Goal: Information Seeking & Learning: Check status

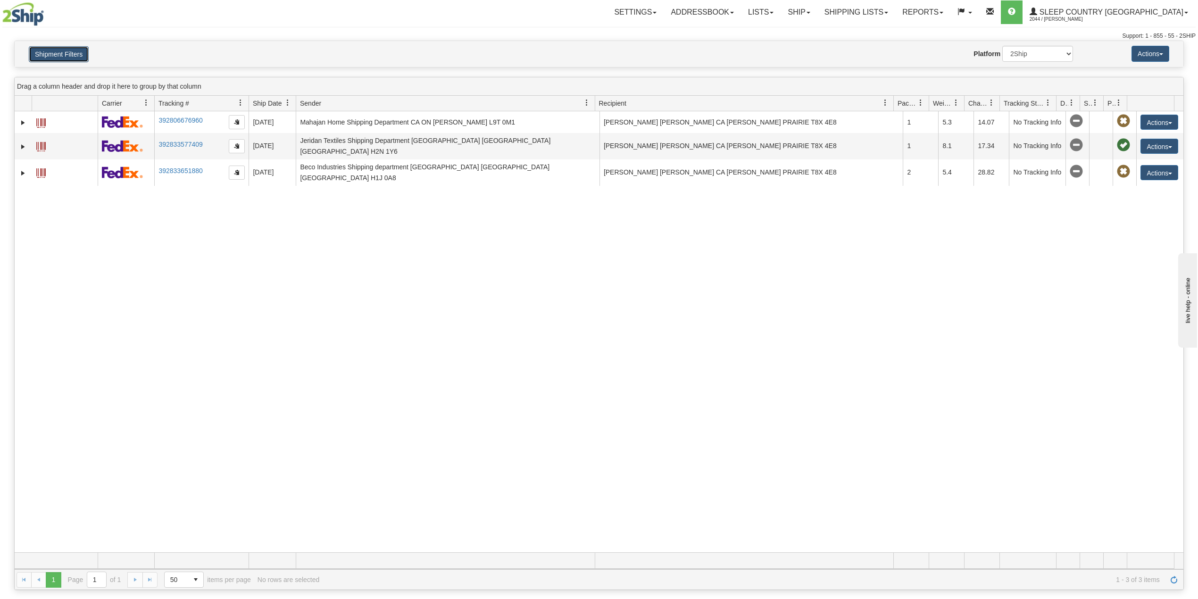
click at [57, 57] on button "Shipment Filters" at bounding box center [59, 54] width 60 height 16
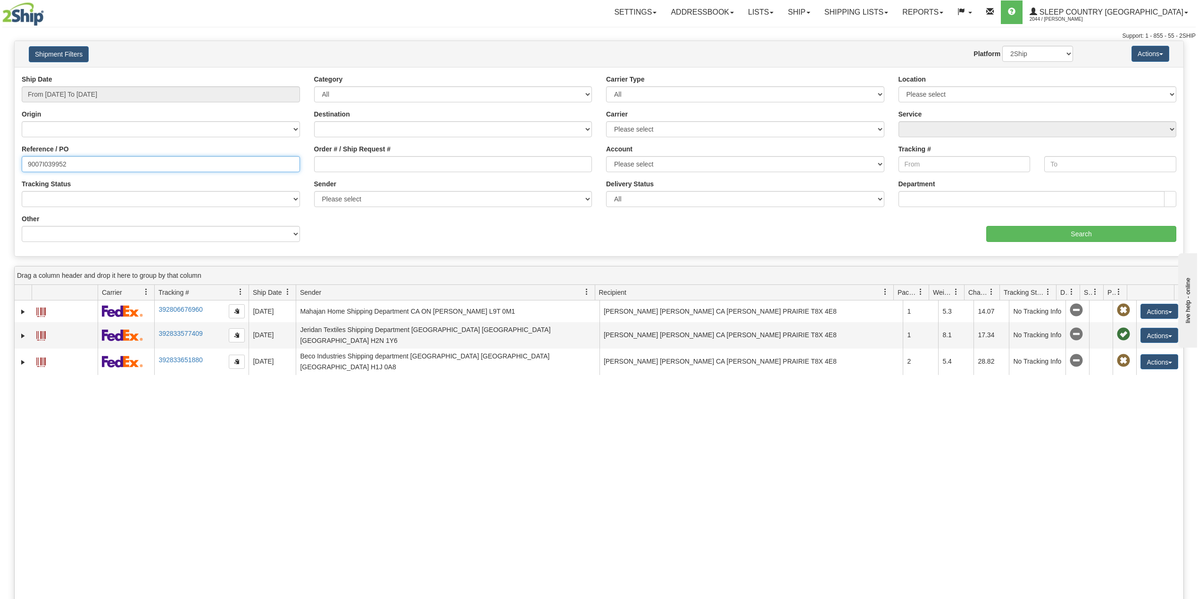
click at [42, 159] on input "9007I039952" at bounding box center [161, 164] width 278 height 16
click at [41, 159] on input "9007I039952" at bounding box center [161, 164] width 278 height 16
paste input "2I020724"
type input "9002I020724"
click at [1039, 229] on input "Search" at bounding box center [1081, 234] width 190 height 16
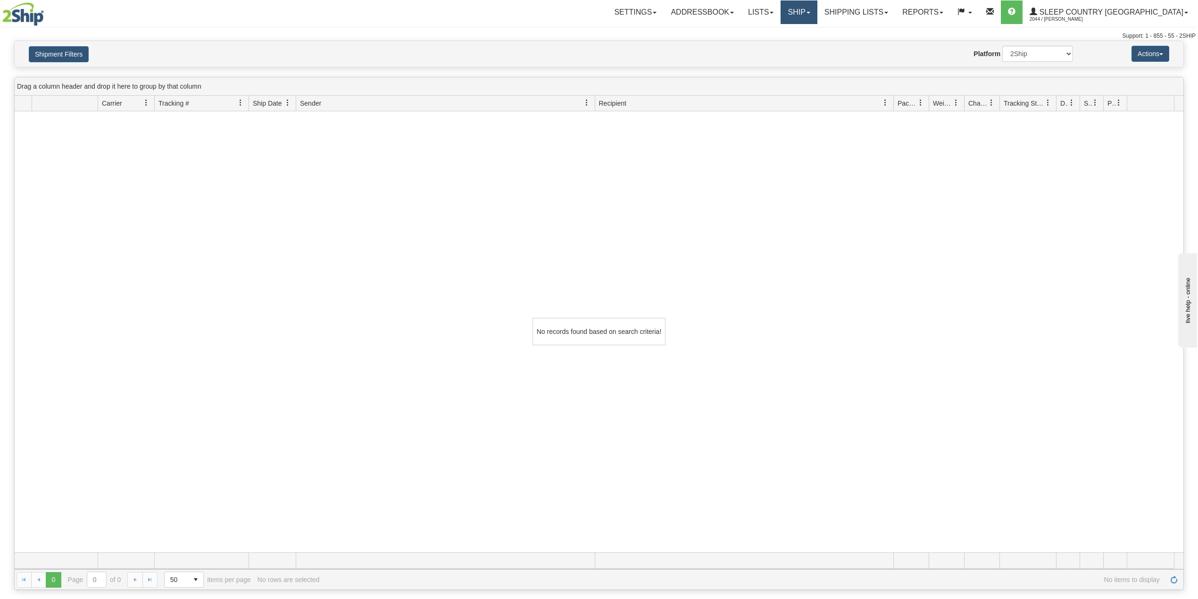
click at [817, 10] on link "Ship" at bounding box center [799, 12] width 36 height 24
click at [808, 46] on span "OnHold / Order Queue" at bounding box center [774, 46] width 67 height 8
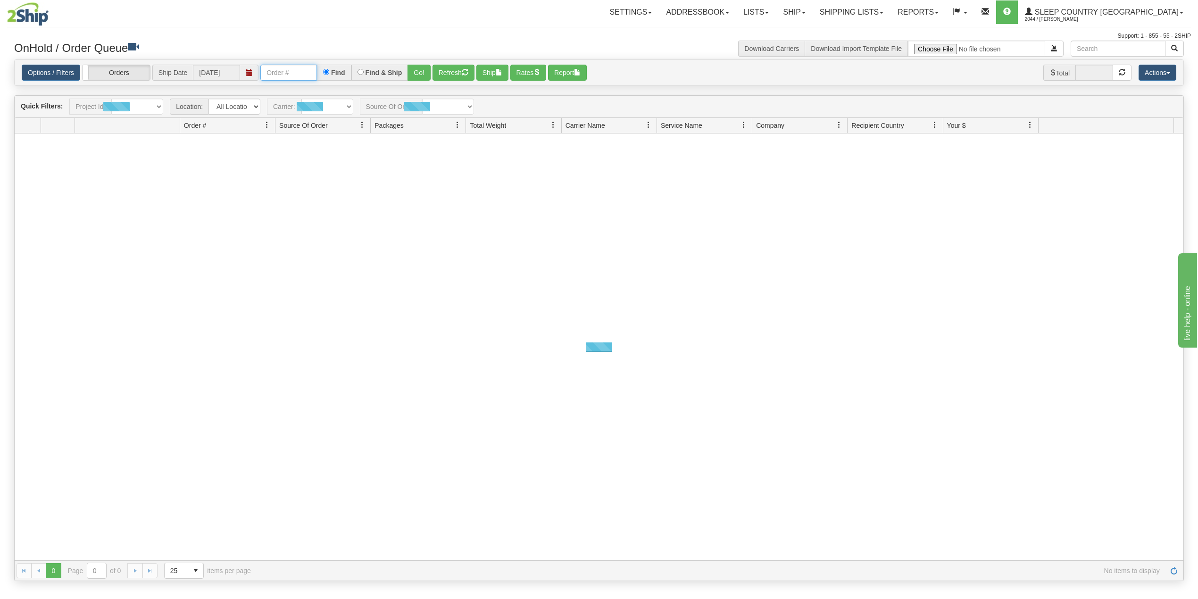
click at [282, 73] on input "text" at bounding box center [288, 73] width 57 height 16
paste input "9002I020724"
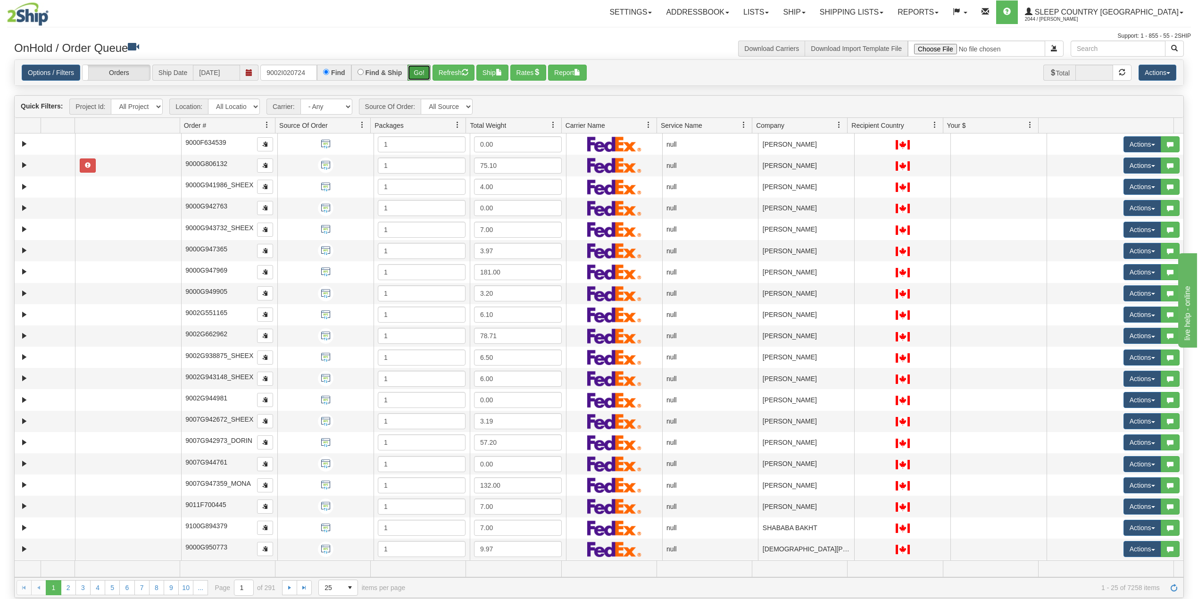
click at [419, 71] on button "Go!" at bounding box center [419, 73] width 23 height 16
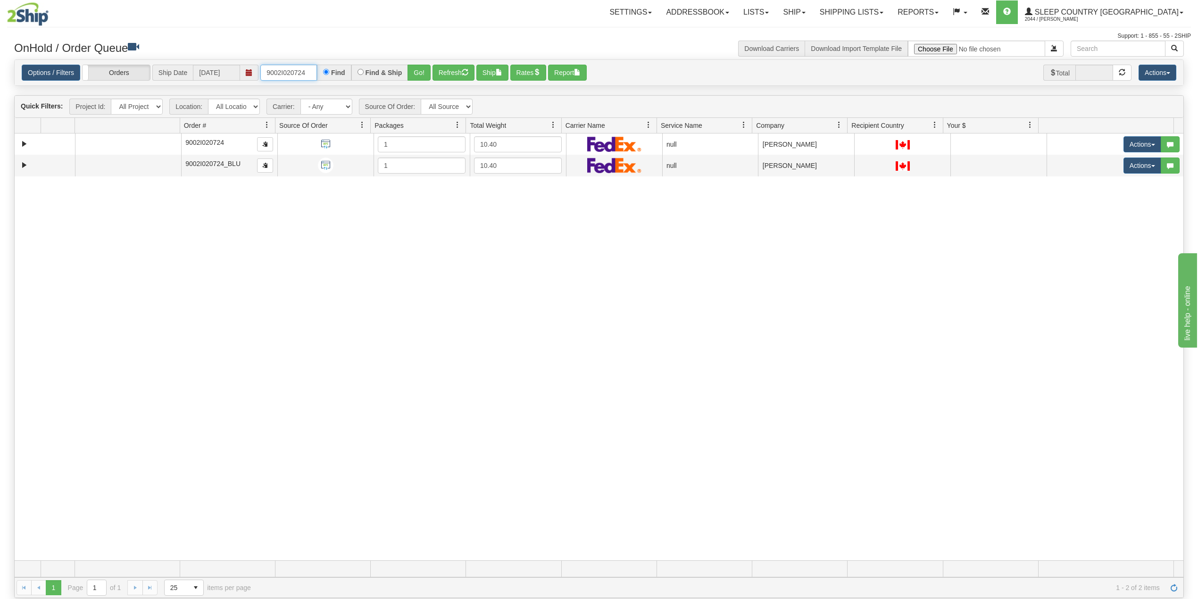
click at [295, 67] on input "9002I020724" at bounding box center [288, 73] width 57 height 16
click at [295, 70] on input "9002I020724" at bounding box center [288, 73] width 57 height 16
paste input "4555"
click at [420, 70] on button "Go!" at bounding box center [419, 73] width 23 height 16
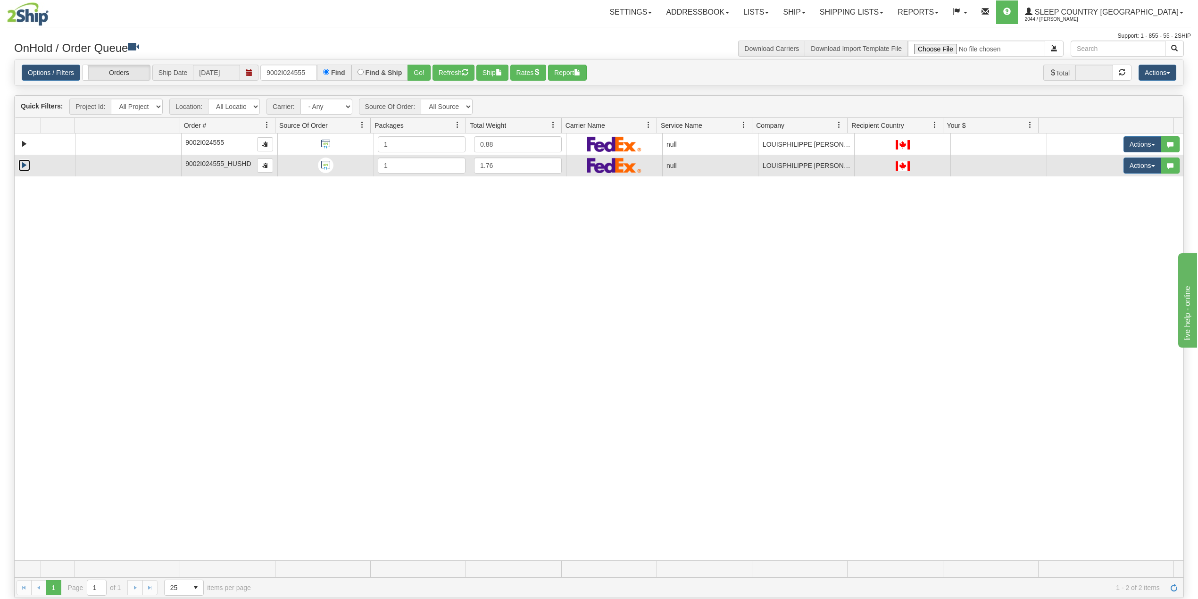
click at [24, 167] on link "Expand" at bounding box center [24, 165] width 12 height 12
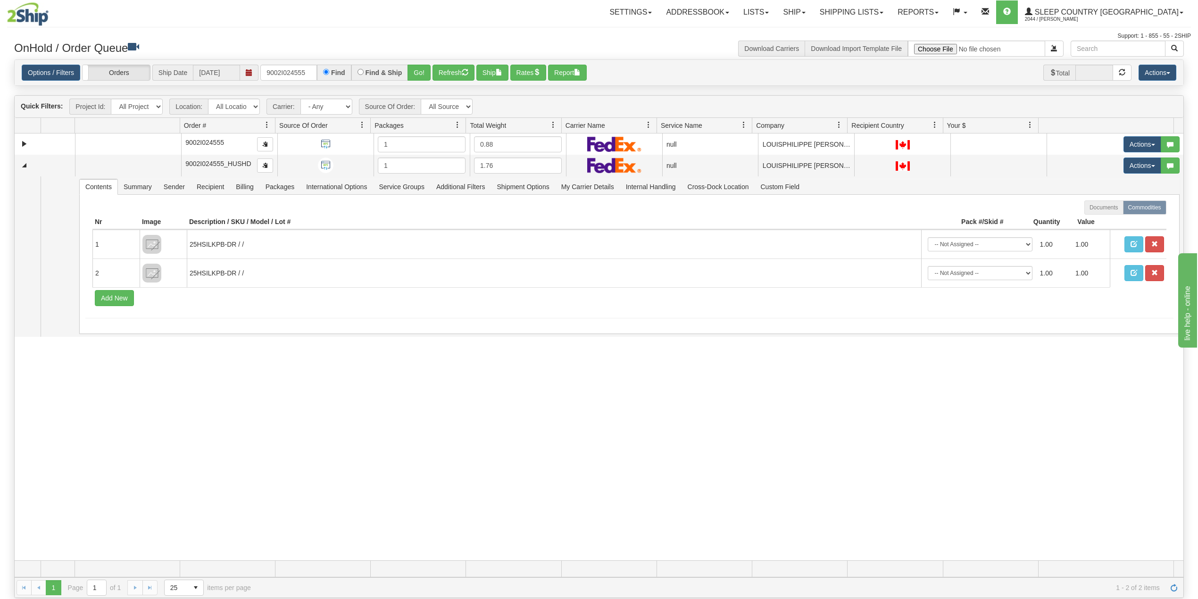
click at [248, 444] on div "31516516 300 90934997 0 9002I024555 1 0.88 null Shipping department Sleep Count…" at bounding box center [599, 347] width 1169 height 427
click at [294, 76] on input "9002I024555" at bounding box center [288, 73] width 57 height 16
paste input "0I026461"
click at [425, 78] on button "Go!" at bounding box center [419, 73] width 23 height 16
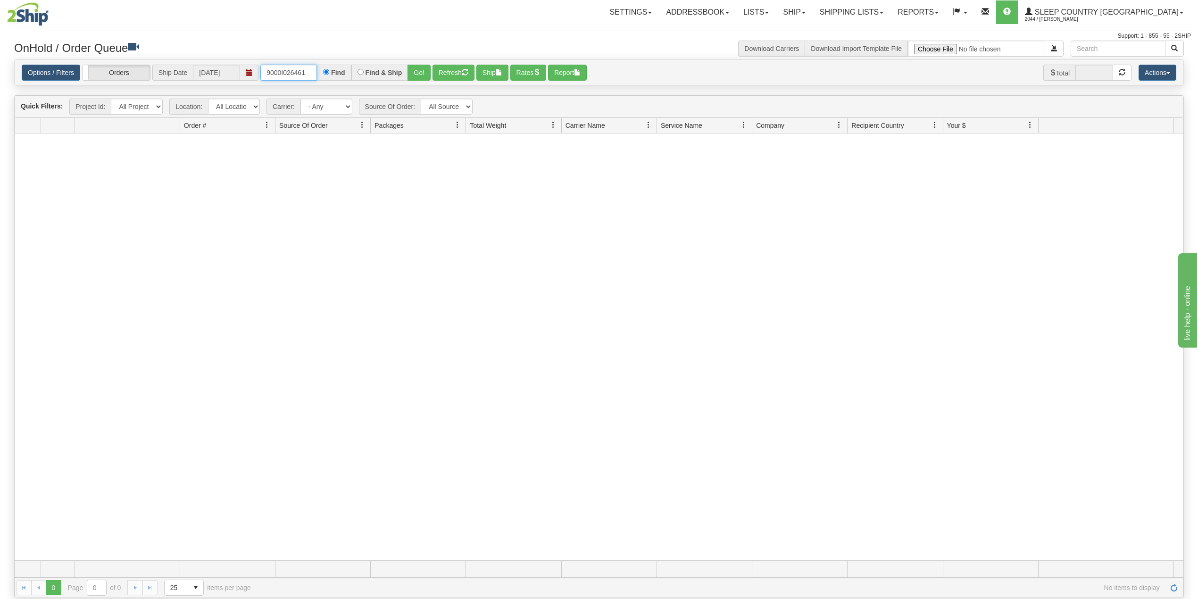
click at [280, 76] on input "9000I026461" at bounding box center [288, 73] width 57 height 16
paste input "7477"
click at [421, 71] on button "Go!" at bounding box center [419, 73] width 23 height 16
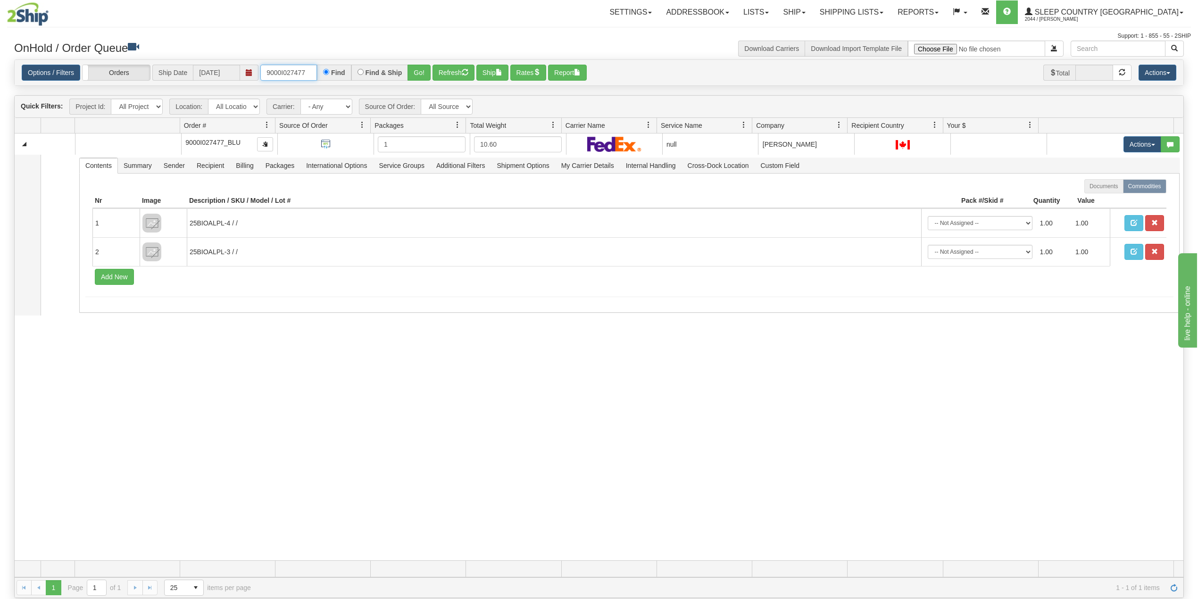
click at [288, 74] on input "9000I027477" at bounding box center [288, 73] width 57 height 16
paste input "56"
click at [421, 71] on button "Go!" at bounding box center [419, 73] width 23 height 16
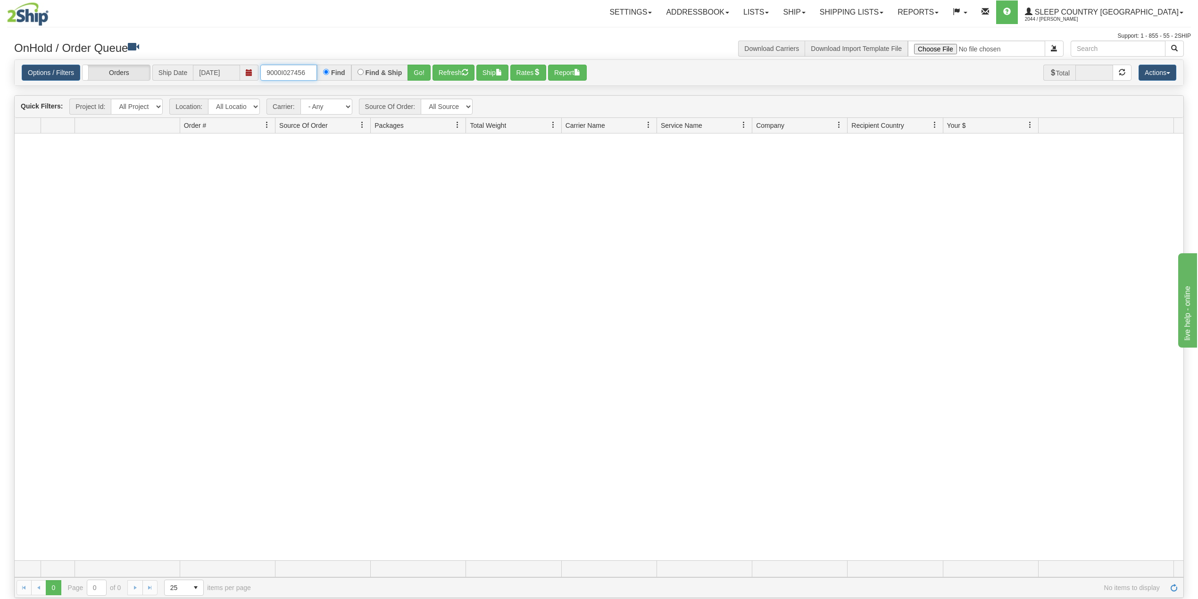
click at [294, 71] on input "9000I027456" at bounding box center [288, 73] width 57 height 16
drag, startPoint x: 294, startPoint y: 71, endPoint x: 299, endPoint y: 78, distance: 8.5
click at [294, 71] on input "9000I027456" at bounding box center [288, 73] width 57 height 16
paste input "2I027897"
type input "9002I027897"
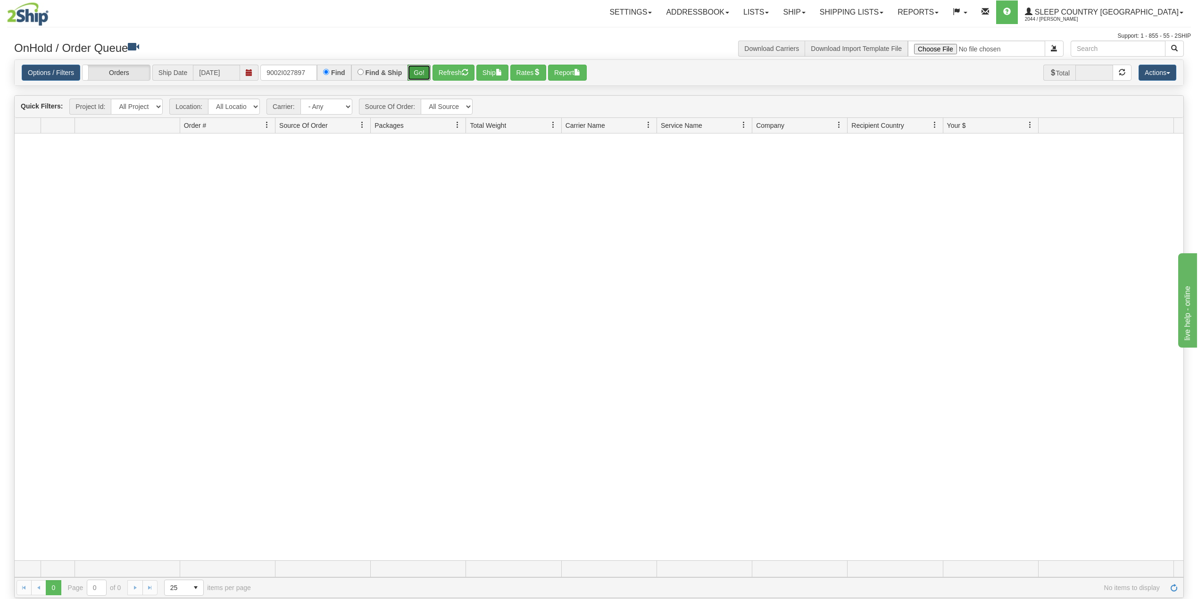
click at [421, 72] on button "Go!" at bounding box center [419, 73] width 23 height 16
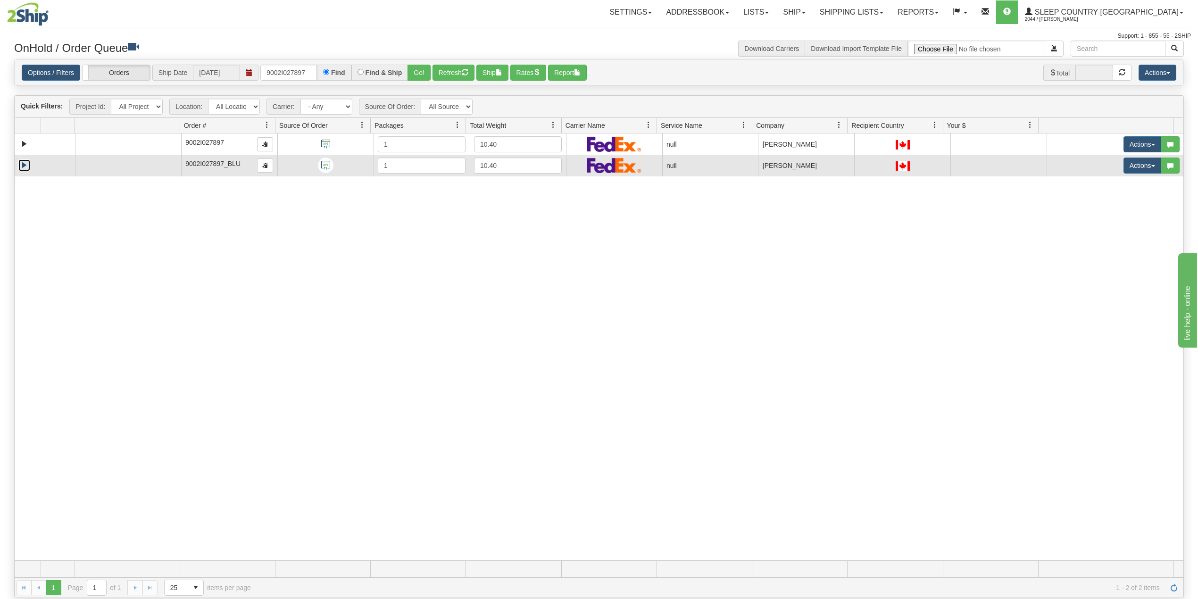
click at [25, 167] on link "Expand" at bounding box center [24, 165] width 12 height 12
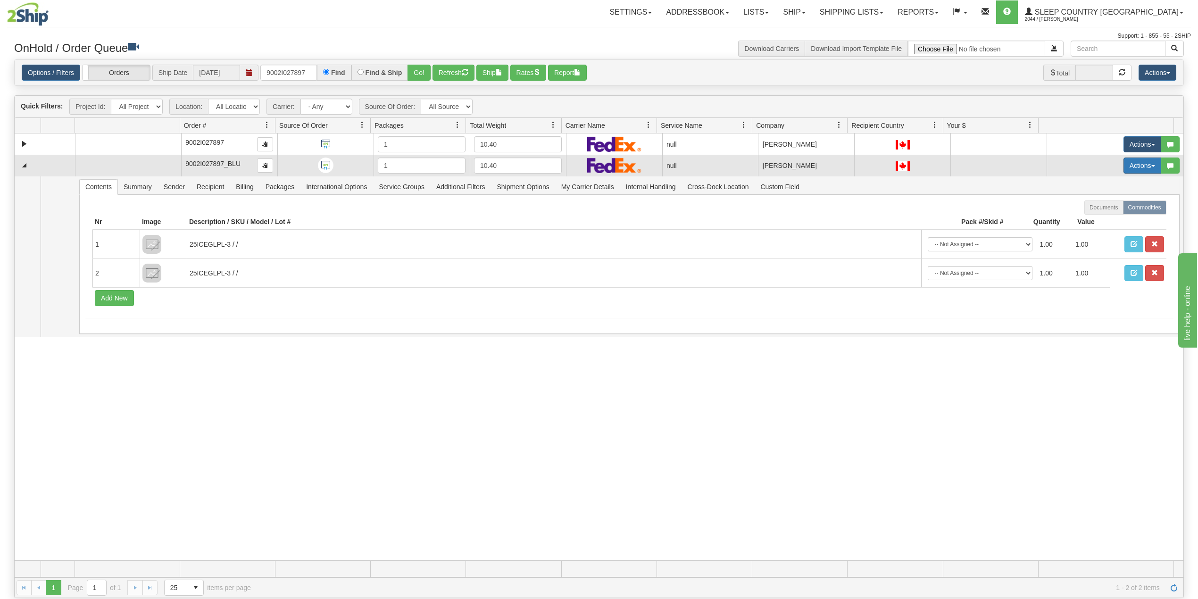
click at [1127, 167] on button "Actions" at bounding box center [1143, 166] width 38 height 16
click at [1091, 233] on span "Delete" at bounding box center [1101, 233] width 25 height 8
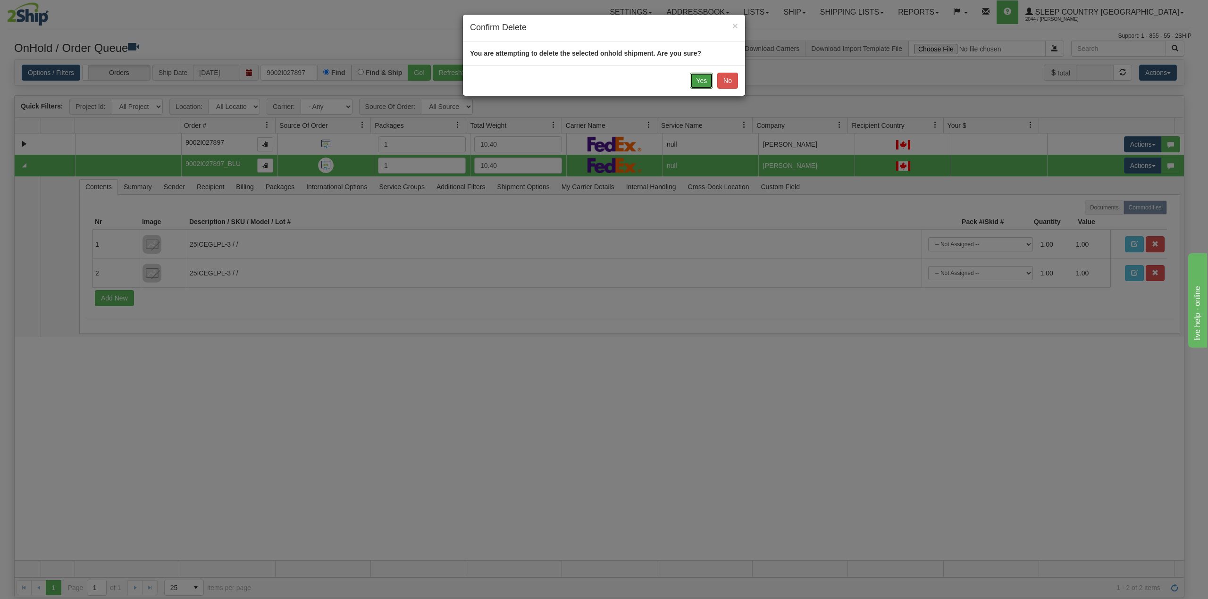
click at [701, 78] on button "Yes" at bounding box center [701, 81] width 23 height 16
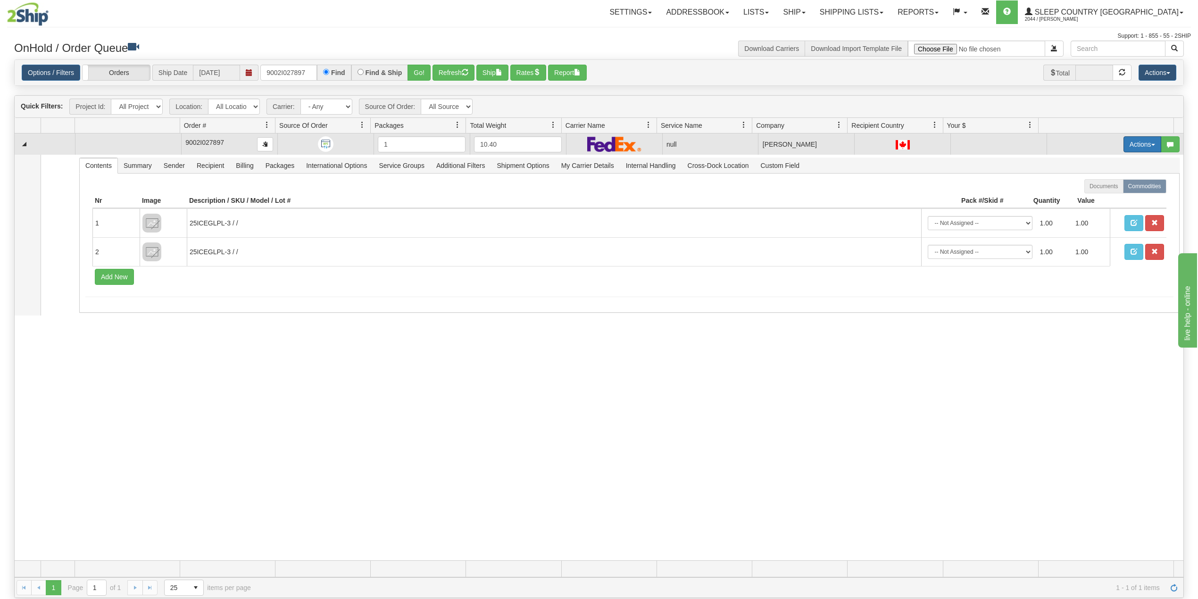
click at [1128, 146] on button "Actions" at bounding box center [1143, 144] width 38 height 16
click at [1095, 212] on span "Delete" at bounding box center [1101, 212] width 25 height 8
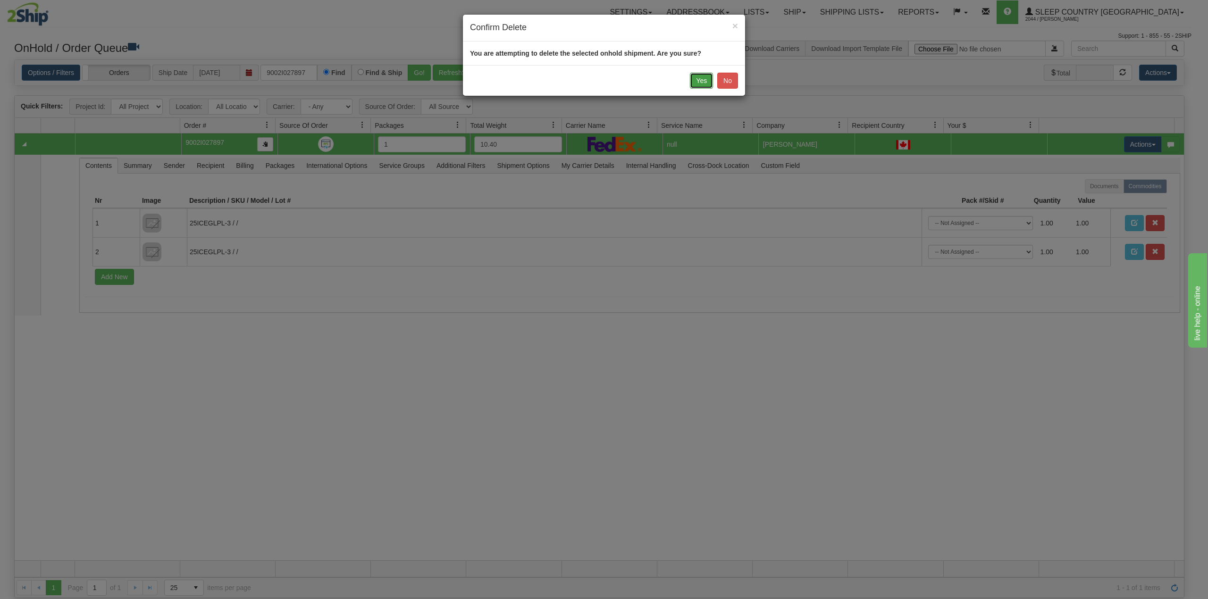
click at [706, 80] on button "Yes" at bounding box center [701, 81] width 23 height 16
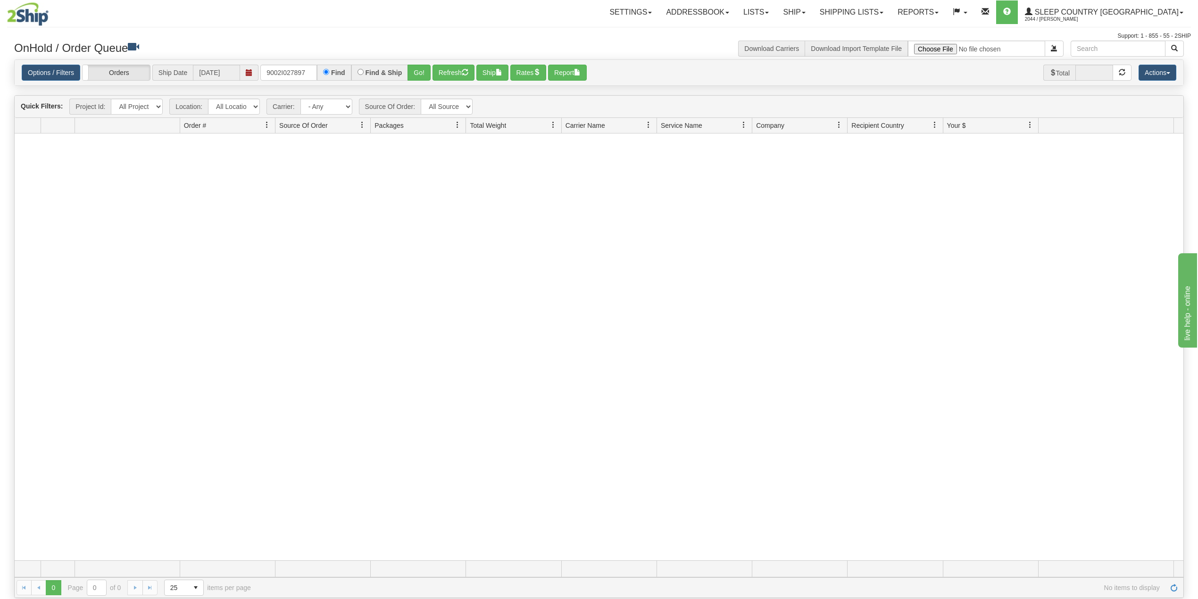
click at [290, 208] on div at bounding box center [599, 347] width 1169 height 427
click at [310, 71] on input "9002I027897" at bounding box center [288, 73] width 57 height 16
click at [294, 72] on input "9002I027897" at bounding box center [288, 73] width 57 height 16
click at [301, 76] on input "text" at bounding box center [288, 73] width 57 height 16
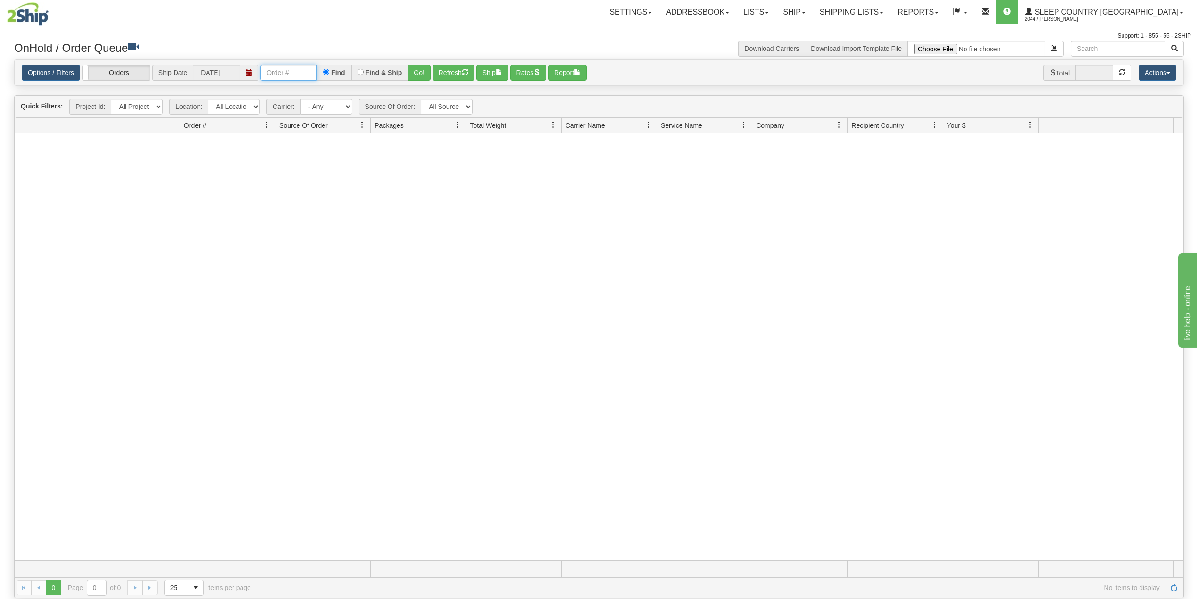
paste input "9000I028127"
click at [421, 68] on button "Go!" at bounding box center [419, 73] width 23 height 16
click at [312, 68] on input "9000I028127" at bounding box center [288, 73] width 57 height 16
click at [418, 74] on button "Go!" at bounding box center [419, 73] width 23 height 16
click at [289, 74] on input "9000I028127" at bounding box center [288, 73] width 57 height 16
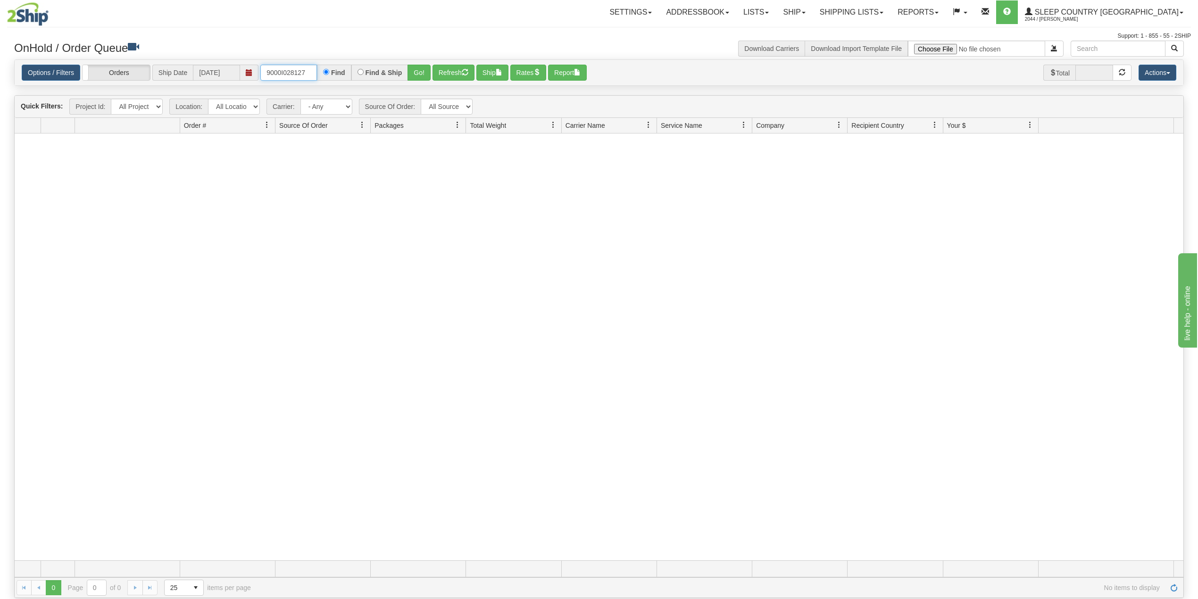
click at [289, 74] on input "9000I028127" at bounding box center [288, 73] width 57 height 16
paste input "41543"
click at [419, 70] on button "Go!" at bounding box center [419, 73] width 23 height 16
click at [297, 73] on input "9000I041543" at bounding box center [288, 73] width 57 height 16
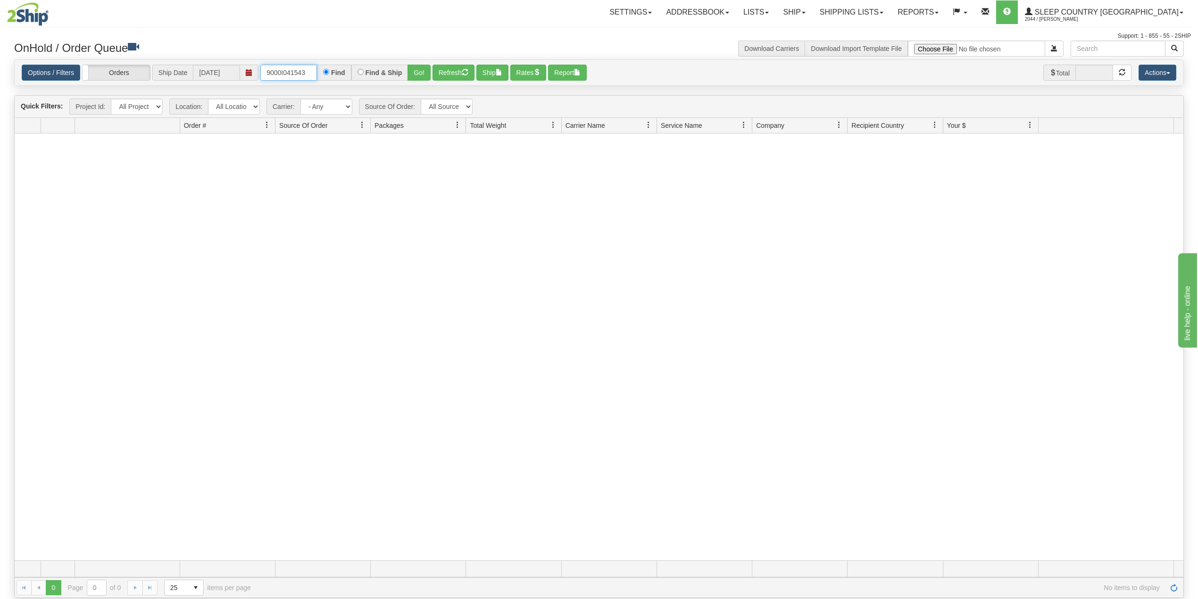
paste input "54"
click at [423, 70] on button "Go!" at bounding box center [419, 73] width 23 height 16
click at [297, 68] on input "9000I041554" at bounding box center [288, 73] width 57 height 16
paste input "2I040979"
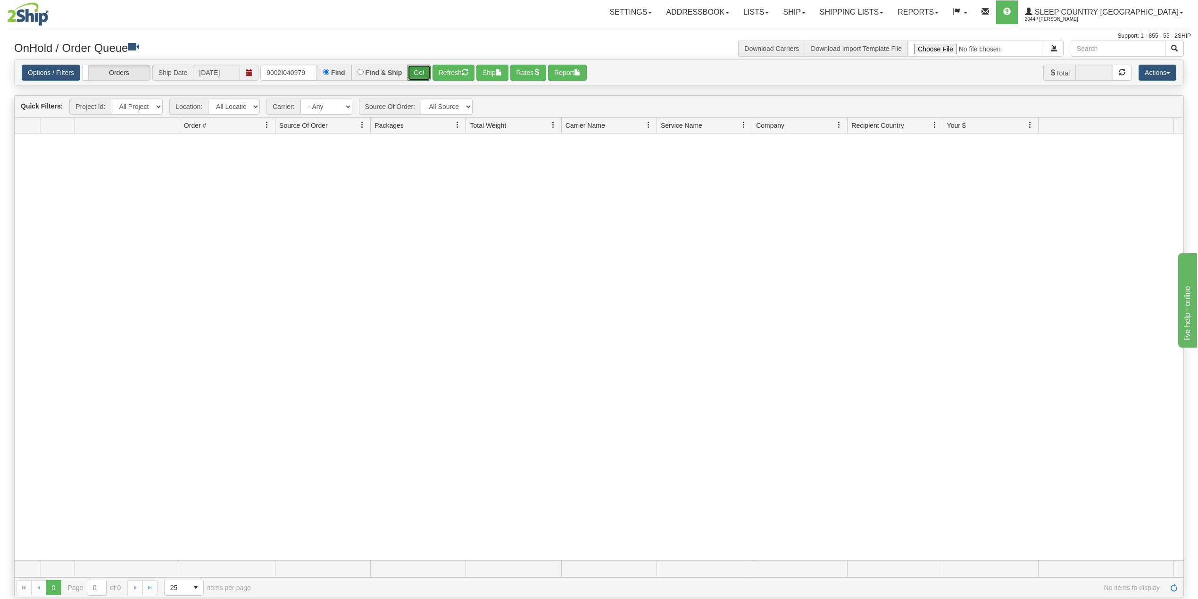
click at [422, 72] on button "Go!" at bounding box center [419, 73] width 23 height 16
click at [293, 74] on input "9002I040979" at bounding box center [288, 73] width 57 height 16
click at [292, 74] on input "9002I040979" at bounding box center [288, 73] width 57 height 16
paste input "0I0414"
click at [423, 71] on button "Go!" at bounding box center [419, 73] width 23 height 16
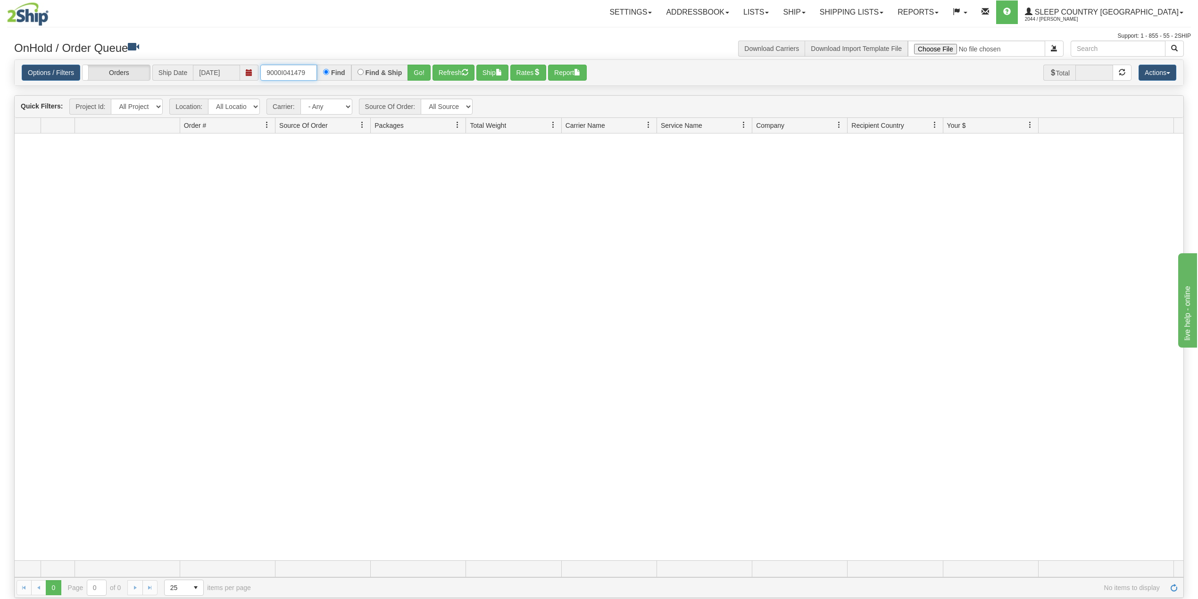
click at [285, 76] on input "9000I041479" at bounding box center [288, 73] width 57 height 16
paste input "548"
click at [421, 70] on button "Go!" at bounding box center [419, 73] width 23 height 16
click at [291, 75] on input "9000I041548" at bounding box center [288, 73] width 57 height 16
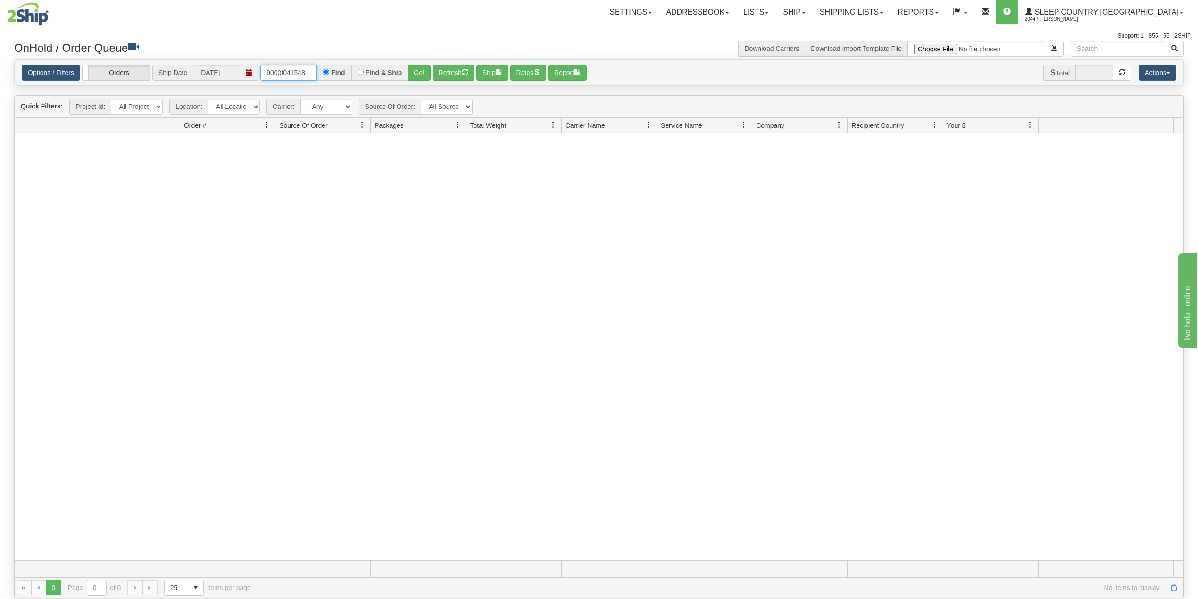
click at [291, 75] on input "9000I041548" at bounding box center [288, 73] width 57 height 16
paste input "2"
click at [421, 72] on button "Go!" at bounding box center [419, 73] width 23 height 16
click at [287, 69] on input "9000I041542" at bounding box center [288, 73] width 57 height 16
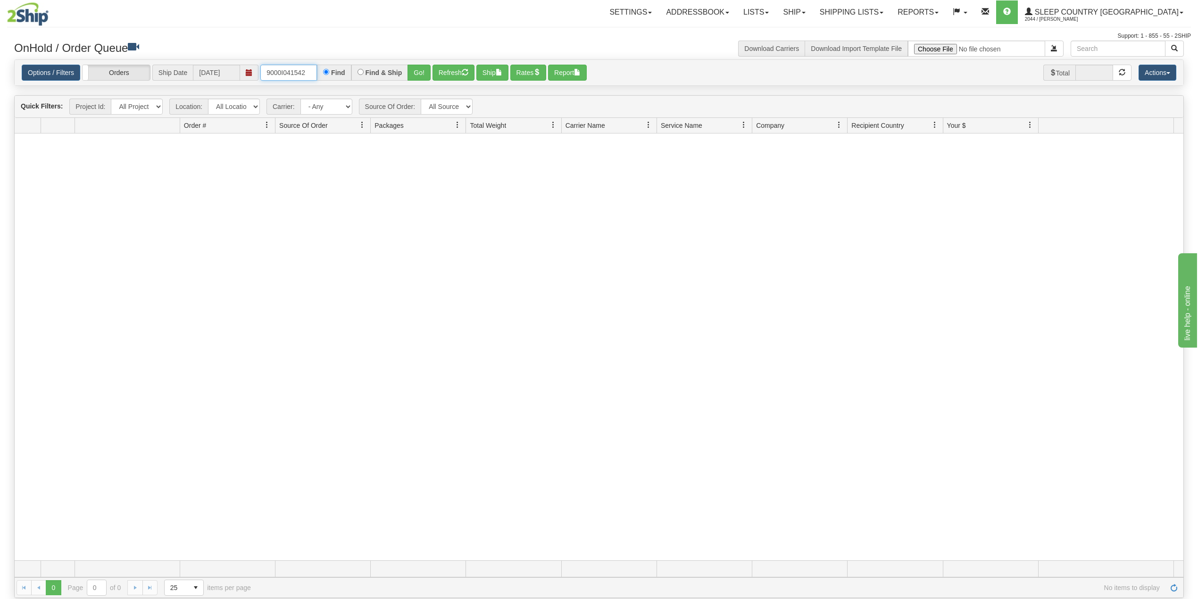
paste input "48"
type input "9000I041482"
click at [420, 74] on button "Go!" at bounding box center [419, 73] width 23 height 16
click at [313, 72] on input "9000I041482" at bounding box center [288, 73] width 57 height 16
drag, startPoint x: 913, startPoint y: 8, endPoint x: 875, endPoint y: 19, distance: 40.3
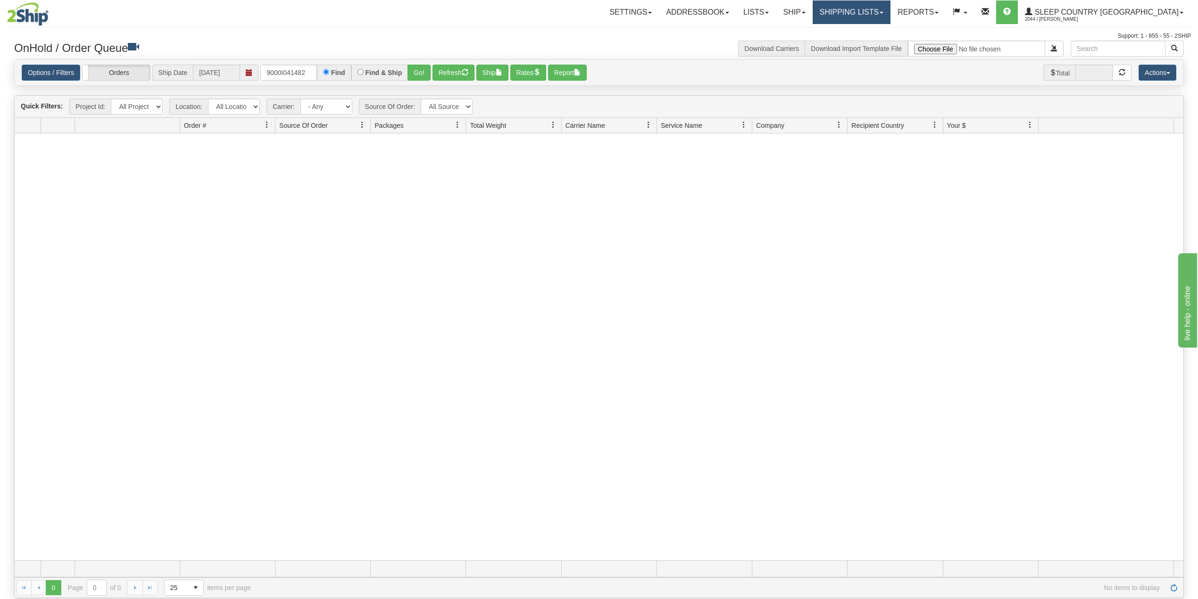
click at [891, 8] on link "Shipping lists" at bounding box center [852, 12] width 78 height 24
click at [863, 30] on span "Current Shipments" at bounding box center [835, 33] width 55 height 8
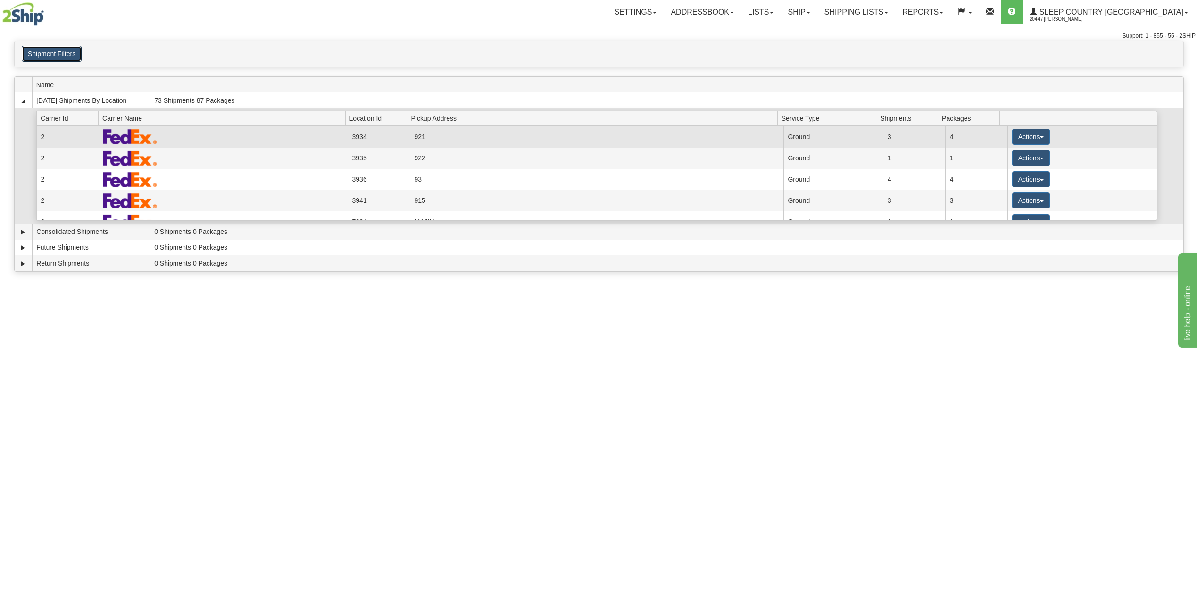
click at [53, 57] on button "Shipment Filters" at bounding box center [52, 54] width 60 height 16
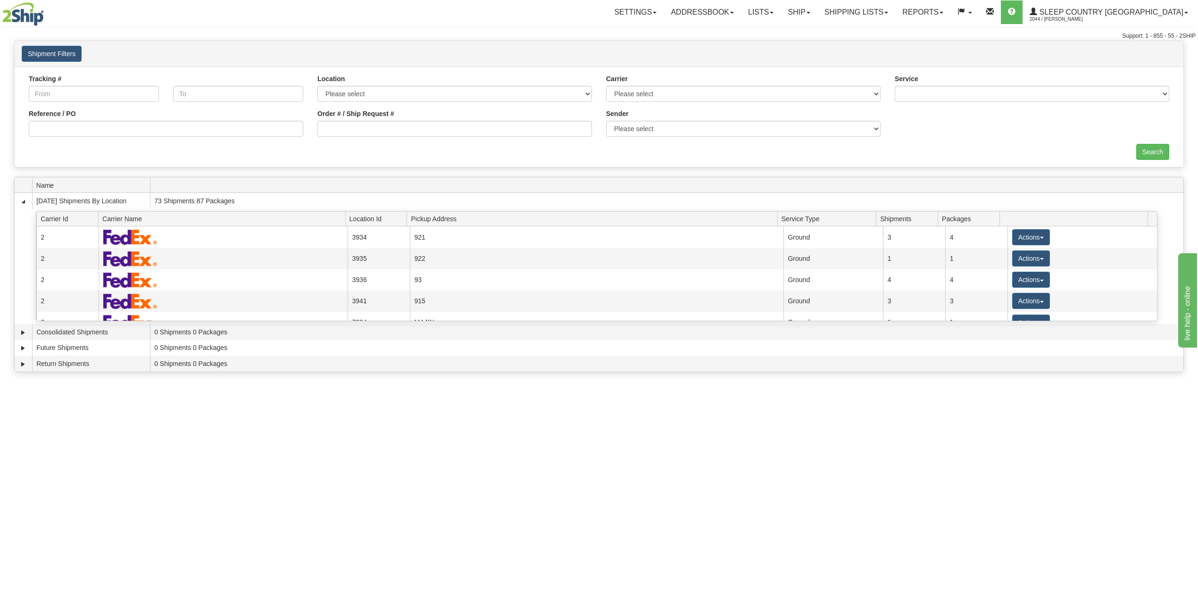
drag, startPoint x: 67, startPoint y: 116, endPoint x: 70, endPoint y: 122, distance: 6.8
click at [67, 117] on label "Reference / PO" at bounding box center [52, 113] width 47 height 9
click at [67, 121] on input "Reference / PO" at bounding box center [166, 129] width 275 height 16
paste input "9000I041482"
click at [72, 125] on input "Reference / PO" at bounding box center [166, 129] width 275 height 16
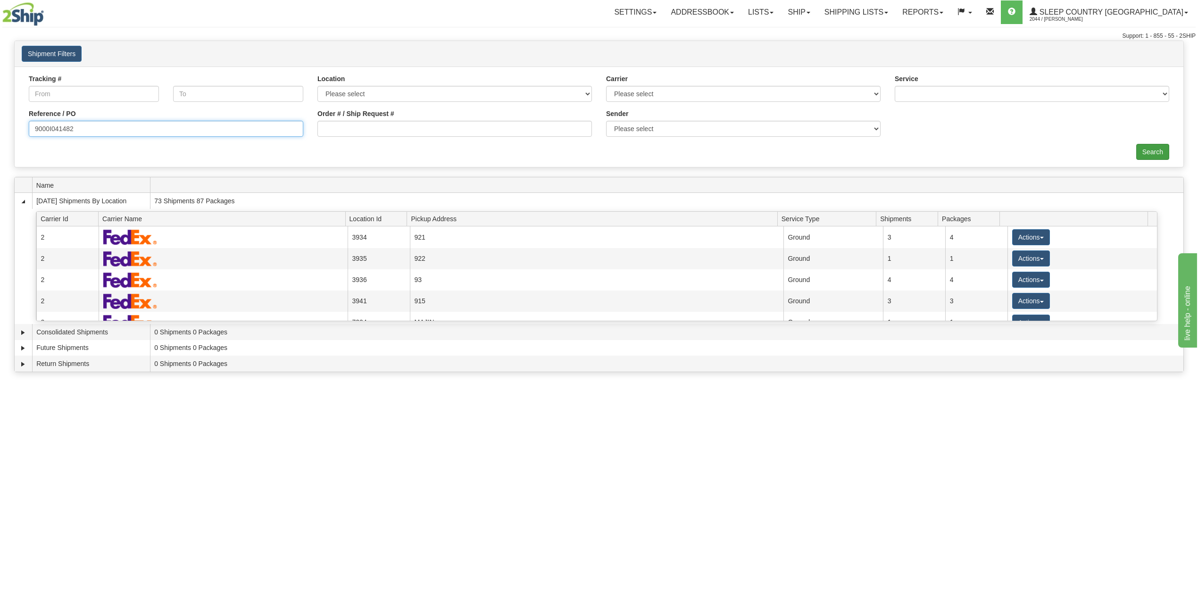
type input "9000I041482"
click at [1153, 154] on input "Search" at bounding box center [1152, 152] width 33 height 16
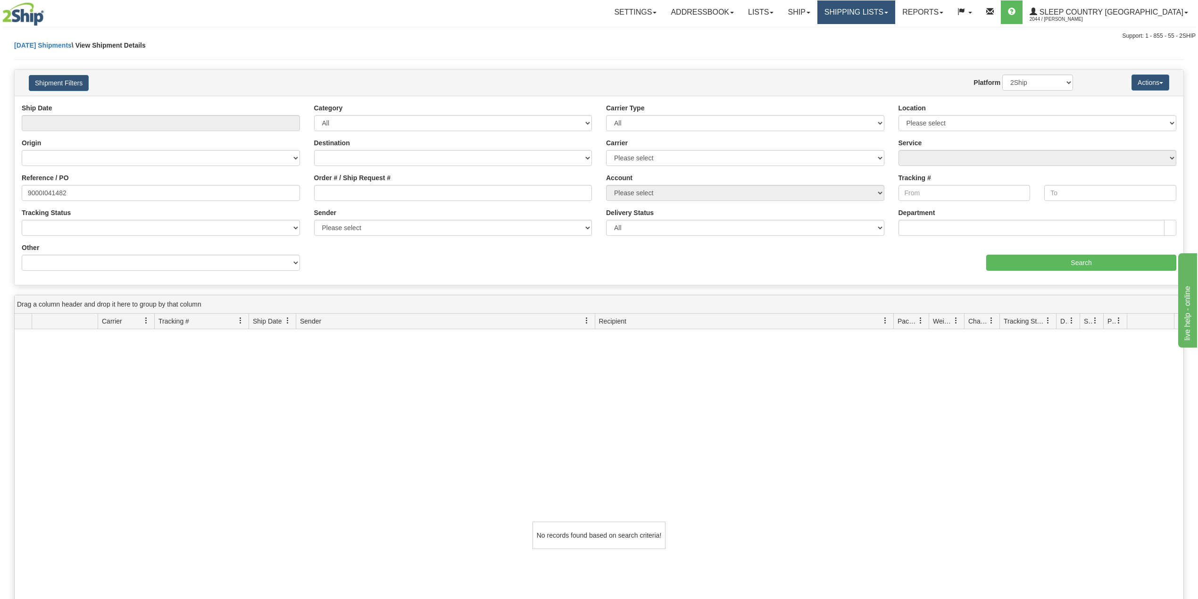
click at [895, 10] on link "Shipping lists" at bounding box center [857, 12] width 78 height 24
click at [885, 47] on span "Search Shipment History" at bounding box center [848, 46] width 73 height 8
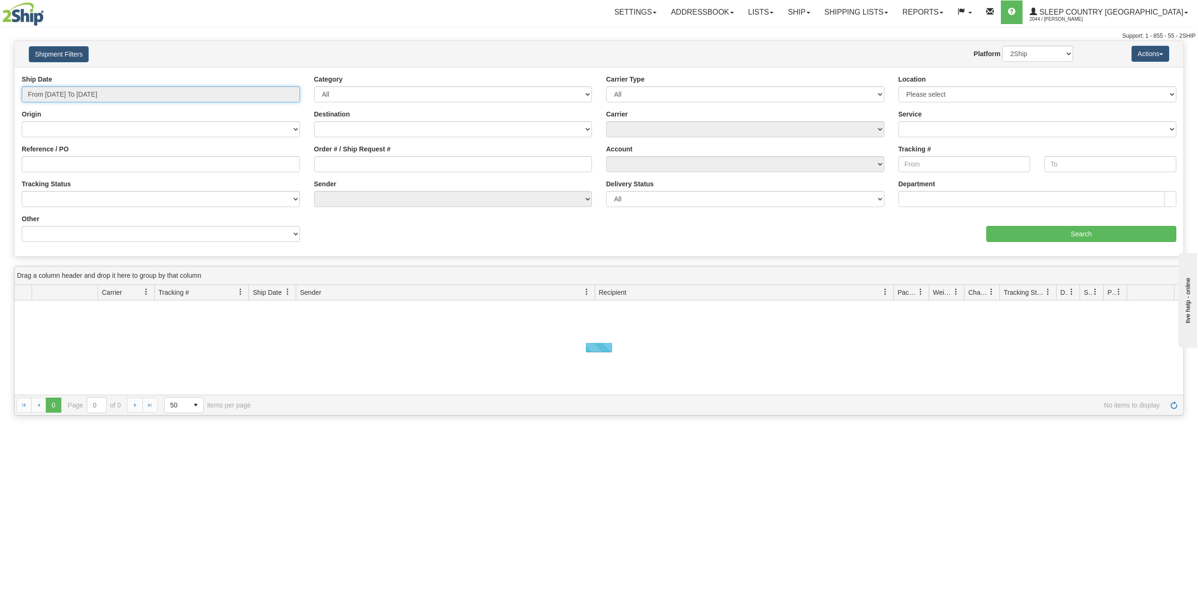
click at [72, 97] on input "From [DATE] To [DATE]" at bounding box center [161, 94] width 278 height 16
click at [66, 159] on li "Last 30 Days" at bounding box center [63, 162] width 75 height 13
type input "From [DATE] To [DATE]"
click at [67, 163] on input "Reference / PO" at bounding box center [161, 164] width 278 height 16
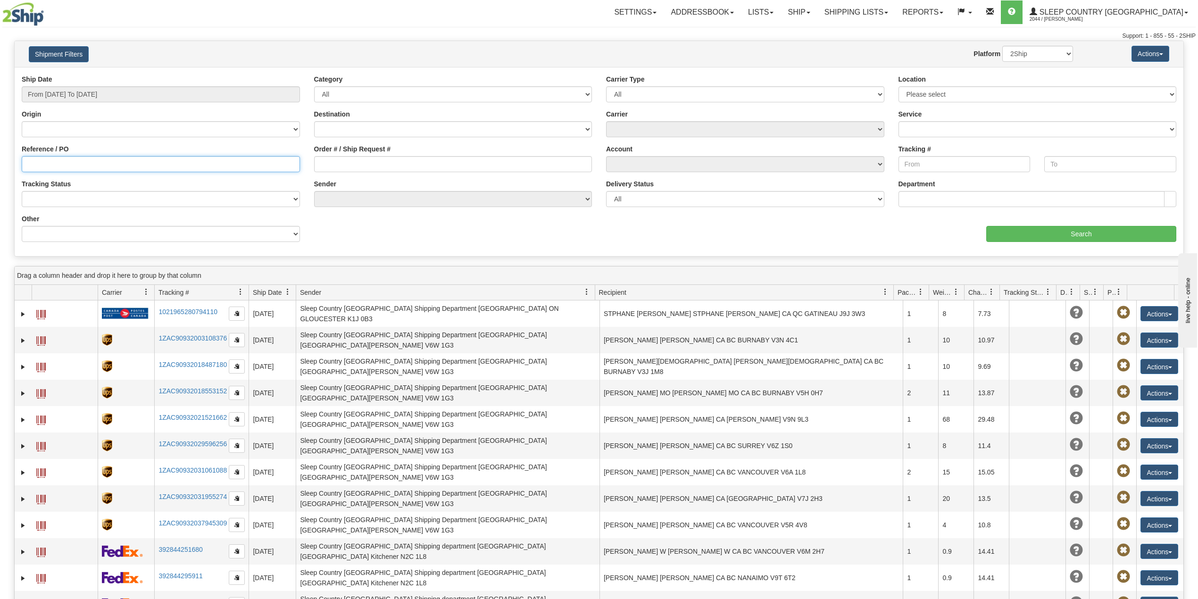
paste input "9000I041482"
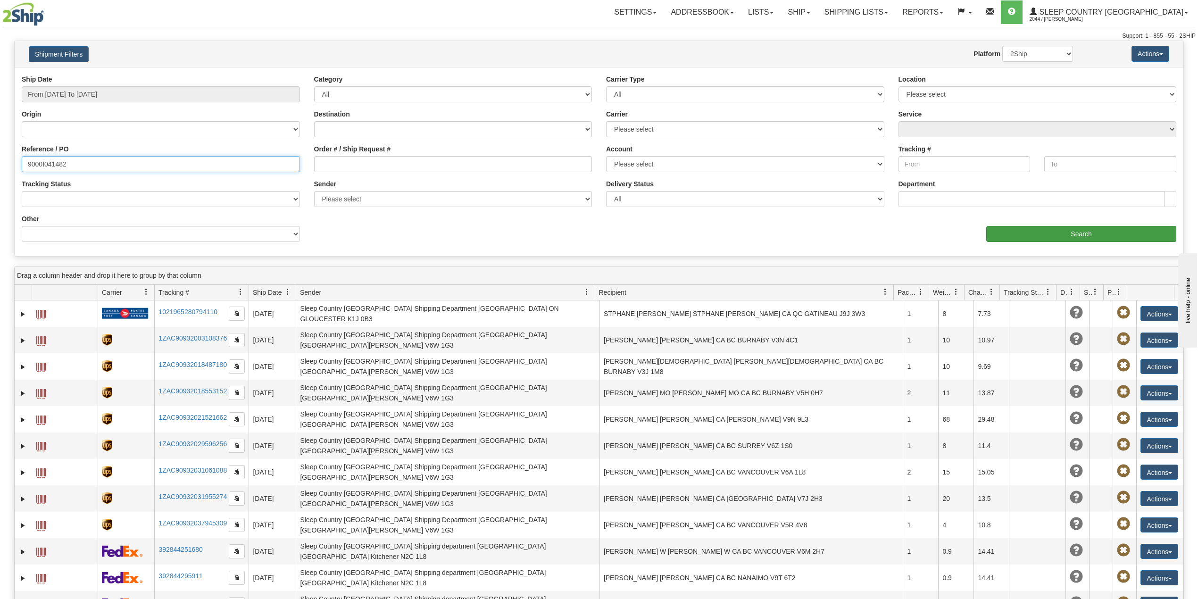
type input "9000I041482"
click at [1056, 231] on input "Search" at bounding box center [1081, 234] width 190 height 16
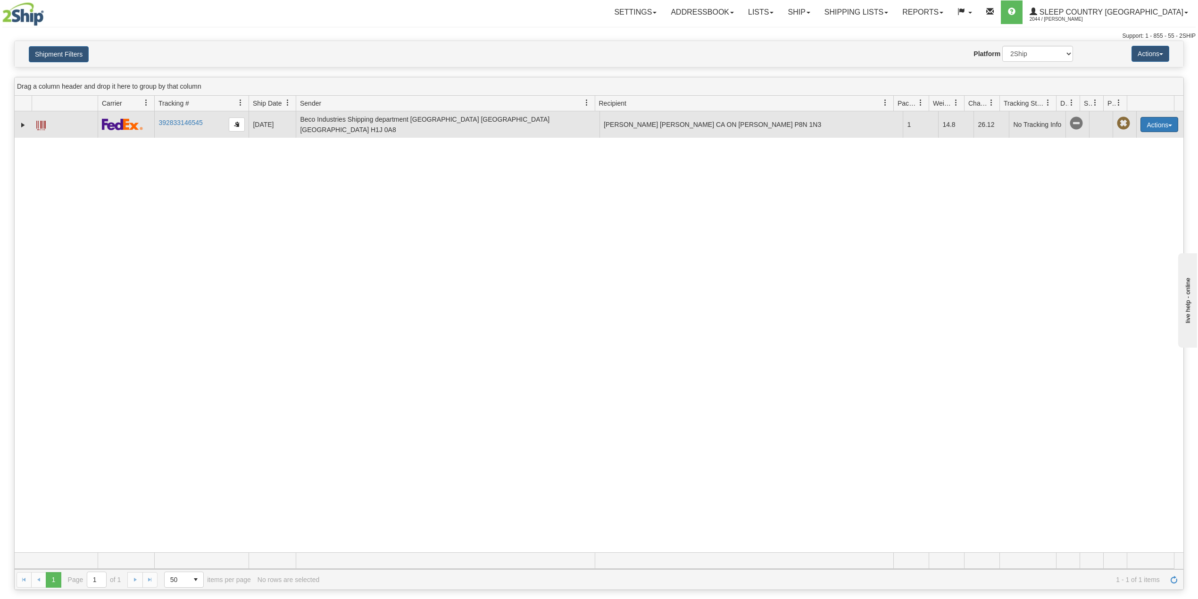
click at [1143, 126] on button "Actions" at bounding box center [1160, 124] width 38 height 15
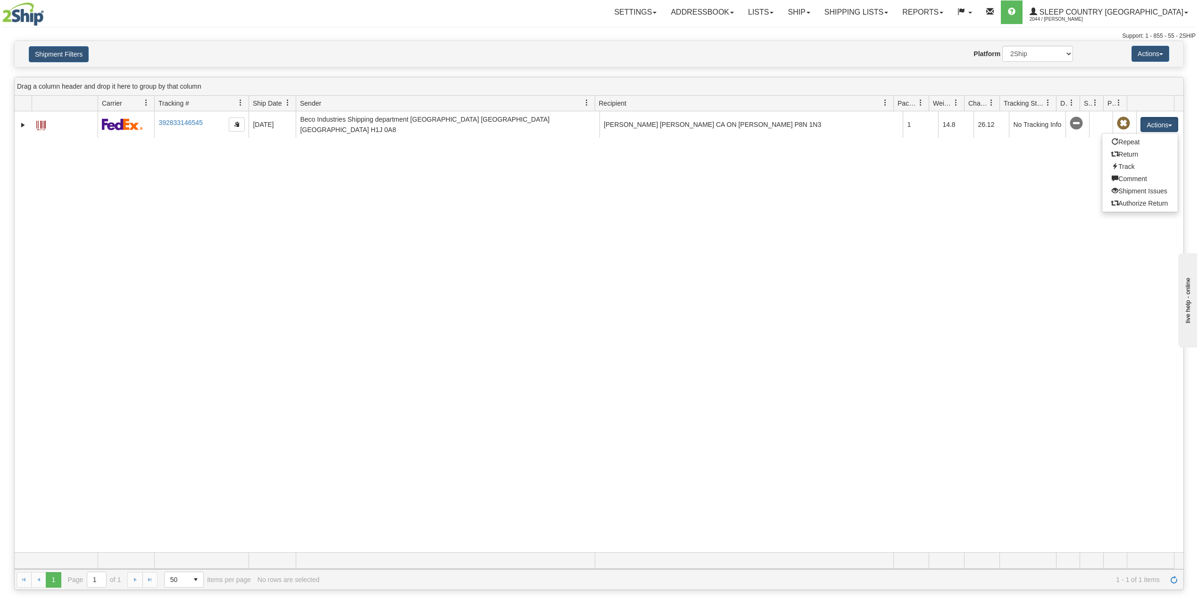
click at [836, 210] on div "31546616 2044 392833146545 09/03/2025 09/03/2025 07:34:44 PM Beco Industries Sh…" at bounding box center [599, 331] width 1169 height 441
click at [895, 16] on link "Shipping lists" at bounding box center [857, 12] width 78 height 24
click at [878, 48] on span "Search Shipment History" at bounding box center [848, 46] width 73 height 8
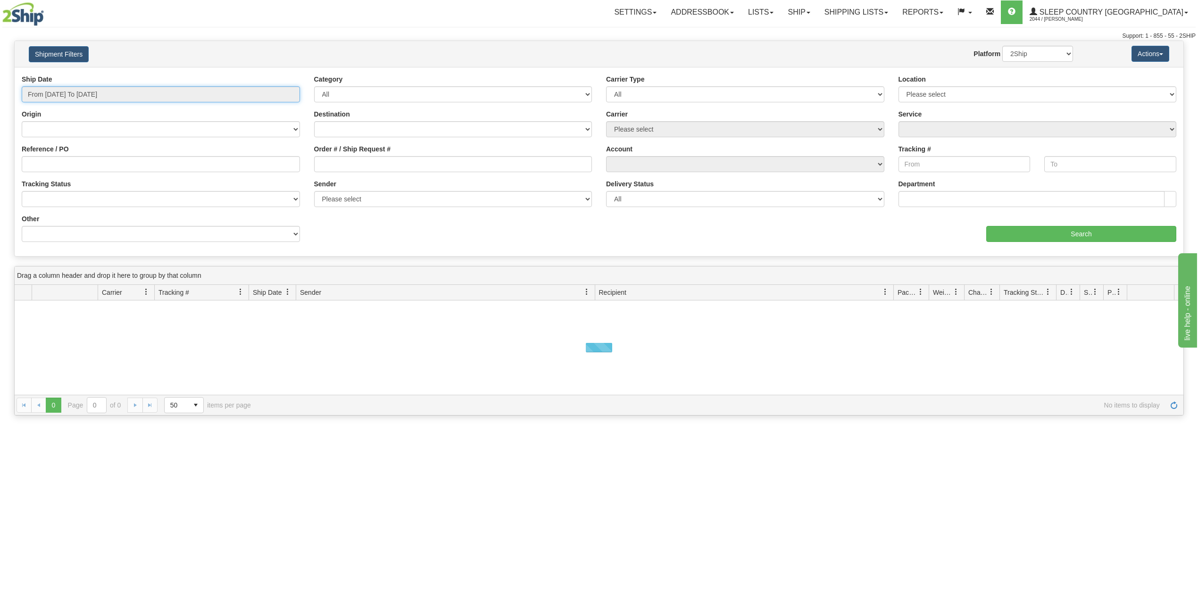
click at [64, 94] on input "From [DATE] To [DATE]" at bounding box center [161, 94] width 278 height 16
click at [50, 159] on li "Last 30 Days" at bounding box center [63, 162] width 75 height 13
type input "From 08/06/2025 To 09/04/2025"
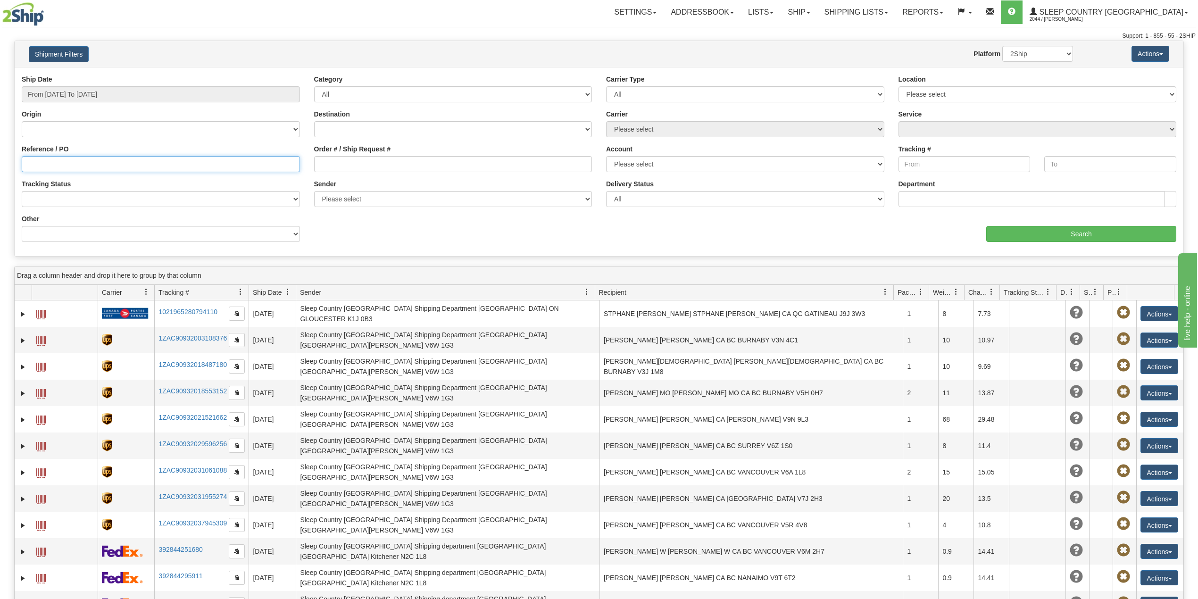
click at [50, 159] on input "Reference / PO" at bounding box center [161, 164] width 278 height 16
paste input "9002I041432"
type input "9002I041432"
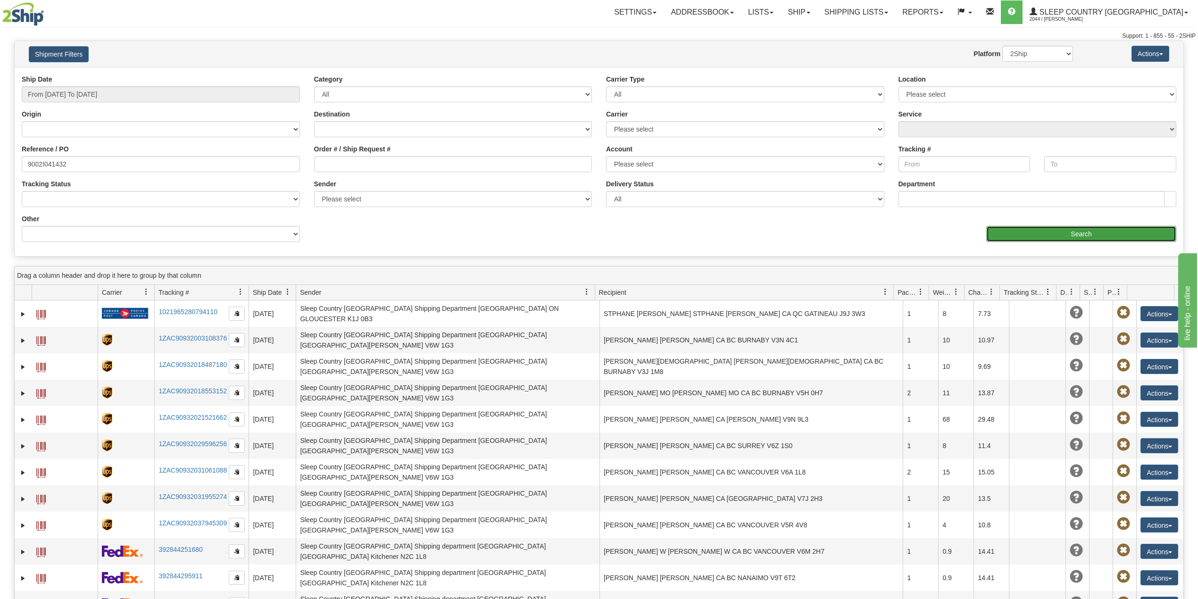
click at [1080, 236] on input "Search" at bounding box center [1081, 234] width 190 height 16
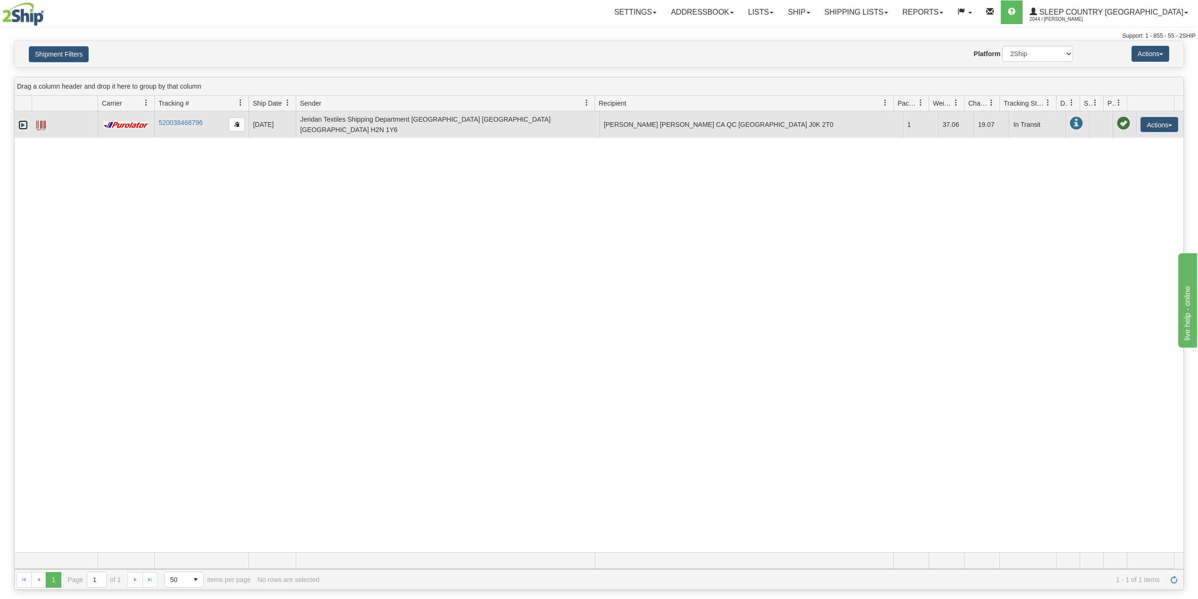
click at [25, 121] on link "Expand" at bounding box center [22, 124] width 9 height 9
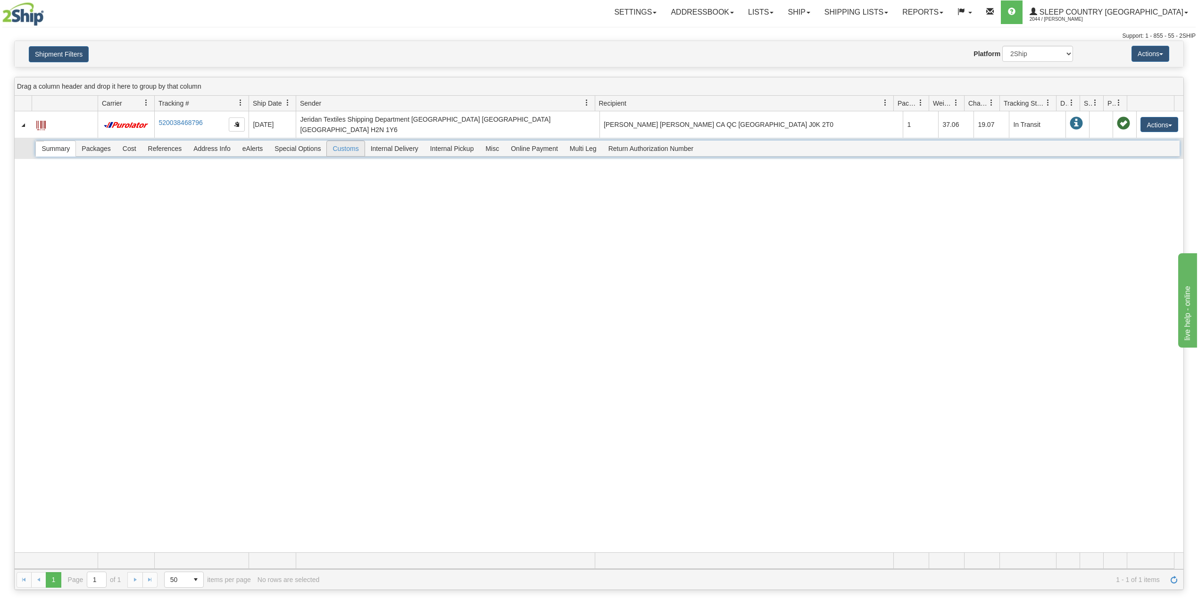
click at [346, 141] on span "Customs" at bounding box center [345, 148] width 37 height 15
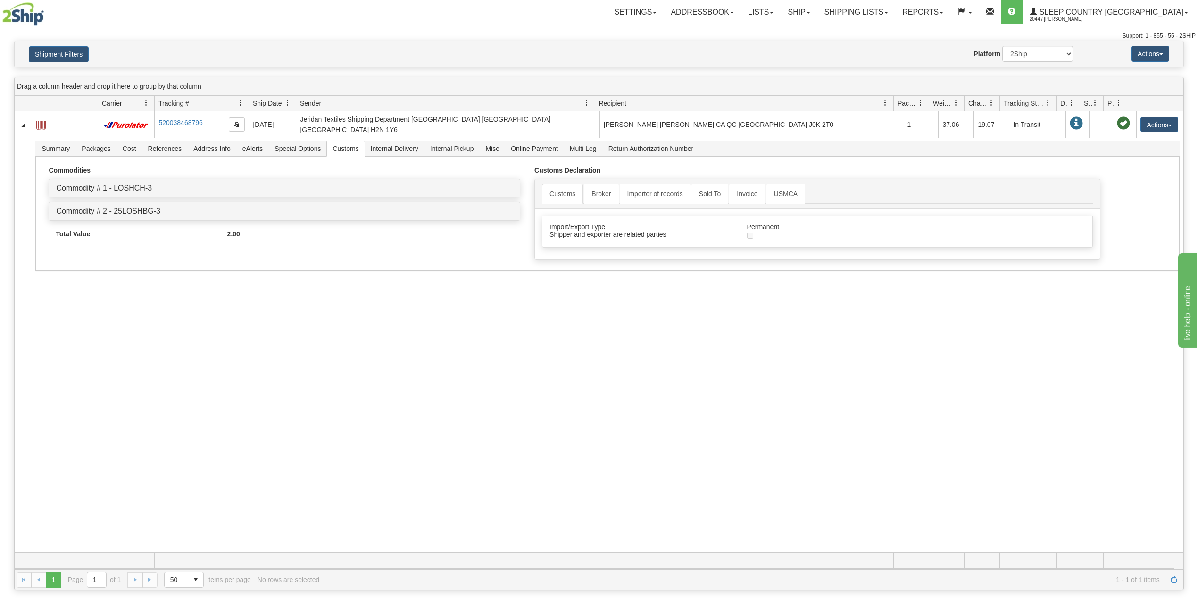
click at [395, 401] on div "31546726 2044 520038468796 09/03/2025 09/03/2025 08:20:44 PM Jeridan Textiles S…" at bounding box center [599, 331] width 1169 height 441
click at [817, 16] on link "Ship" at bounding box center [799, 12] width 36 height 24
click at [808, 44] on span "OnHold / Order Queue" at bounding box center [774, 46] width 67 height 8
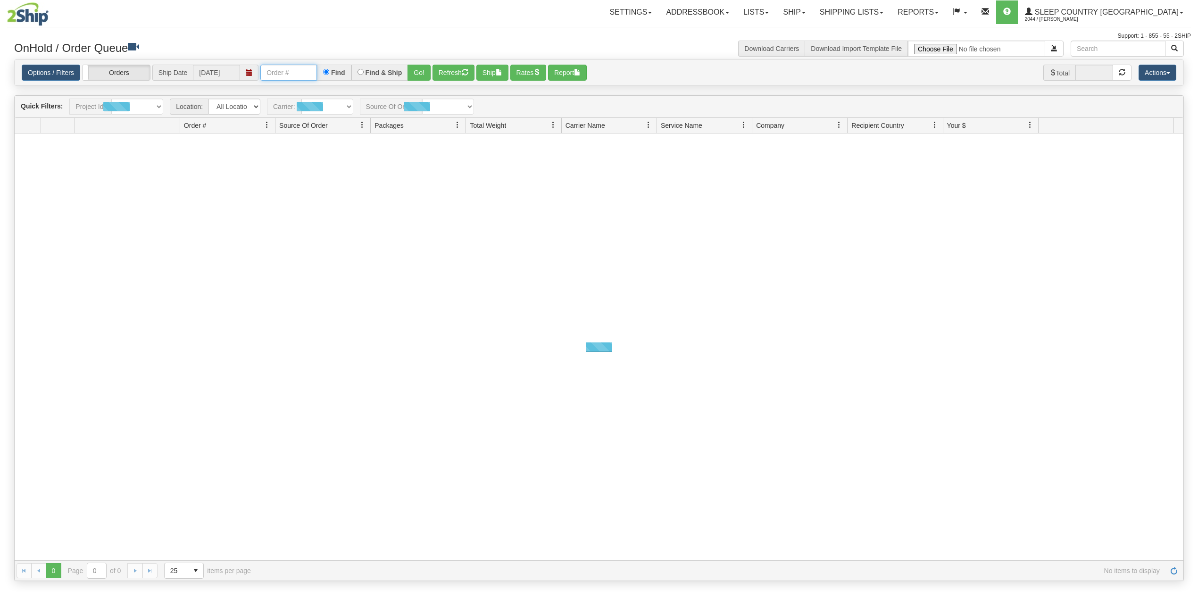
click at [301, 79] on input "text" at bounding box center [288, 73] width 57 height 16
paste input "1055379"
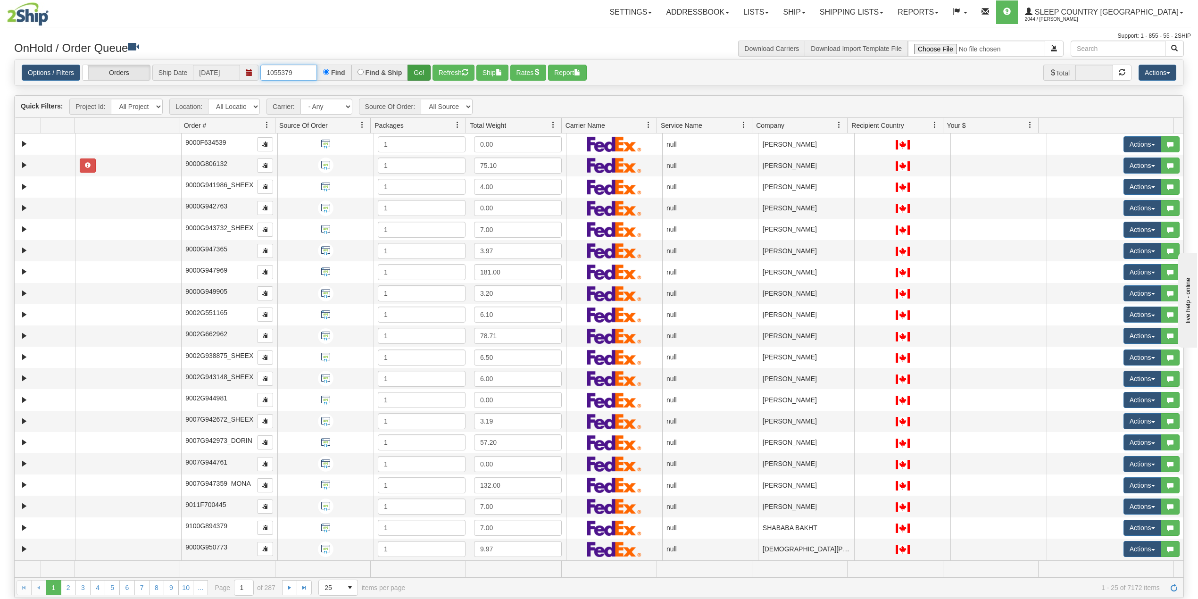
type input "1055379"
click at [420, 72] on button "Go!" at bounding box center [419, 73] width 23 height 16
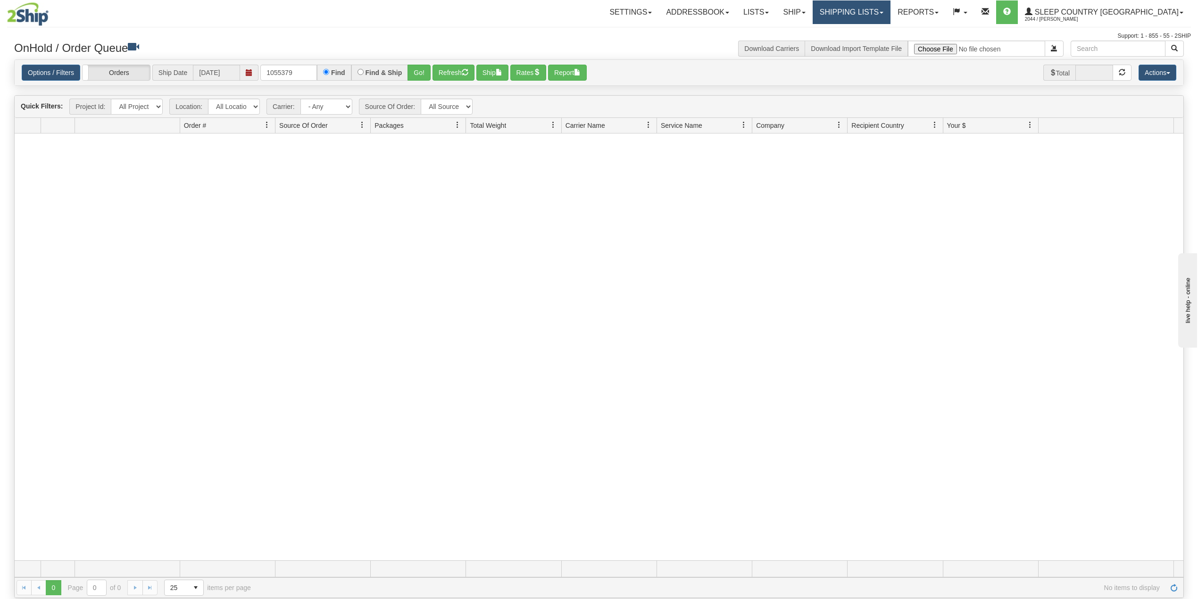
click at [885, 14] on link "Shipping lists" at bounding box center [852, 12] width 78 height 24
click at [870, 44] on span "Search Shipment History" at bounding box center [844, 46] width 73 height 8
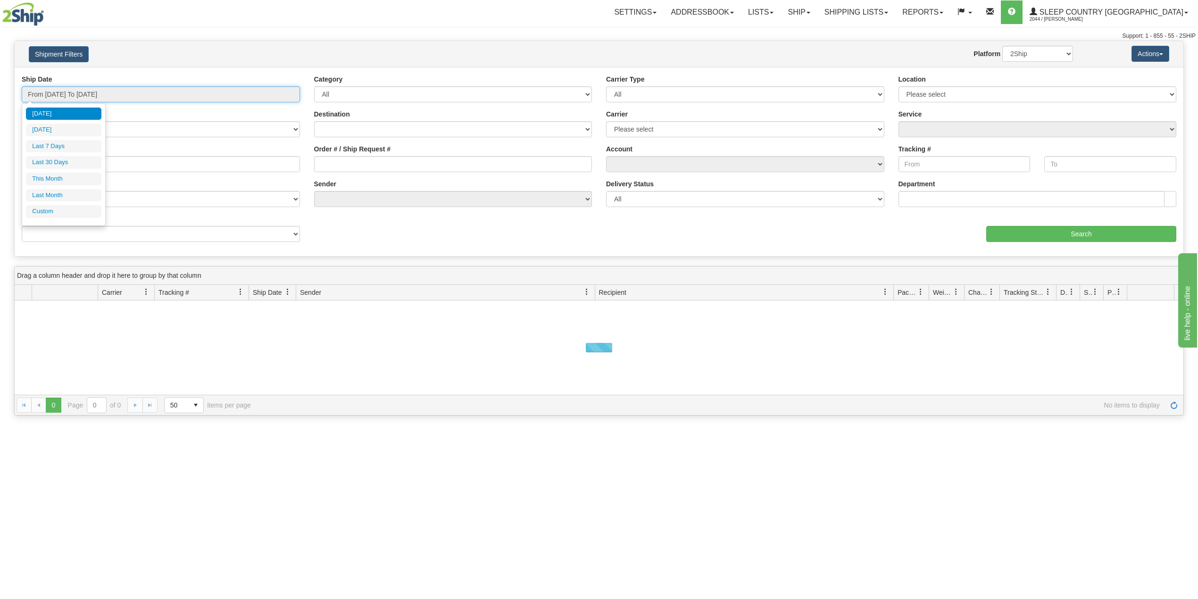
click at [75, 90] on input "From [DATE] To [DATE]" at bounding box center [161, 94] width 278 height 16
click at [63, 167] on li "Last 30 Days" at bounding box center [63, 162] width 75 height 13
type input "From [DATE] To [DATE]"
drag, startPoint x: 334, startPoint y: 167, endPoint x: 361, endPoint y: 172, distance: 27.5
click at [334, 167] on input "Order # / Ship Request #" at bounding box center [453, 164] width 278 height 16
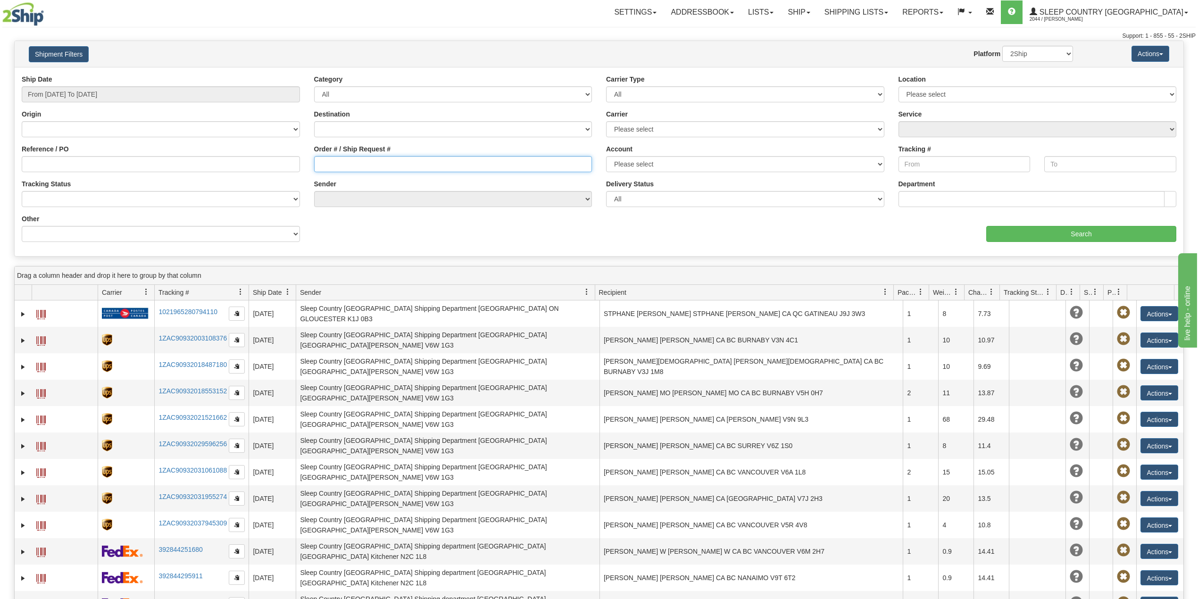
paste input "1055379"
type input "1055379"
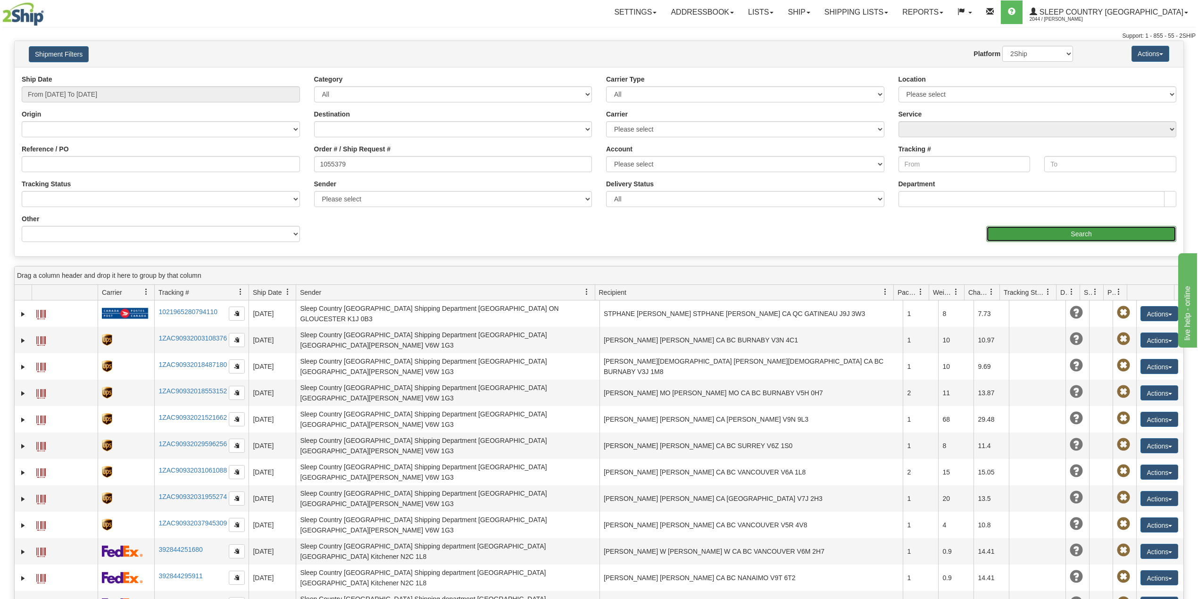
click at [1067, 230] on input "Search" at bounding box center [1081, 234] width 190 height 16
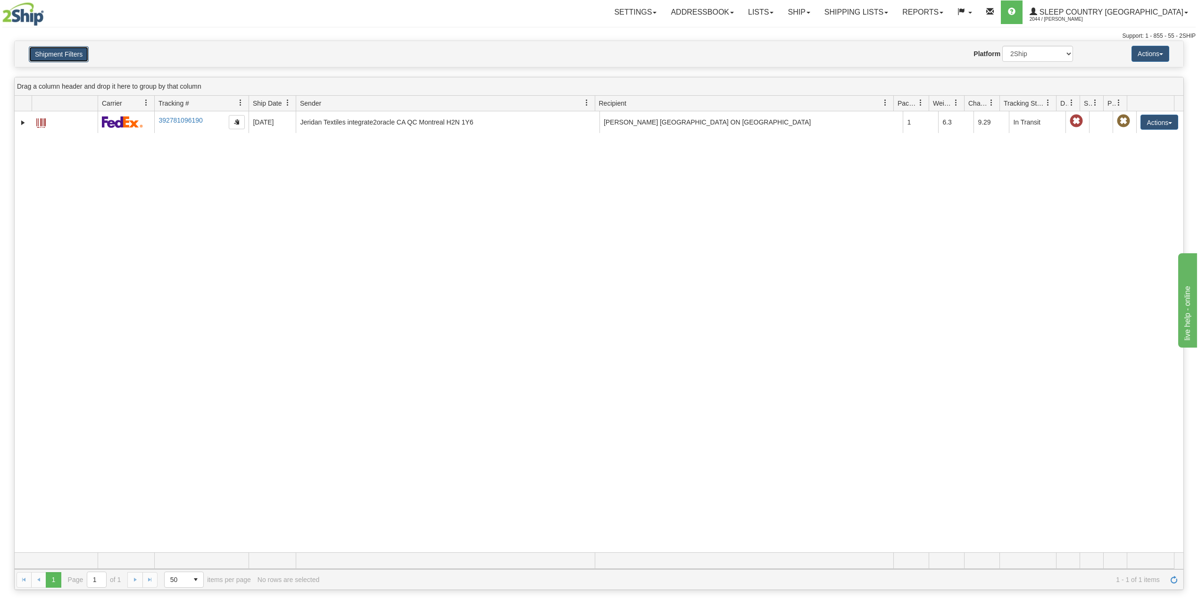
click at [62, 53] on button "Shipment Filters" at bounding box center [59, 54] width 60 height 16
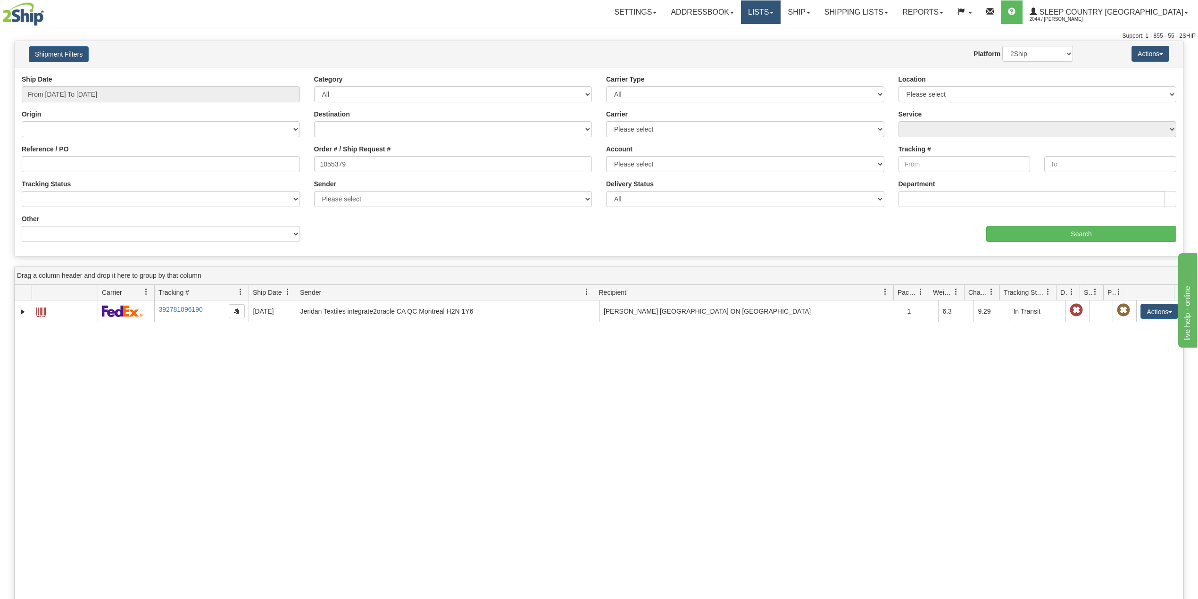
click at [781, 8] on link "Lists" at bounding box center [761, 12] width 40 height 24
click at [817, 9] on link "Ship" at bounding box center [799, 12] width 36 height 24
click at [808, 42] on span "OnHold / Order Queue" at bounding box center [774, 46] width 67 height 8
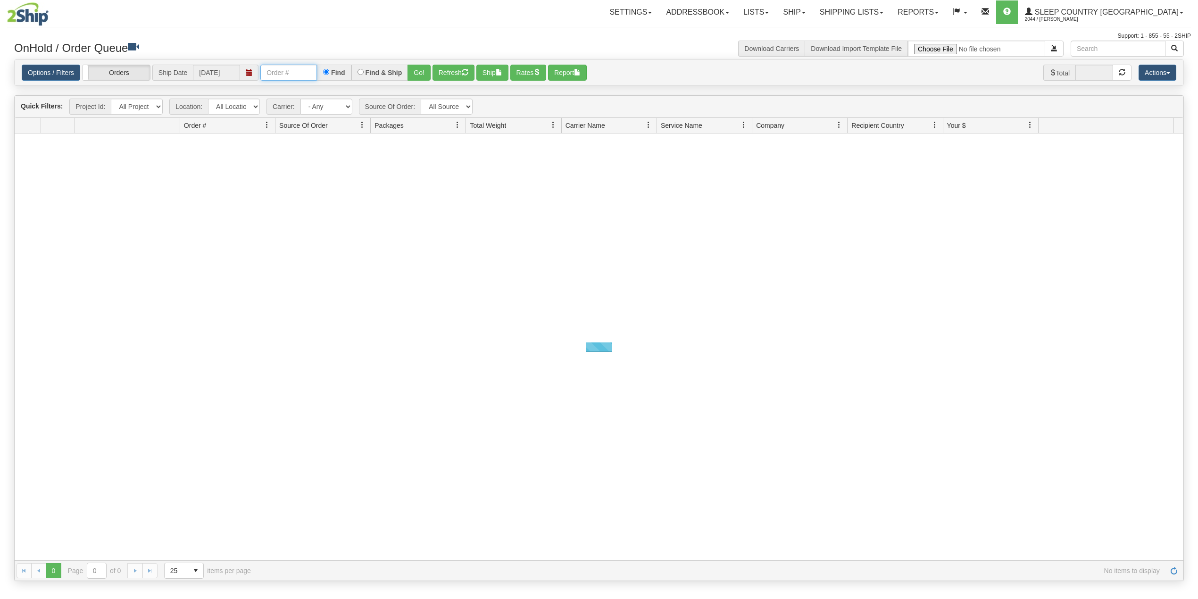
drag, startPoint x: 292, startPoint y: 70, endPoint x: 316, endPoint y: 82, distance: 26.2
click at [292, 70] on input "text" at bounding box center [288, 73] width 57 height 16
paste input "9002I054901"
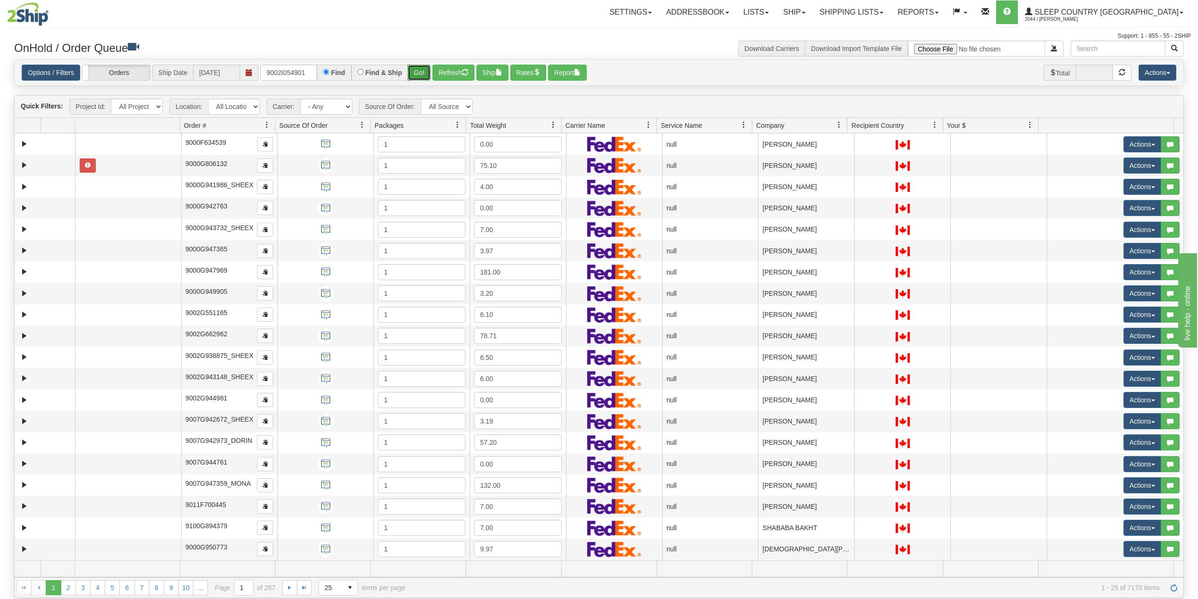
click at [419, 73] on button "Go!" at bounding box center [419, 73] width 23 height 16
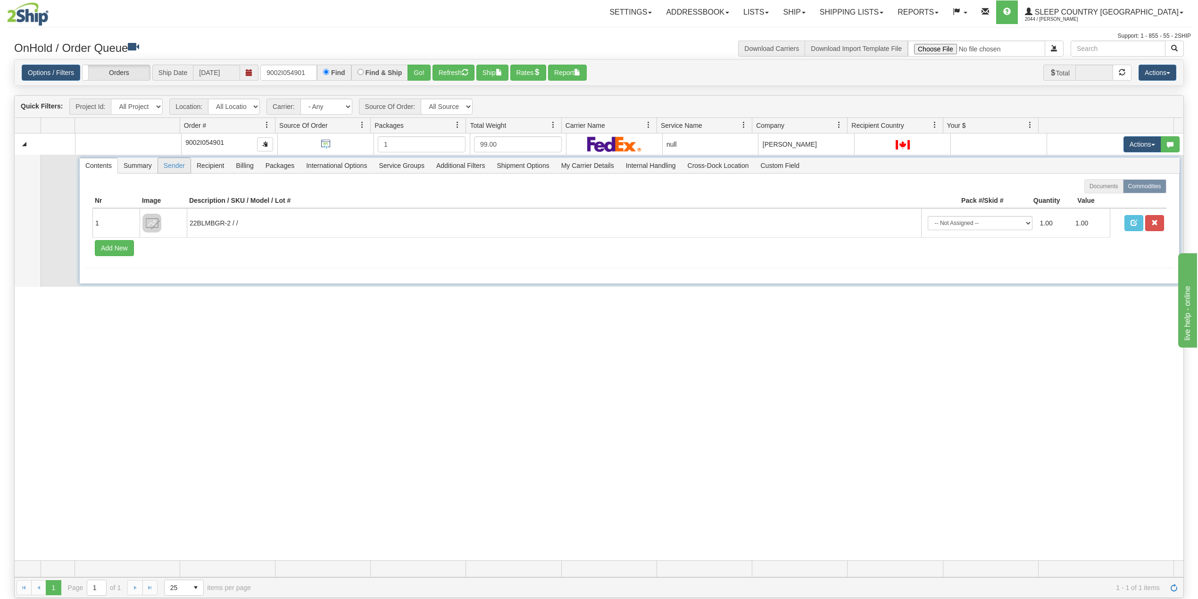
click at [173, 169] on span "Sender" at bounding box center [174, 165] width 33 height 15
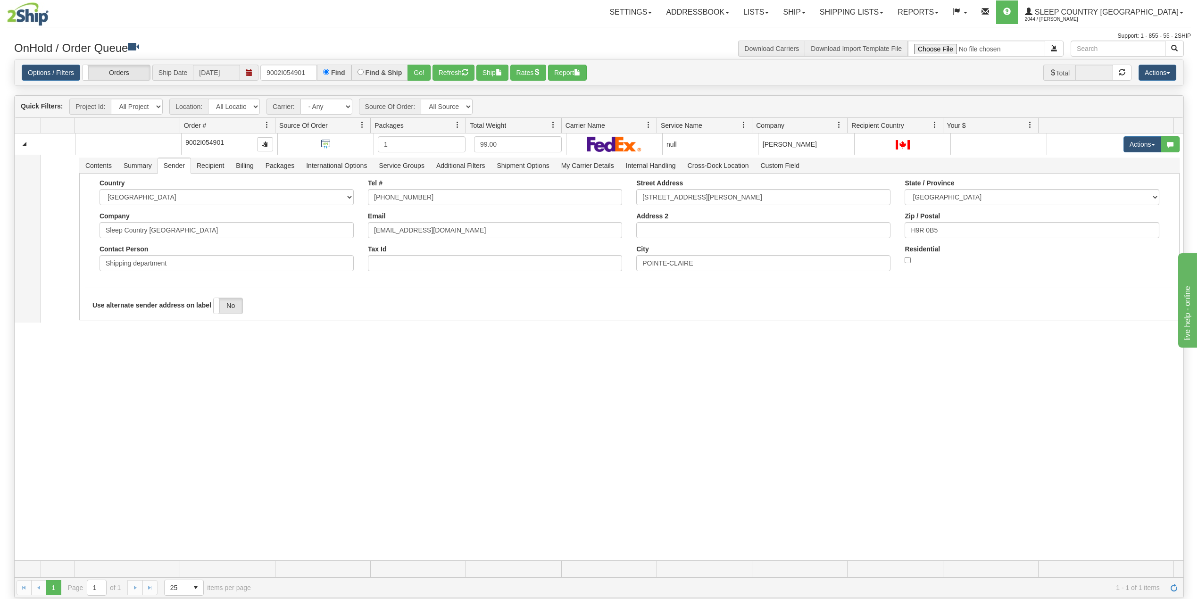
click at [334, 427] on div "31554868 300 90975708 0 9002I054901 1 99.00 null Shipping department Sleep Coun…" at bounding box center [599, 347] width 1169 height 427
click at [285, 70] on input "9002I054901" at bounding box center [288, 73] width 57 height 16
paste input "0I053465"
type input "9000I053465"
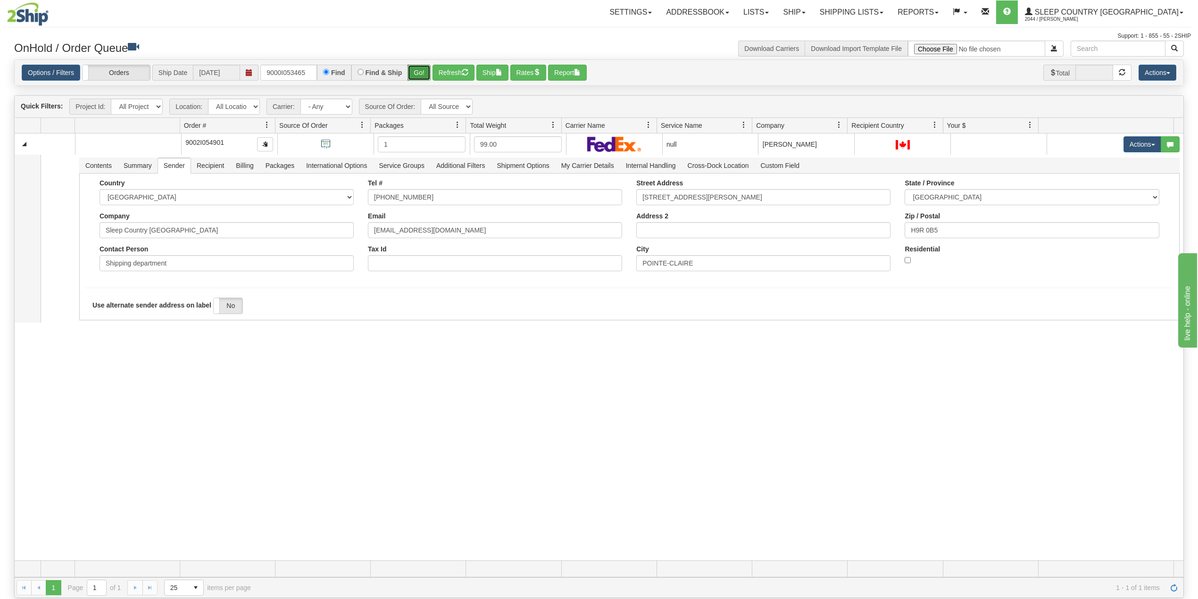
click at [421, 74] on button "Go!" at bounding box center [419, 73] width 23 height 16
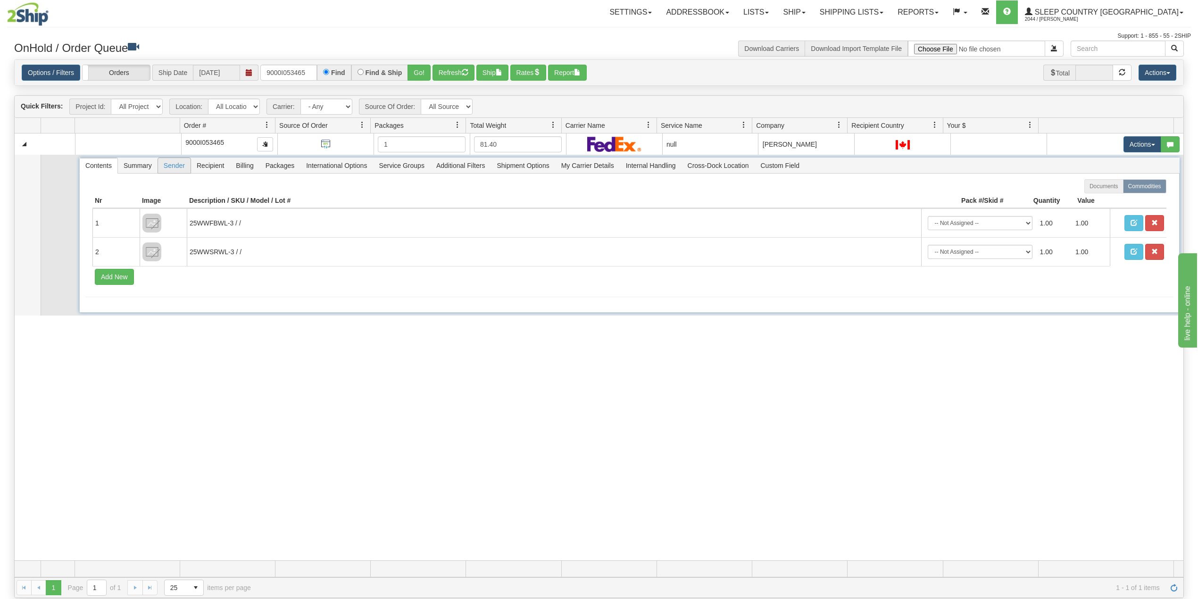
click at [180, 166] on span "Sender" at bounding box center [174, 165] width 33 height 15
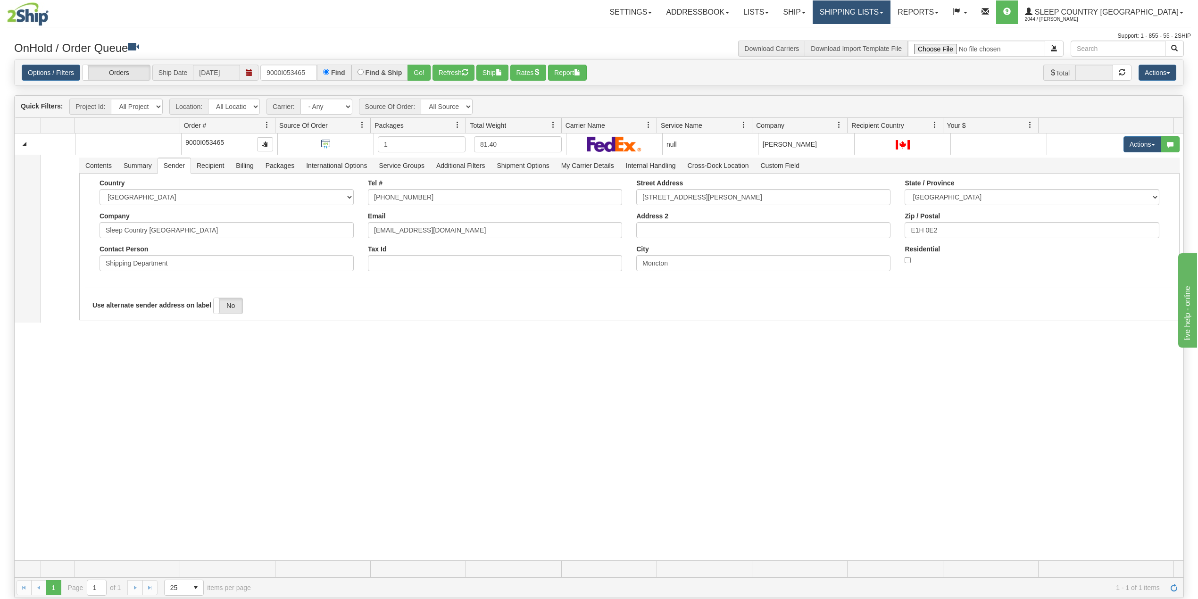
drag, startPoint x: 893, startPoint y: 8, endPoint x: 885, endPoint y: 38, distance: 31.2
click at [891, 8] on link "Shipping lists" at bounding box center [852, 12] width 78 height 24
click at [881, 42] on span "Search Shipment History" at bounding box center [844, 46] width 73 height 8
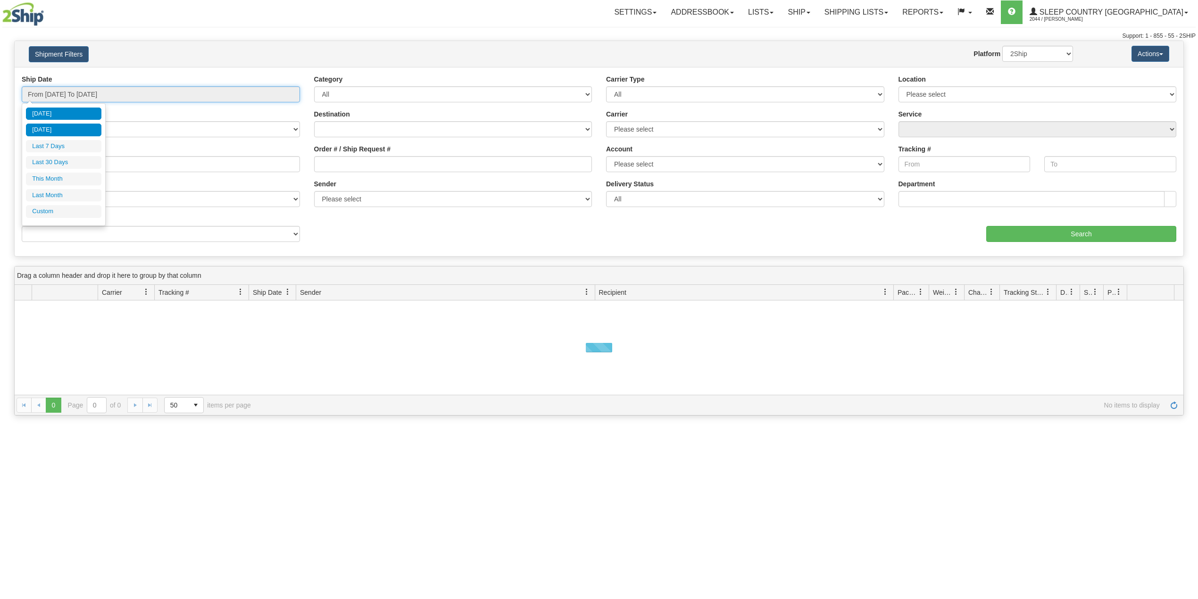
drag, startPoint x: 106, startPoint y: 93, endPoint x: 83, endPoint y: 127, distance: 40.6
click at [106, 92] on input "From 09/03/2025 To 09/04/2025" at bounding box center [161, 94] width 278 height 16
click at [61, 159] on li "Last 30 Days" at bounding box center [63, 162] width 75 height 13
type input "From 08/06/2025 To 09/04/2025"
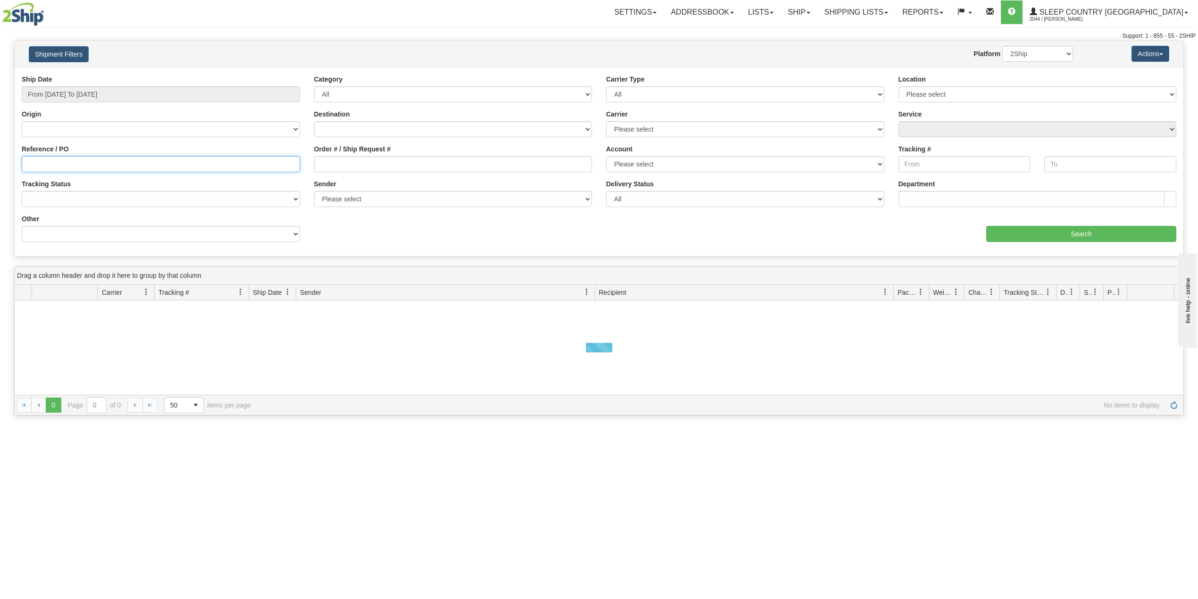
click at [61, 159] on input "Reference / PO" at bounding box center [161, 164] width 278 height 16
paste input "9000I053465"
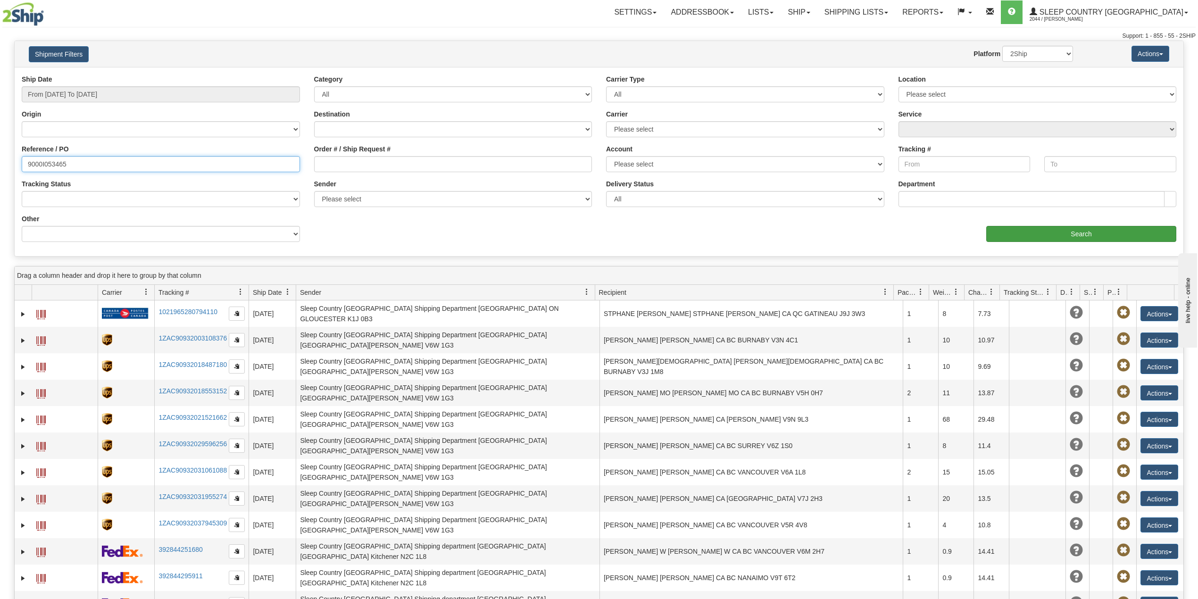
type input "9000I053465"
click at [1023, 230] on input "Search" at bounding box center [1081, 234] width 190 height 16
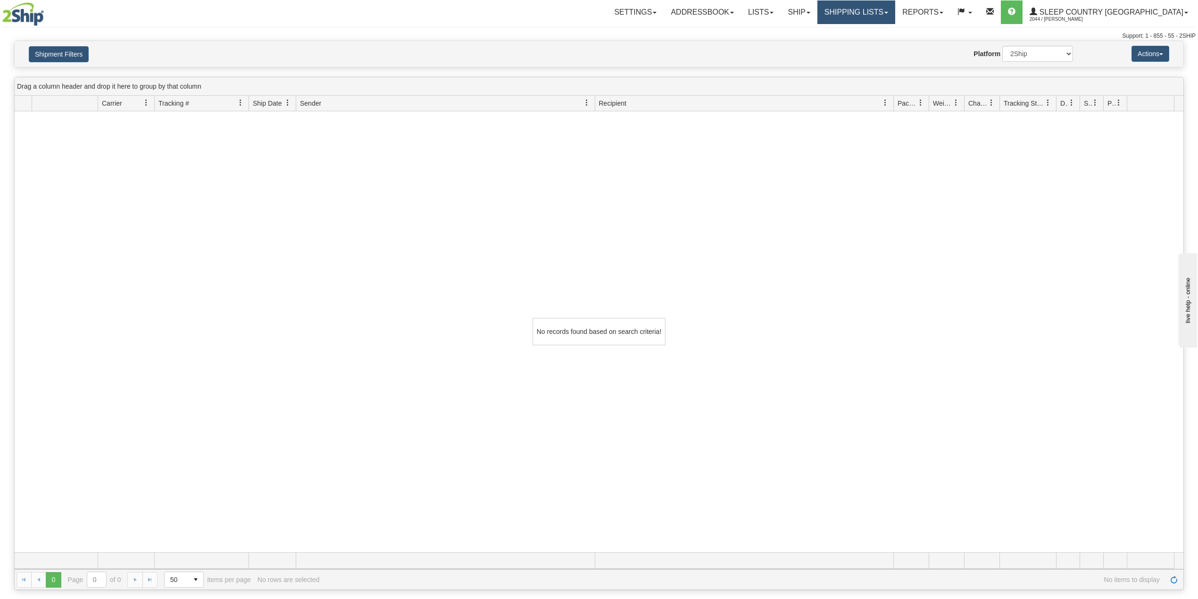
click at [889, 19] on link "Shipping lists" at bounding box center [857, 12] width 78 height 24
click at [868, 30] on span "Current Shipments" at bounding box center [839, 33] width 55 height 8
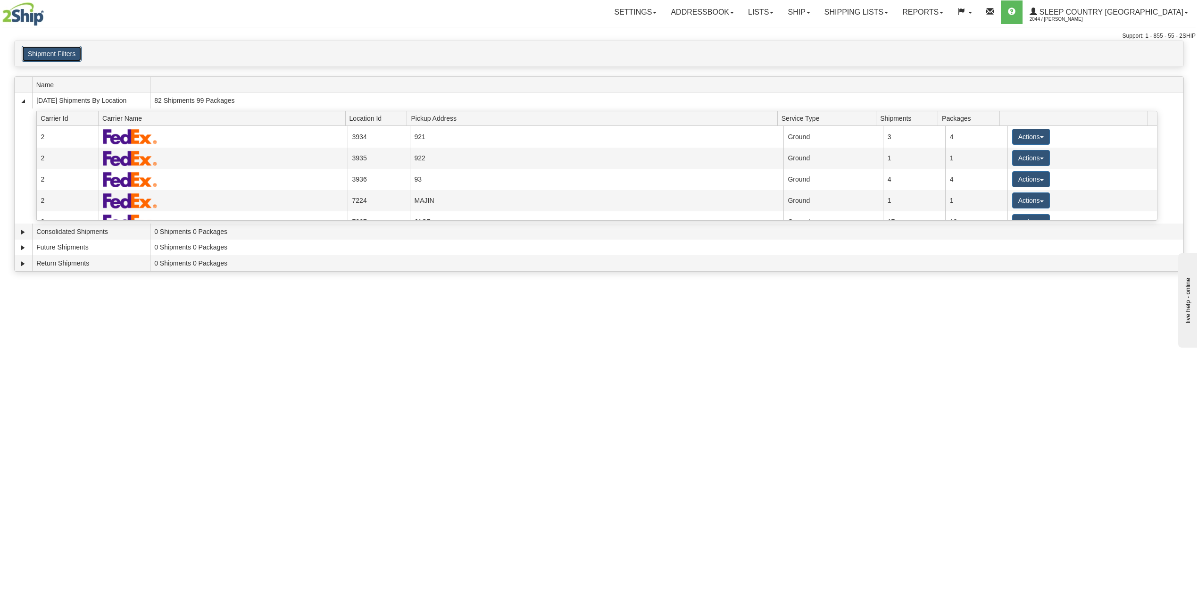
click at [51, 48] on button "Shipment Filters" at bounding box center [52, 54] width 60 height 16
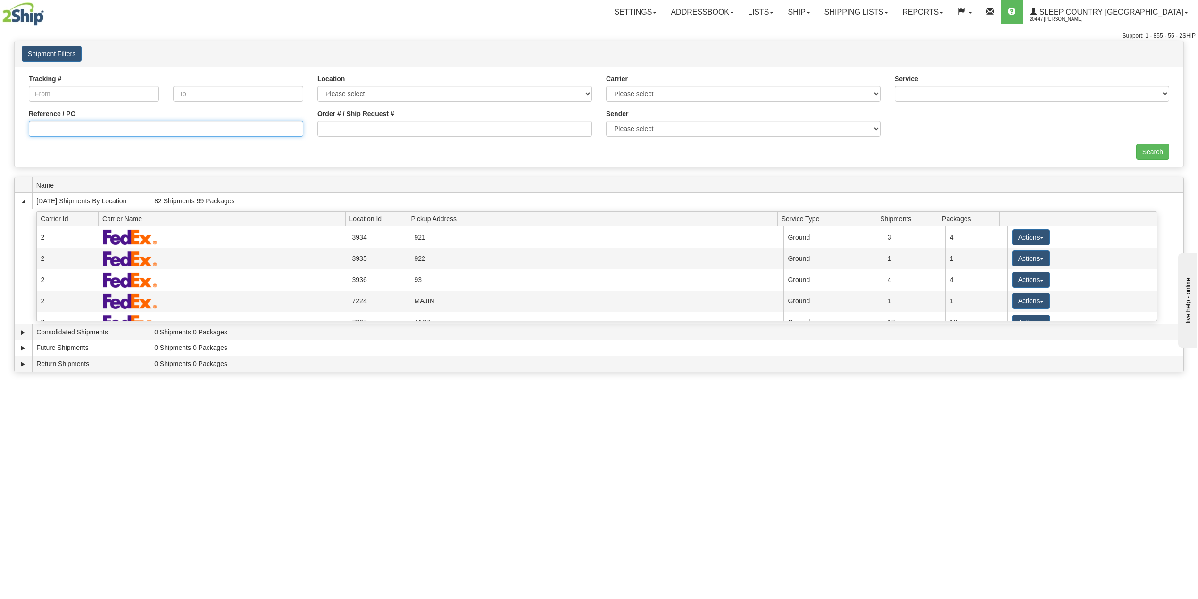
click at [68, 129] on input "Reference / PO" at bounding box center [166, 129] width 275 height 16
paste input "9000I053465"
type input "9000I053465"
click at [1153, 153] on input "Search" at bounding box center [1152, 152] width 33 height 16
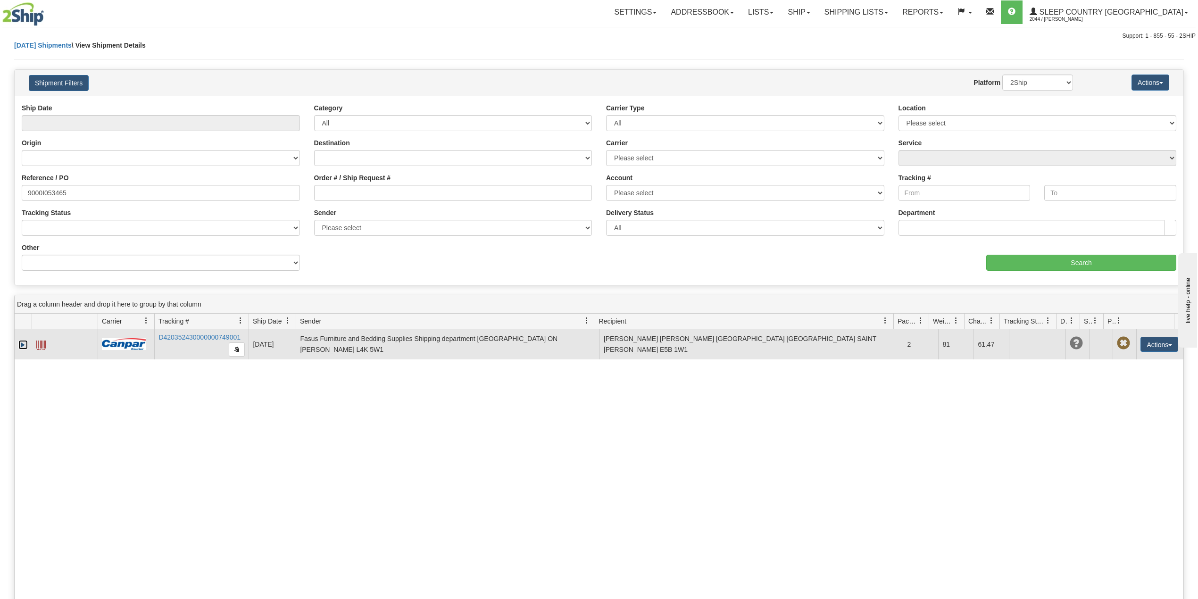
click at [21, 346] on link "Expand" at bounding box center [22, 344] width 9 height 9
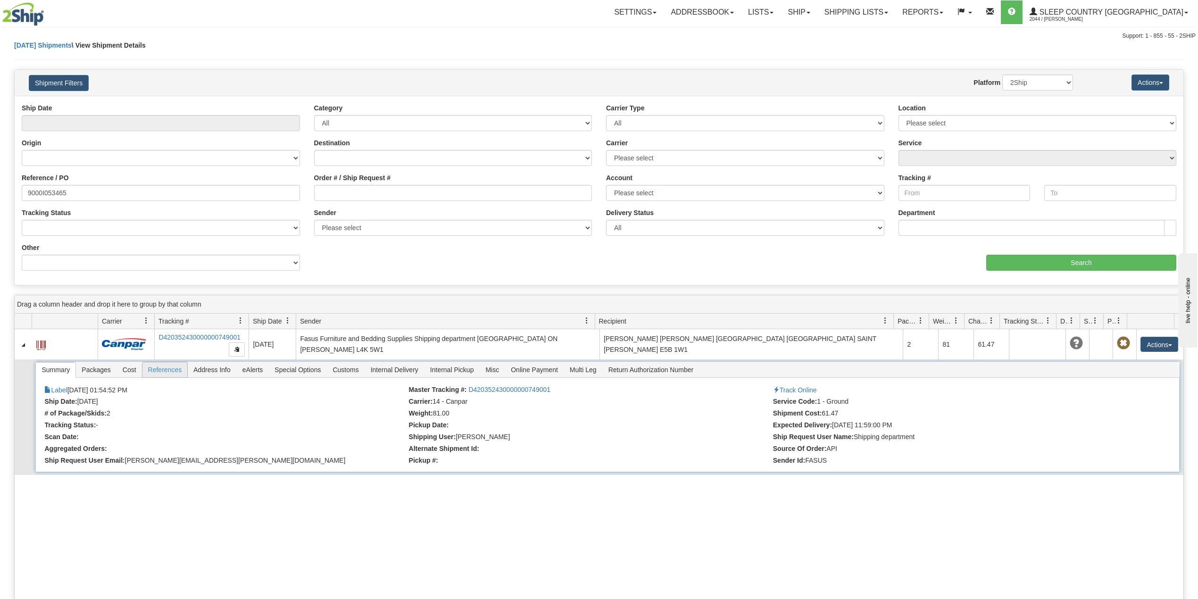
click at [165, 368] on span "References" at bounding box center [164, 369] width 45 height 15
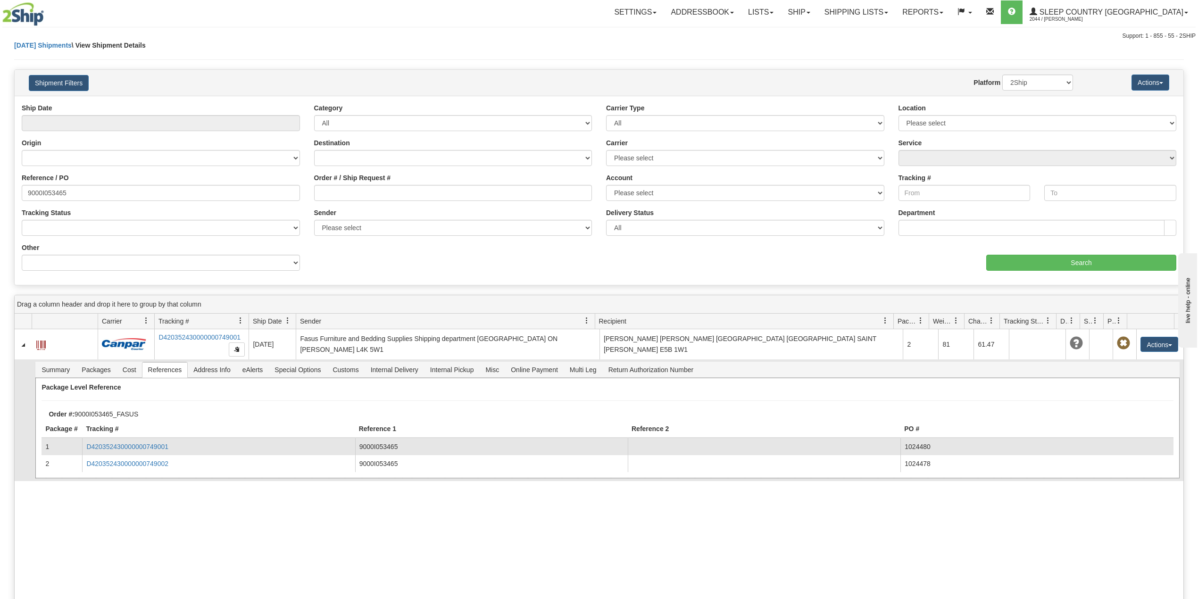
click at [157, 453] on td "D420352430000000749001" at bounding box center [218, 446] width 273 height 17
click at [163, 447] on link "D420352430000000749001" at bounding box center [127, 447] width 82 height 8
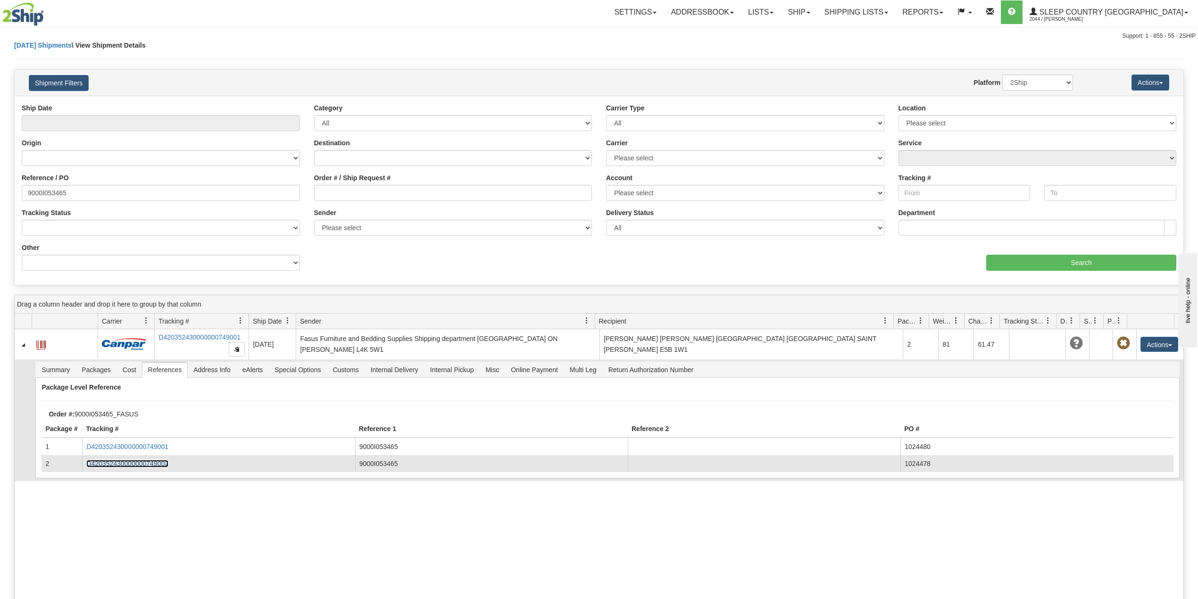
click at [148, 467] on link "D420352430000000749002" at bounding box center [127, 464] width 82 height 8
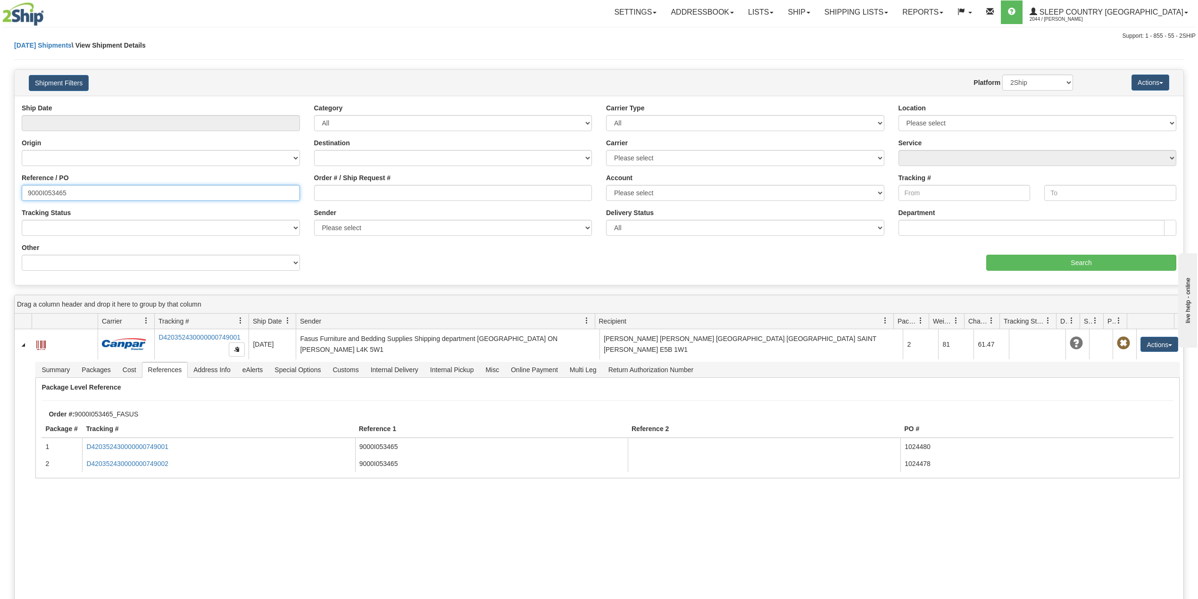
click at [56, 190] on input "9000I053465" at bounding box center [161, 193] width 278 height 16
paste input "49610"
type input "9000I049610"
click at [1080, 271] on input "Search" at bounding box center [1081, 263] width 190 height 16
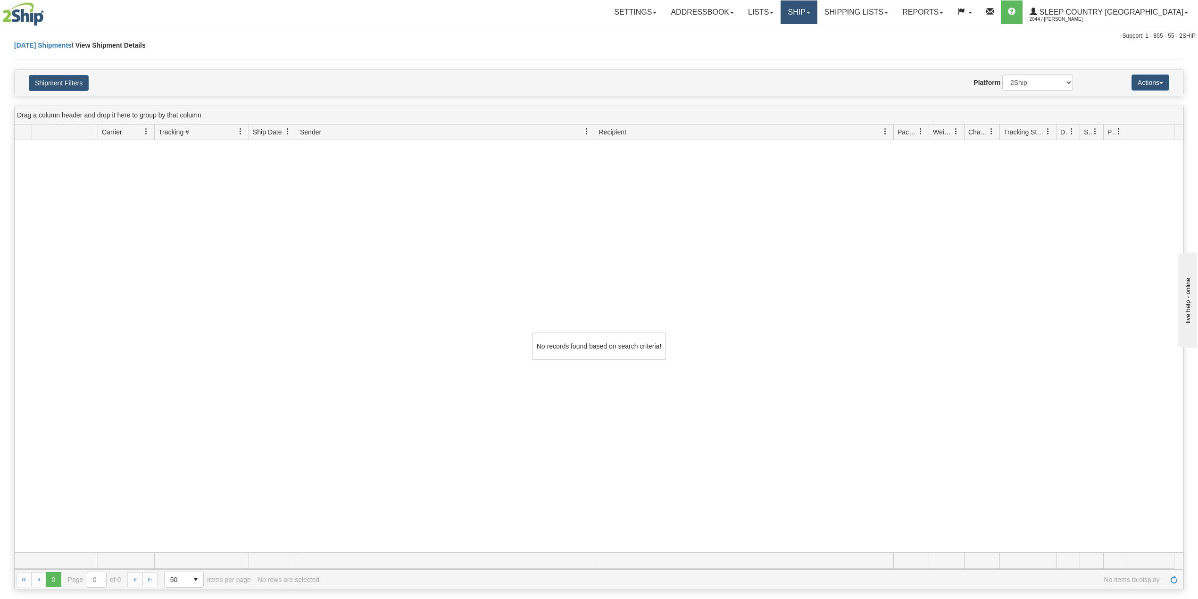
click at [817, 8] on link "Ship" at bounding box center [799, 12] width 36 height 24
click at [808, 43] on span "OnHold / Order Queue" at bounding box center [774, 46] width 67 height 8
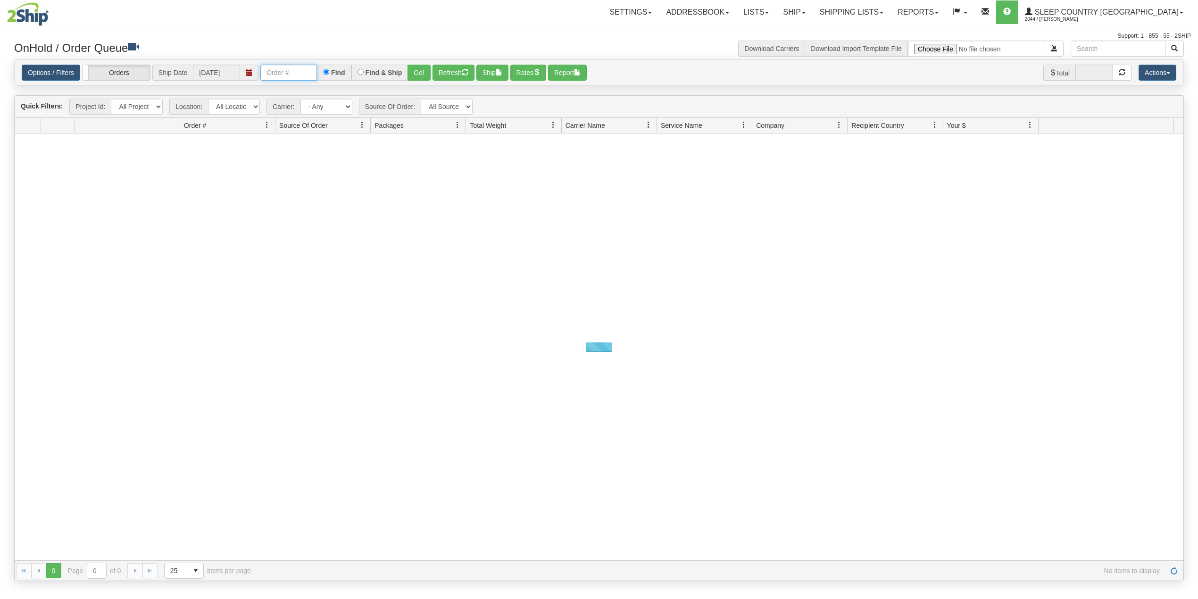
drag, startPoint x: 304, startPoint y: 74, endPoint x: 329, endPoint y: 82, distance: 26.7
click at [304, 74] on input "text" at bounding box center [288, 73] width 57 height 16
paste input "9000I049610"
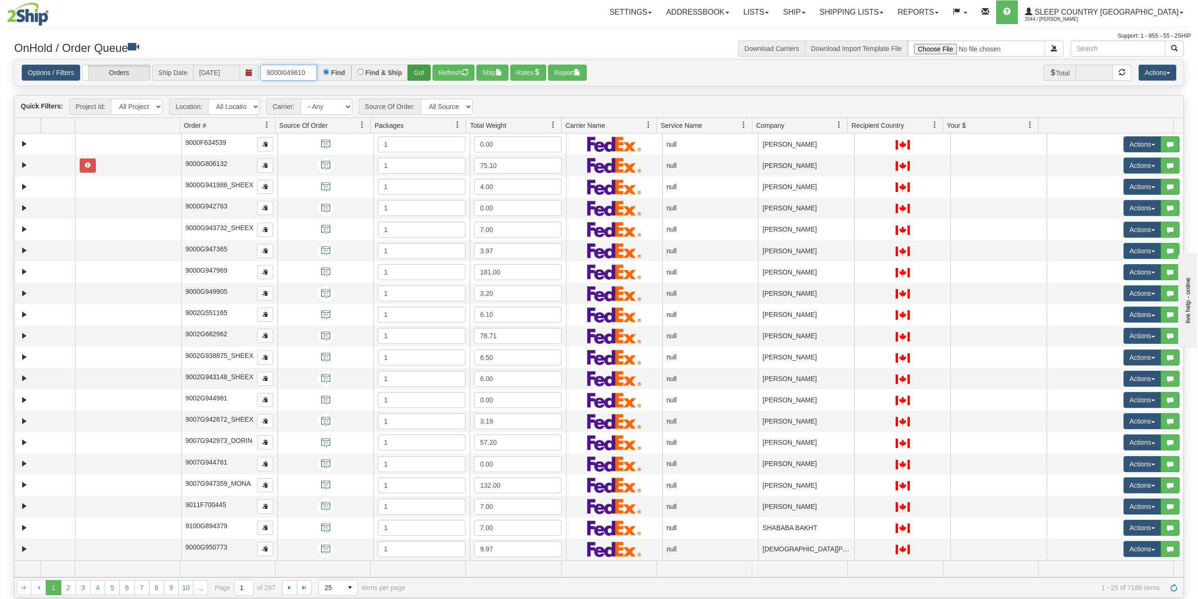
type input "9000I049610"
click at [420, 75] on button "Go!" at bounding box center [419, 73] width 23 height 16
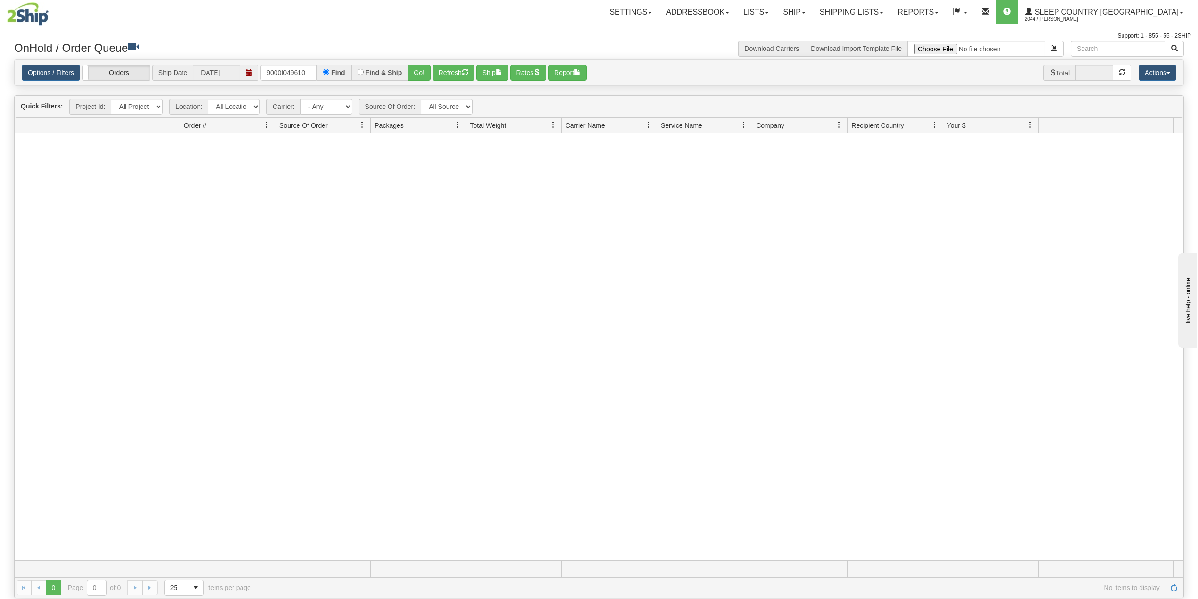
click at [319, 69] on div "Find" at bounding box center [334, 73] width 34 height 16
click at [311, 74] on input "9000I049610" at bounding box center [288, 73] width 57 height 16
click at [891, 8] on link "Shipping lists" at bounding box center [852, 12] width 78 height 24
click at [875, 44] on span "Search Shipment History" at bounding box center [844, 46] width 73 height 8
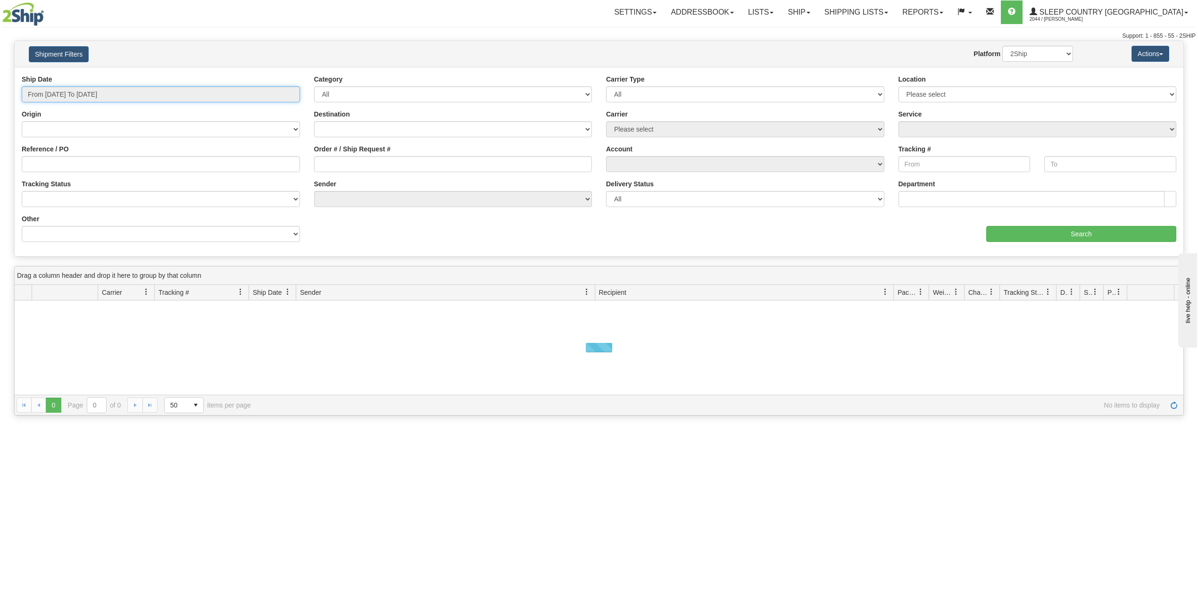
click at [89, 98] on input "From [DATE] To [DATE]" at bounding box center [161, 94] width 278 height 16
click at [70, 163] on li "Last 30 Days" at bounding box center [63, 162] width 75 height 13
type input "From [DATE] To [DATE]"
click at [70, 163] on input "Reference / PO" at bounding box center [161, 164] width 278 height 16
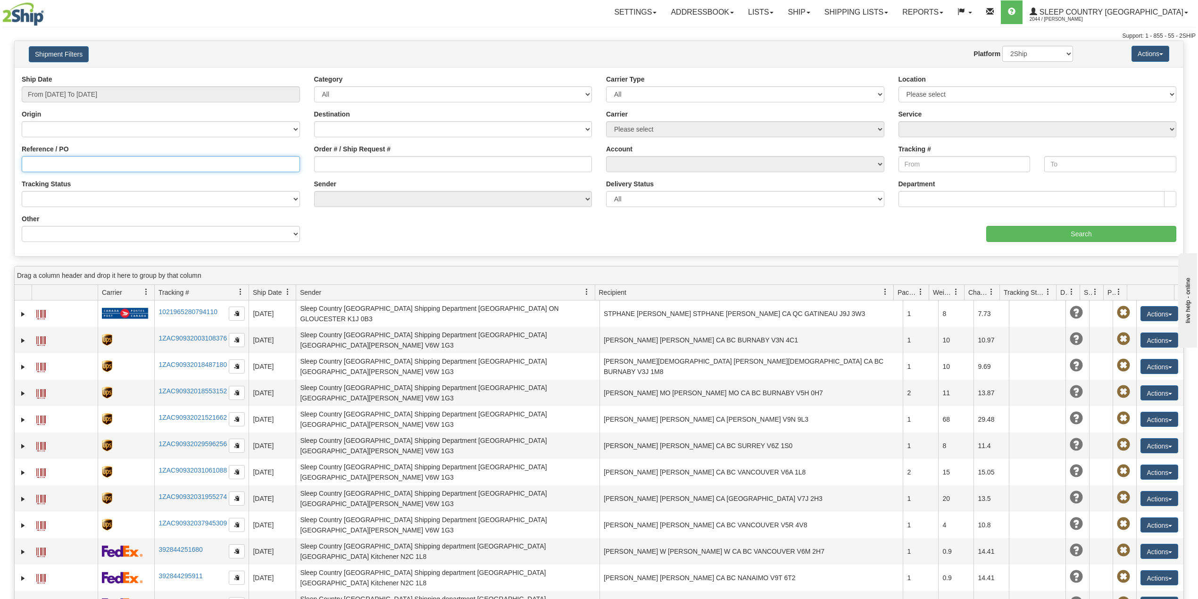
paste input "9000I049610"
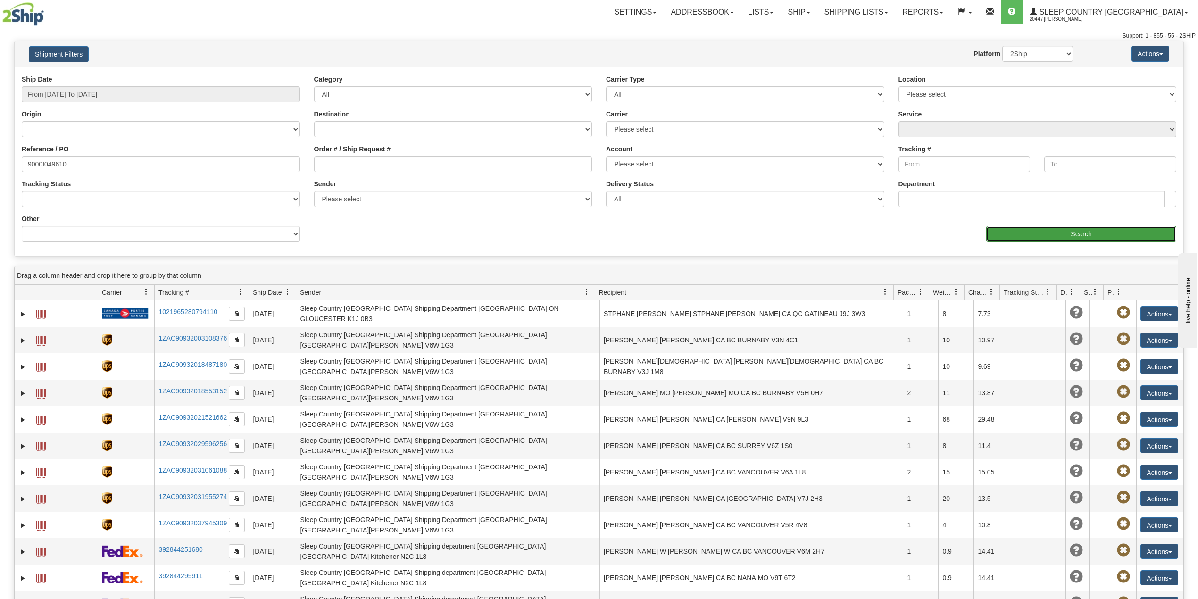
click at [1050, 231] on input "Search" at bounding box center [1081, 234] width 190 height 16
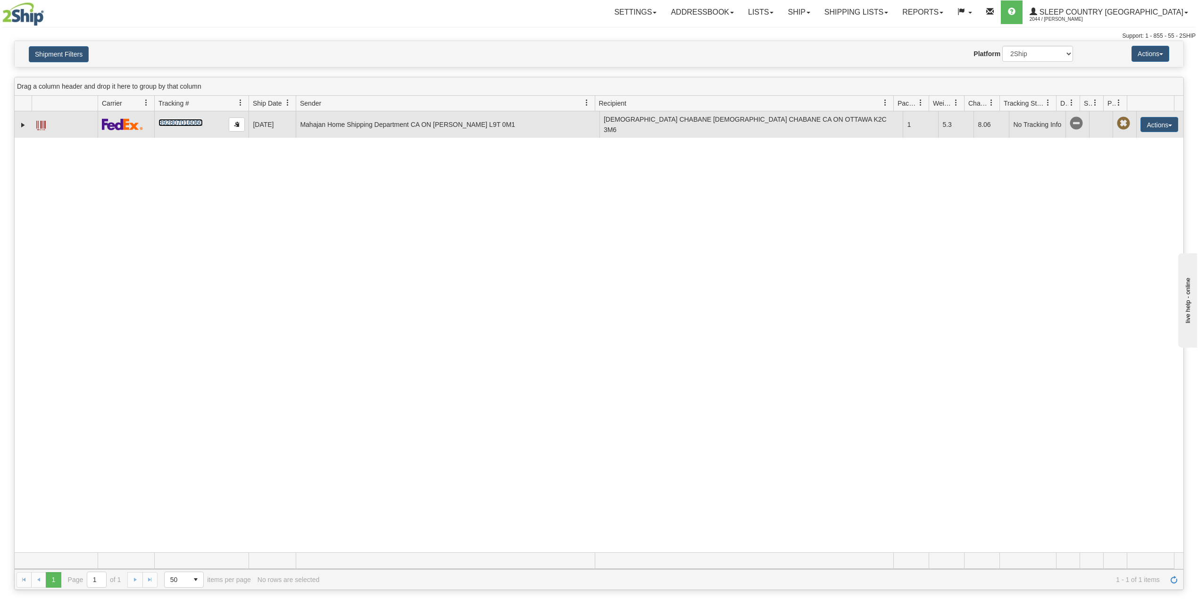
click at [175, 126] on link "392807016060" at bounding box center [181, 123] width 44 height 8
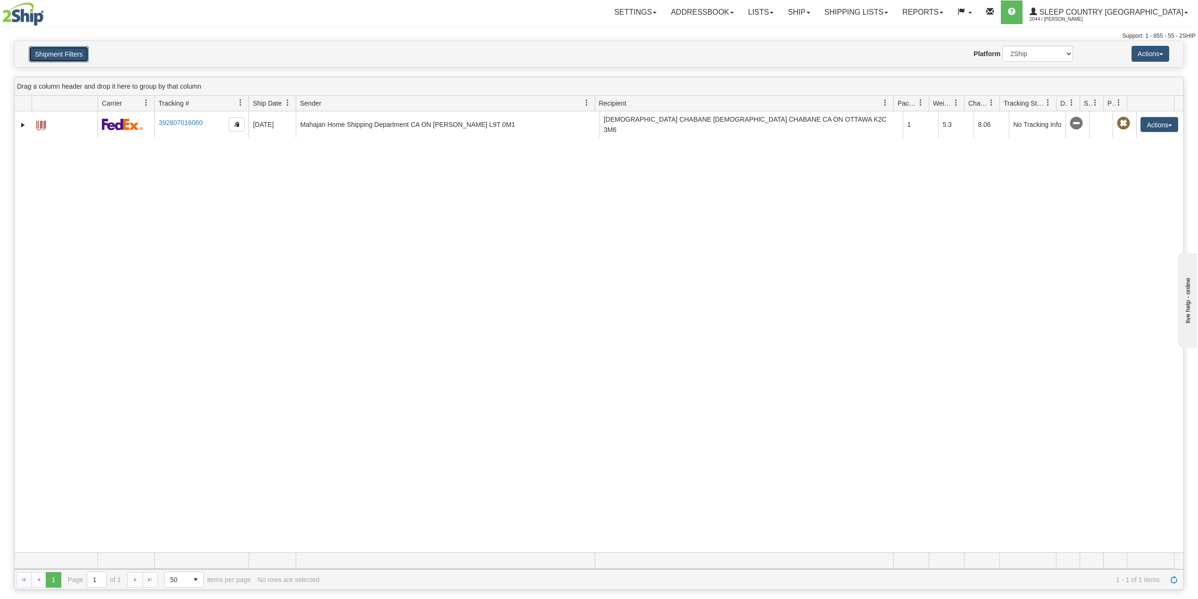
click at [65, 53] on button "Shipment Filters" at bounding box center [59, 54] width 60 height 16
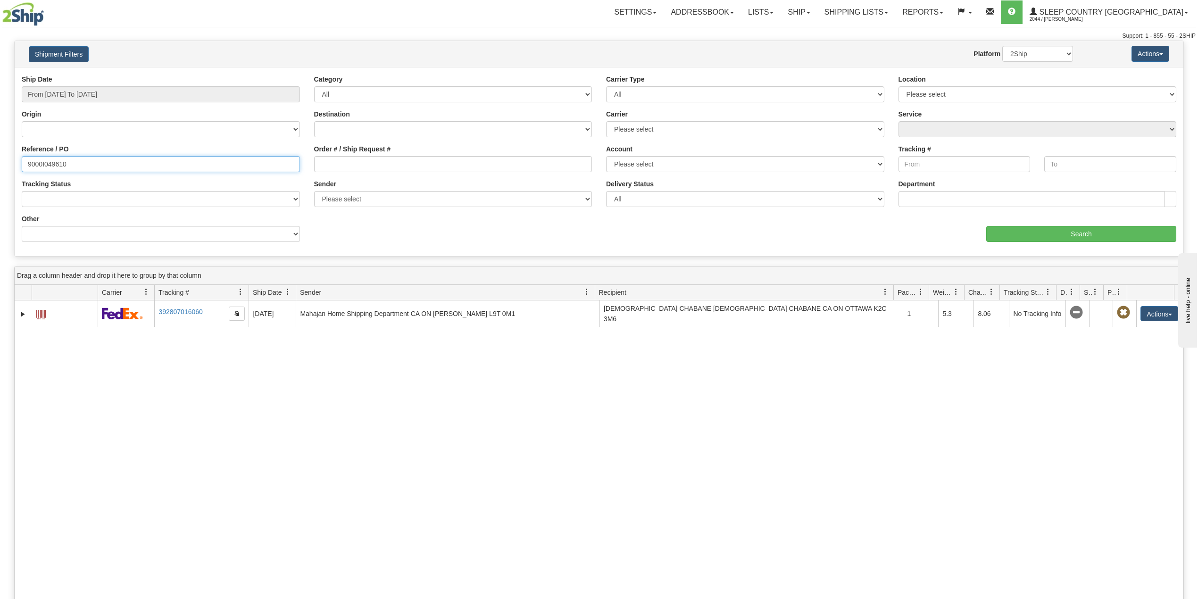
click at [46, 159] on input "9000I049610" at bounding box center [161, 164] width 278 height 16
paste input "7472"
click at [1031, 231] on input "Search" at bounding box center [1081, 234] width 190 height 16
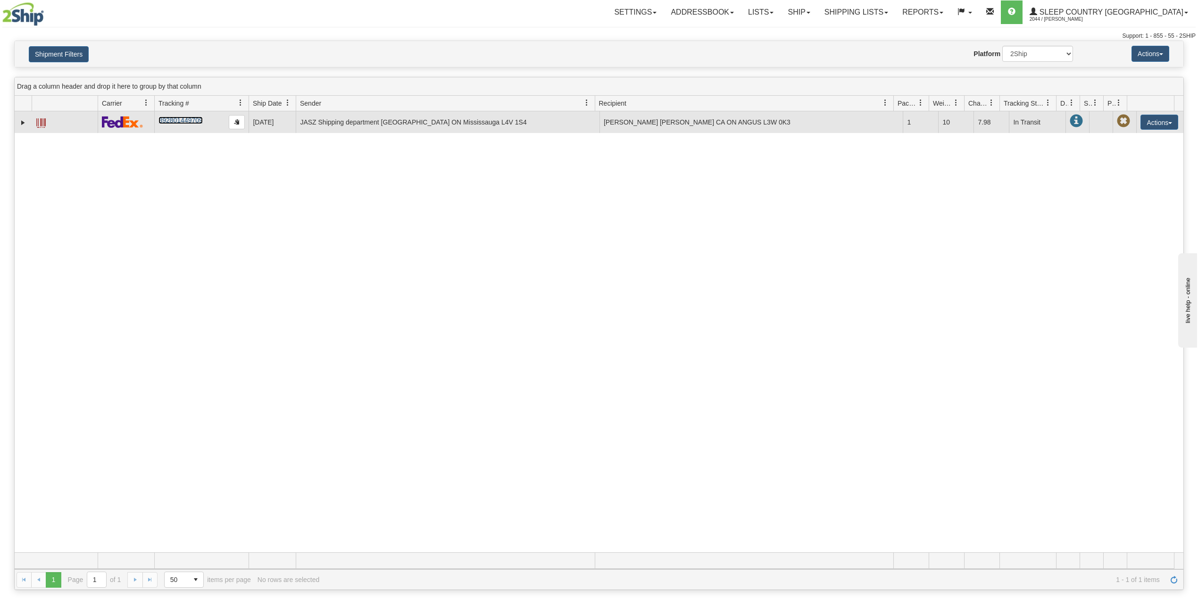
click at [190, 118] on link "392801449709" at bounding box center [181, 121] width 44 height 8
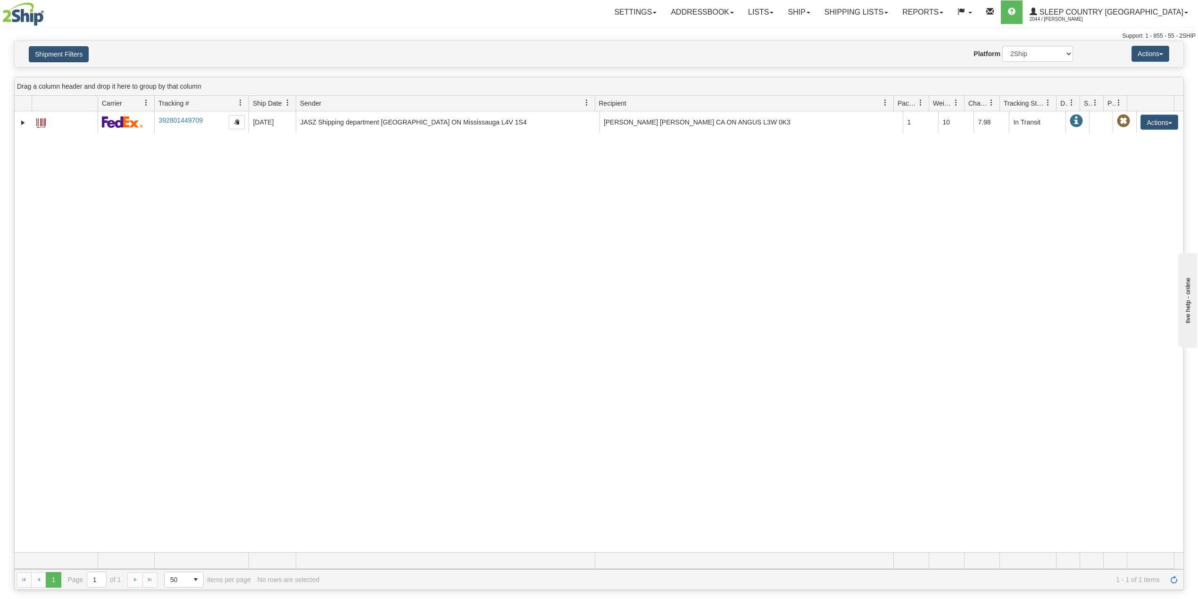
drag, startPoint x: 63, startPoint y: 44, endPoint x: 74, endPoint y: 62, distance: 21.2
click at [63, 44] on div "Shipment Filters Website Agent Nothing selected Client User Platform 2Ship Impo…" at bounding box center [599, 54] width 1169 height 26
click at [66, 57] on button "Shipment Filters" at bounding box center [59, 54] width 60 height 16
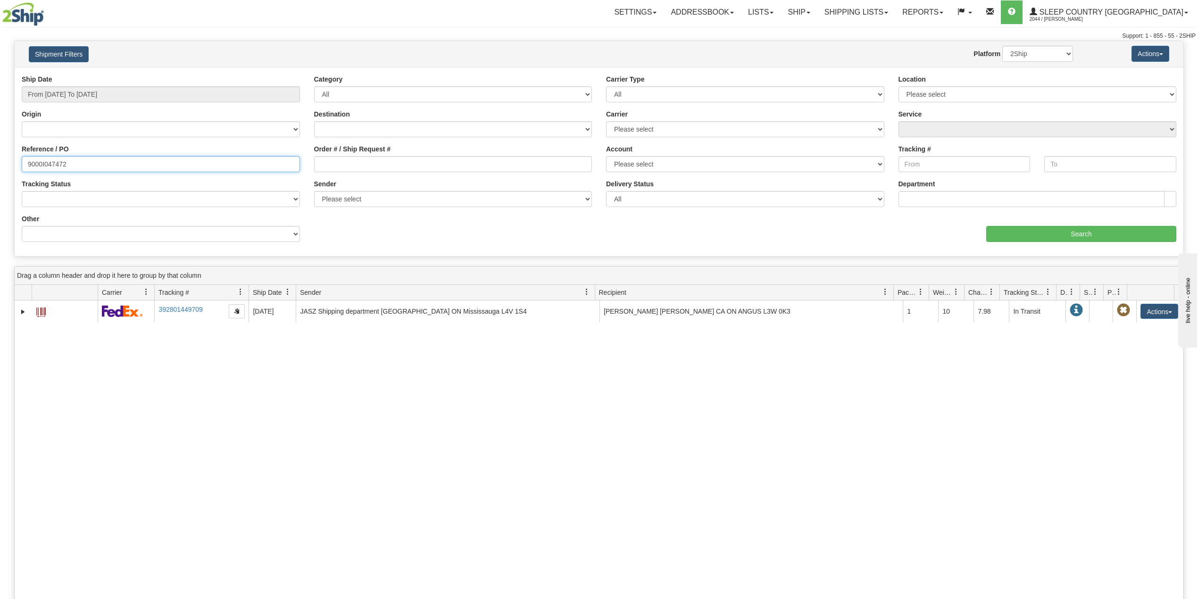
click at [50, 160] on input "9000I047472" at bounding box center [161, 164] width 278 height 16
paste input "#9000I041446"
click at [30, 164] on input "#9000I041446" at bounding box center [161, 164] width 278 height 16
click at [1010, 229] on input "Search" at bounding box center [1081, 234] width 190 height 16
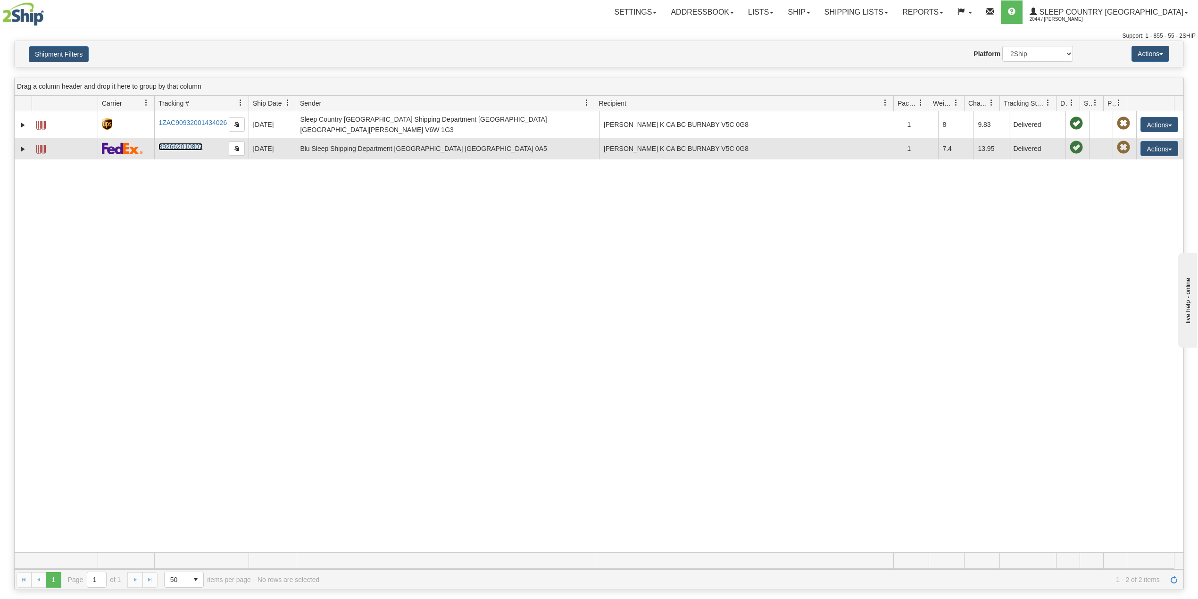
click at [184, 143] on link "392662010807" at bounding box center [181, 147] width 44 height 8
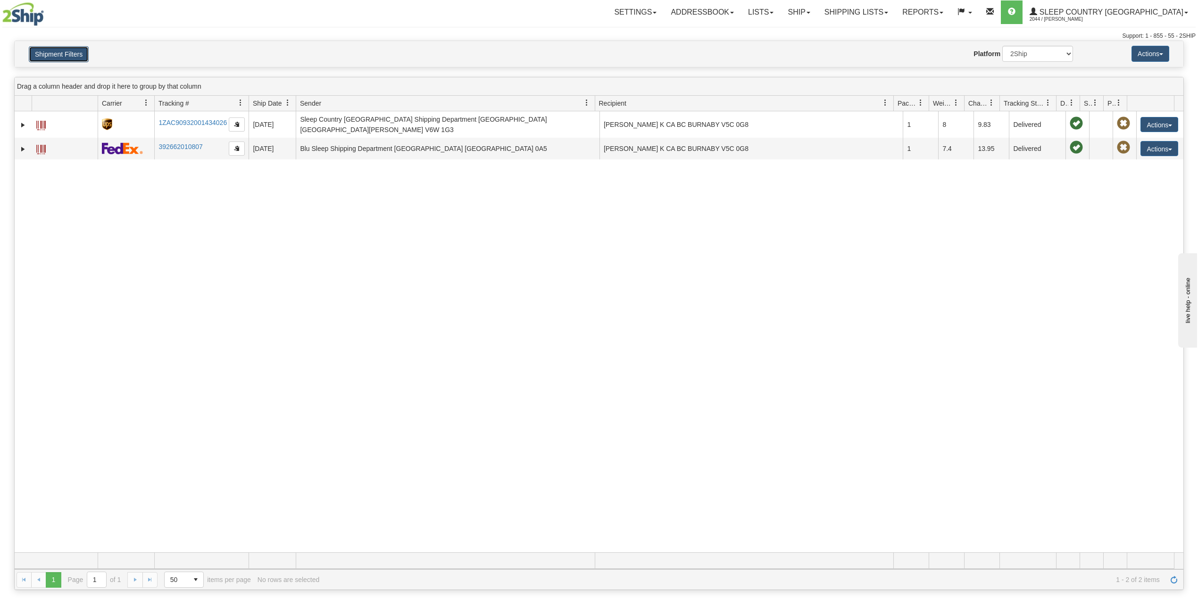
click at [74, 54] on button "Shipment Filters" at bounding box center [59, 54] width 60 height 16
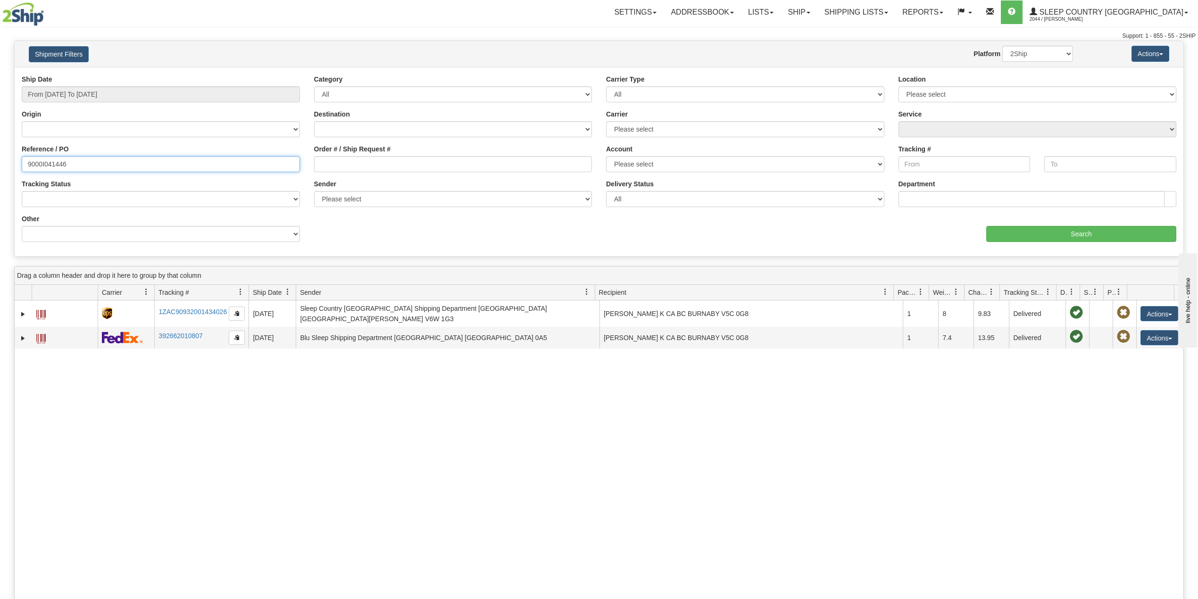
click at [42, 167] on input "9000I041446" at bounding box center [161, 164] width 278 height 16
paste input "50002"
click at [1008, 233] on input "Search" at bounding box center [1081, 234] width 190 height 16
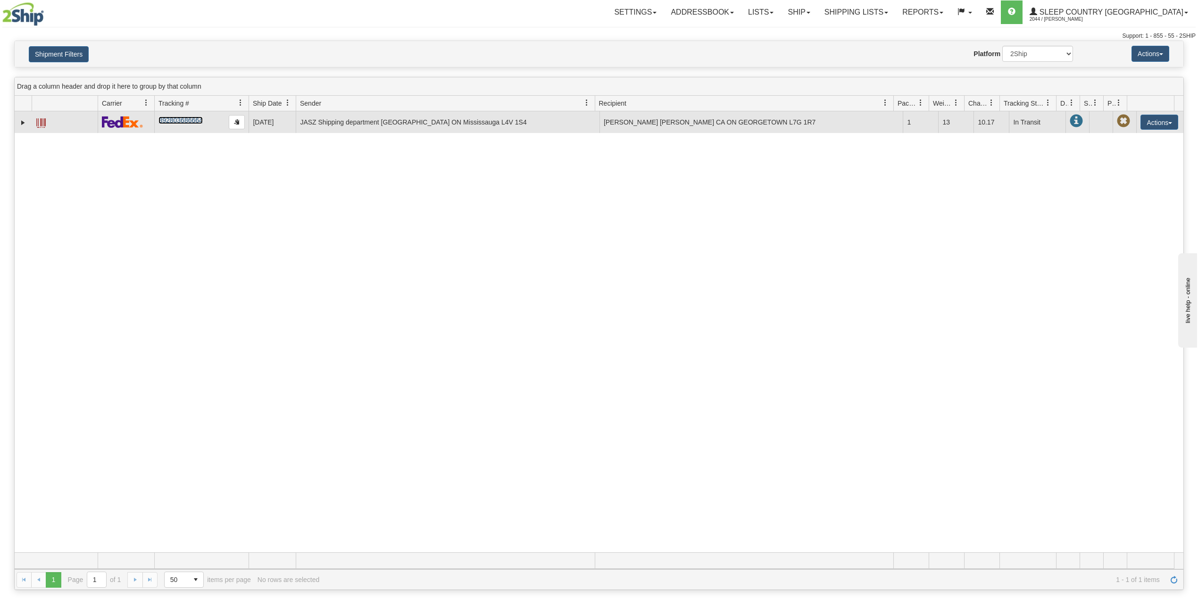
click at [189, 121] on link "392803686664" at bounding box center [181, 121] width 44 height 8
click at [20, 125] on link "Expand" at bounding box center [22, 122] width 9 height 9
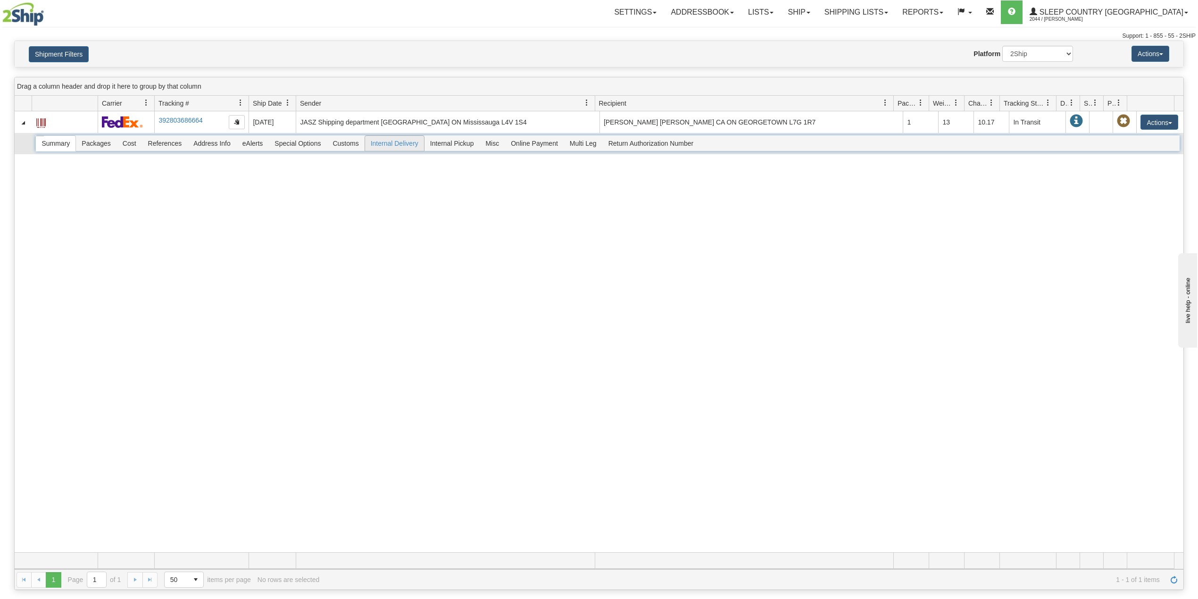
click at [352, 148] on span "Customs" at bounding box center [345, 143] width 37 height 15
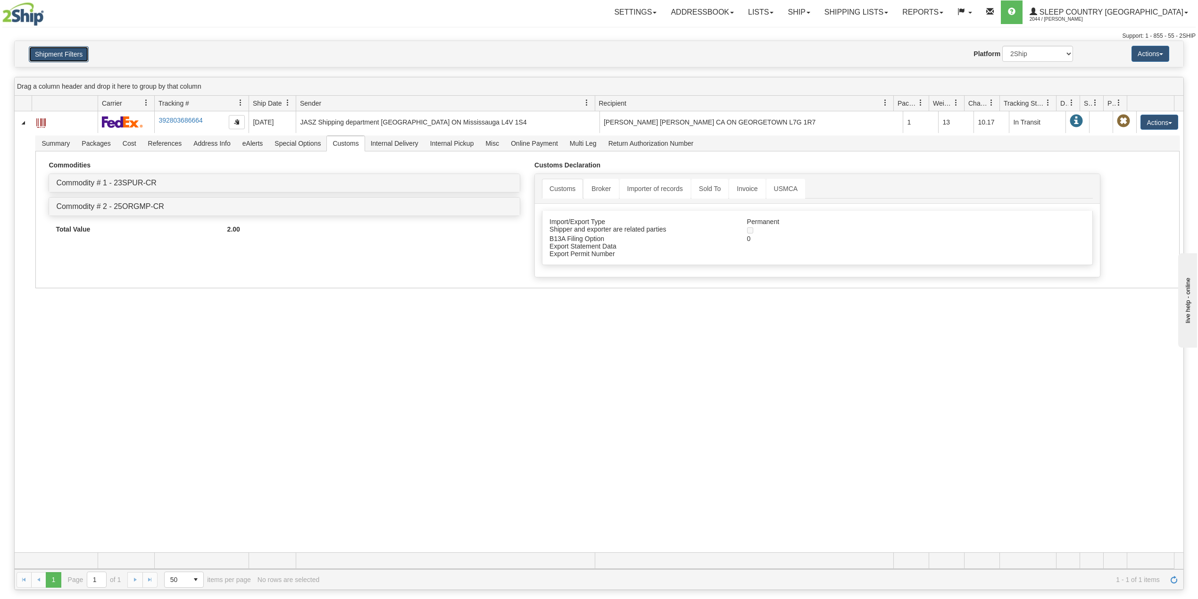
click at [50, 48] on button "Shipment Filters" at bounding box center [59, 54] width 60 height 16
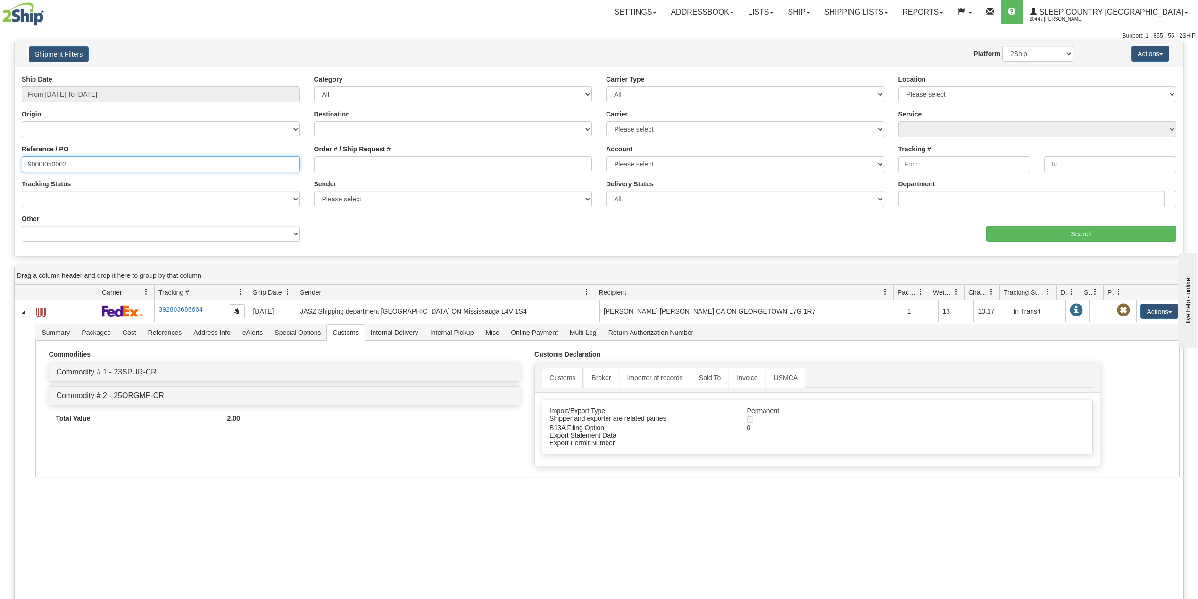
click at [42, 169] on input "9000I050002" at bounding box center [161, 164] width 278 height 16
paste input "2I049432"
click at [1043, 234] on input "Search" at bounding box center [1081, 234] width 190 height 16
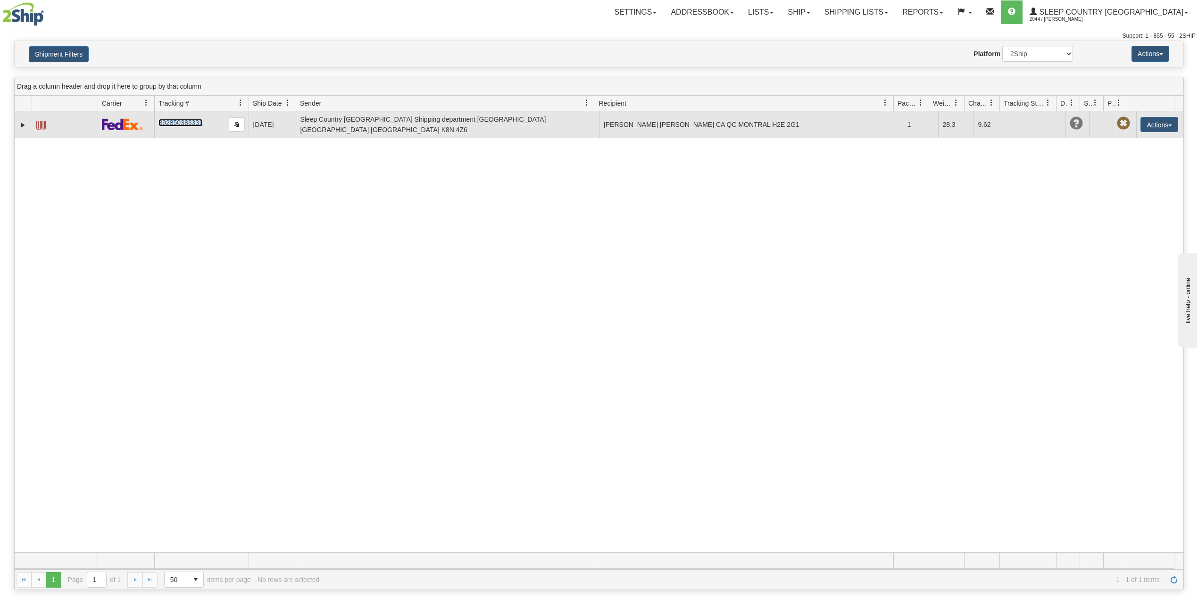
click at [175, 125] on link "392850383331" at bounding box center [181, 123] width 44 height 8
click at [25, 120] on link "Expand" at bounding box center [22, 124] width 9 height 9
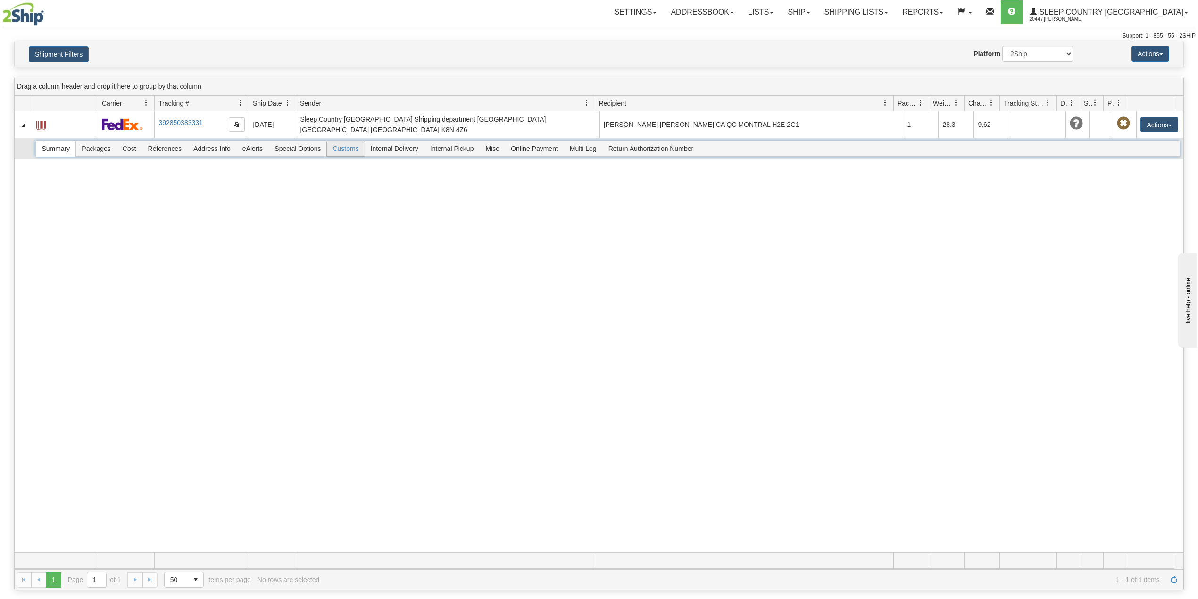
click at [357, 142] on span "Customs" at bounding box center [345, 148] width 37 height 15
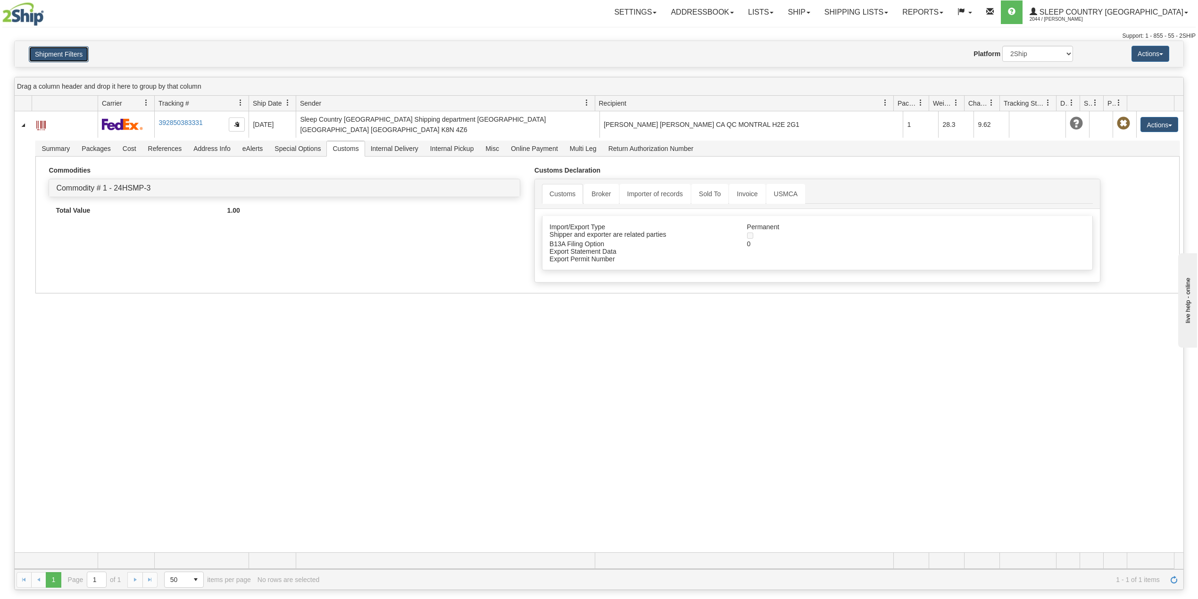
click at [66, 54] on button "Shipment Filters" at bounding box center [59, 54] width 60 height 16
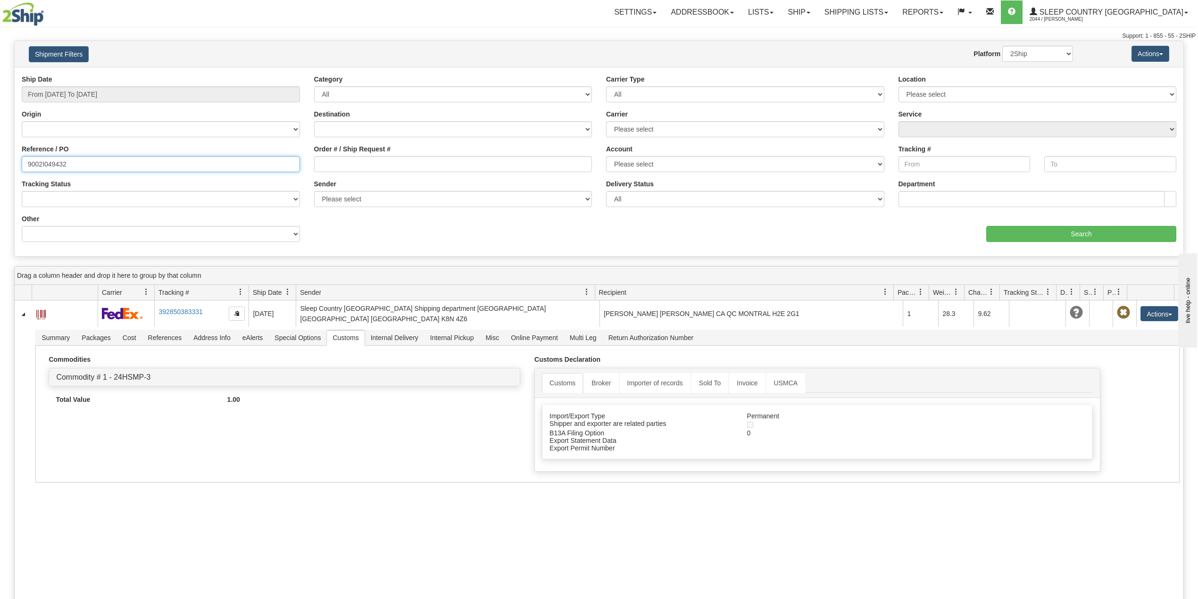
click at [59, 165] on input "9002I049432" at bounding box center [161, 164] width 278 height 16
paste input "0I049959"
type input "9000I049959"
click at [1029, 233] on input "Search" at bounding box center [1081, 234] width 190 height 16
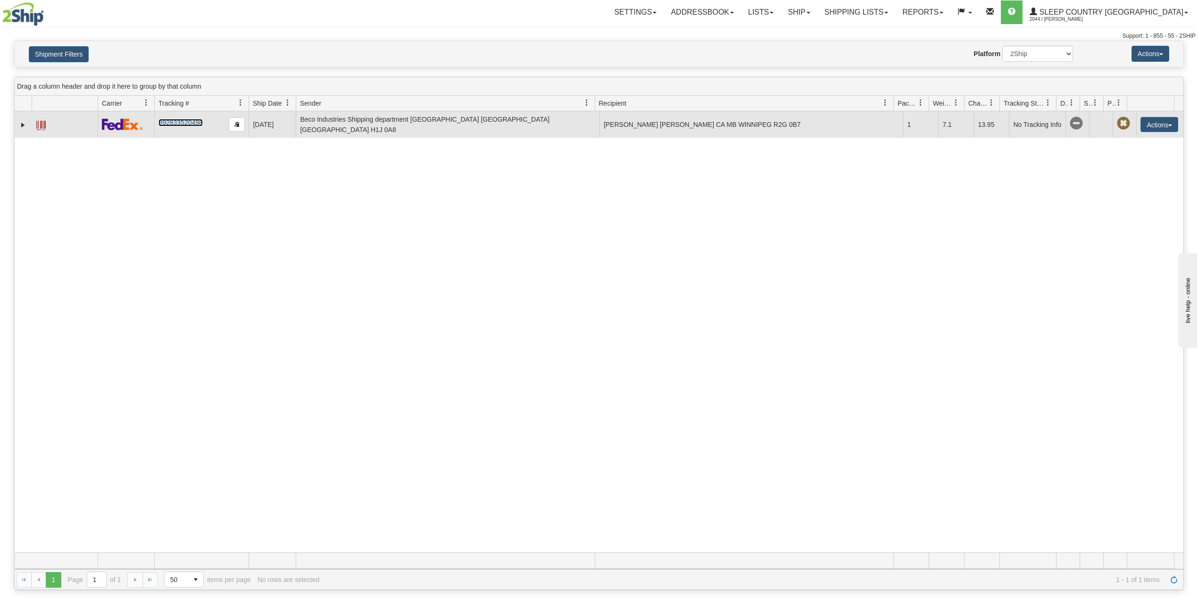
click at [169, 122] on link "392833520498" at bounding box center [181, 123] width 44 height 8
